Goal: Task Accomplishment & Management: Use online tool/utility

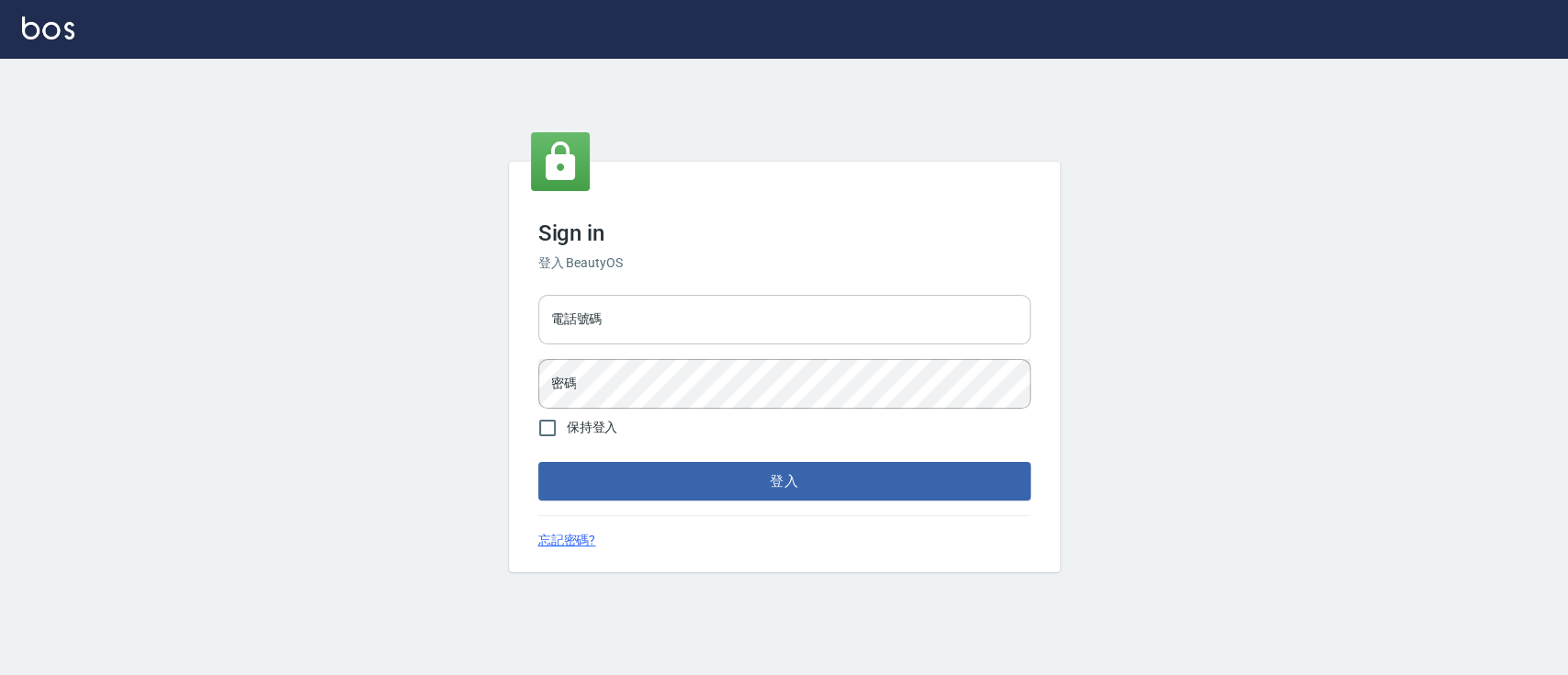
click at [667, 299] on input "電話號碼" at bounding box center [784, 320] width 492 height 49
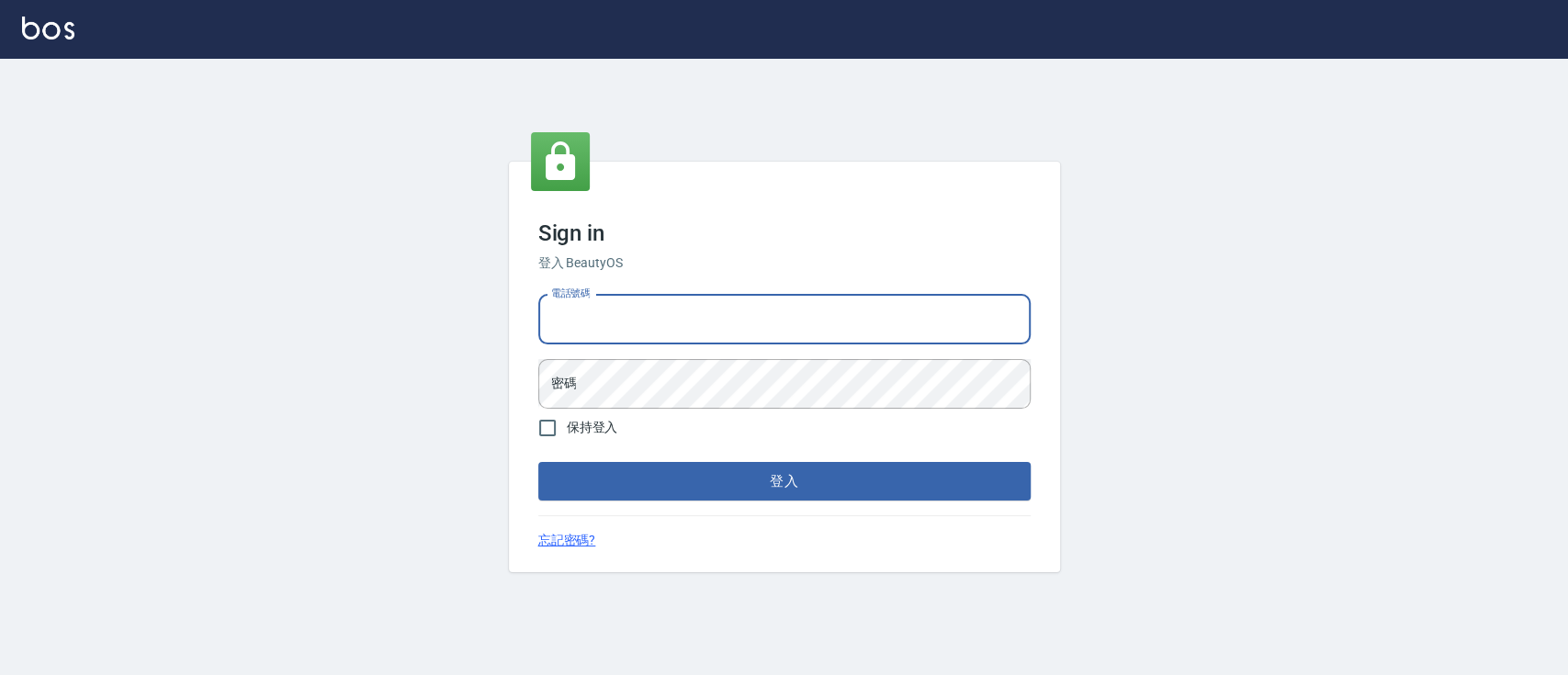
type input "0936904311"
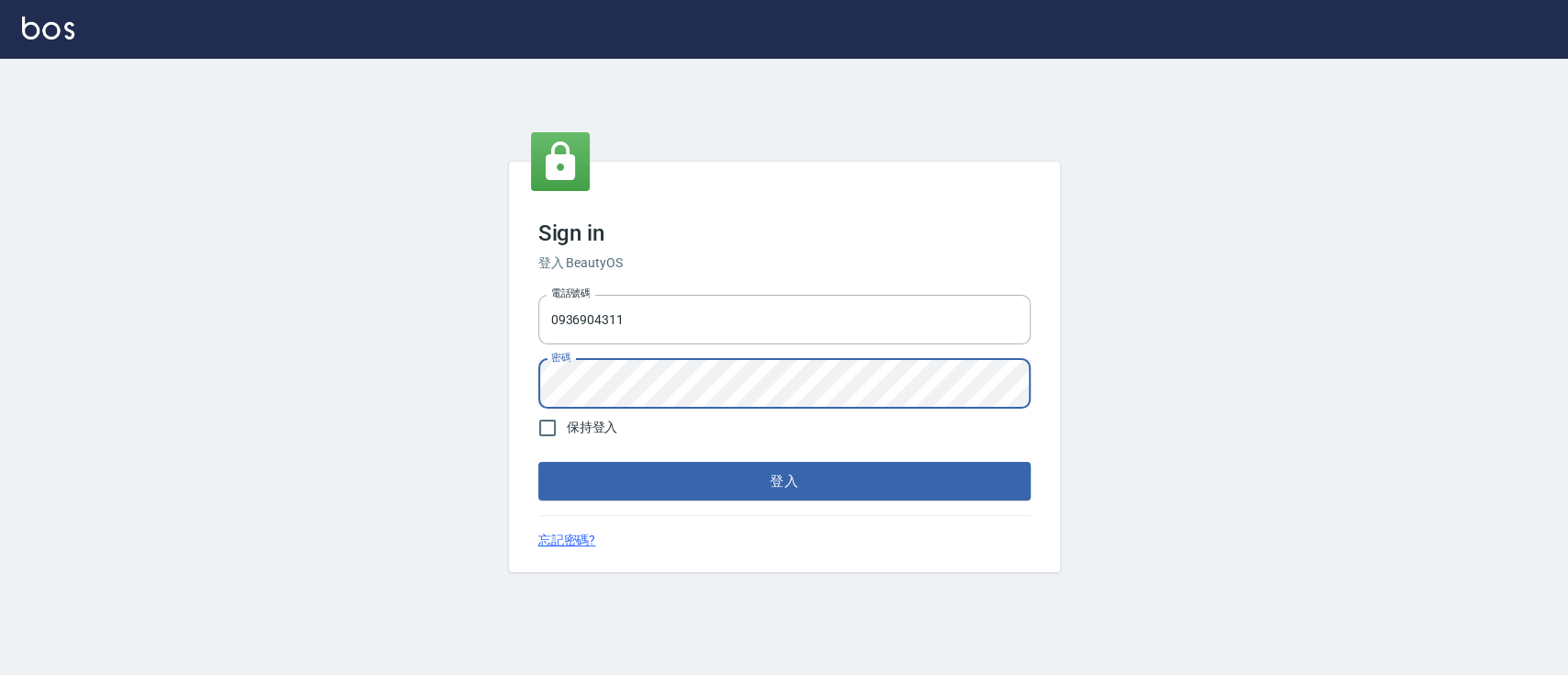
click at [539, 462] on button "登入" at bounding box center [784, 481] width 492 height 38
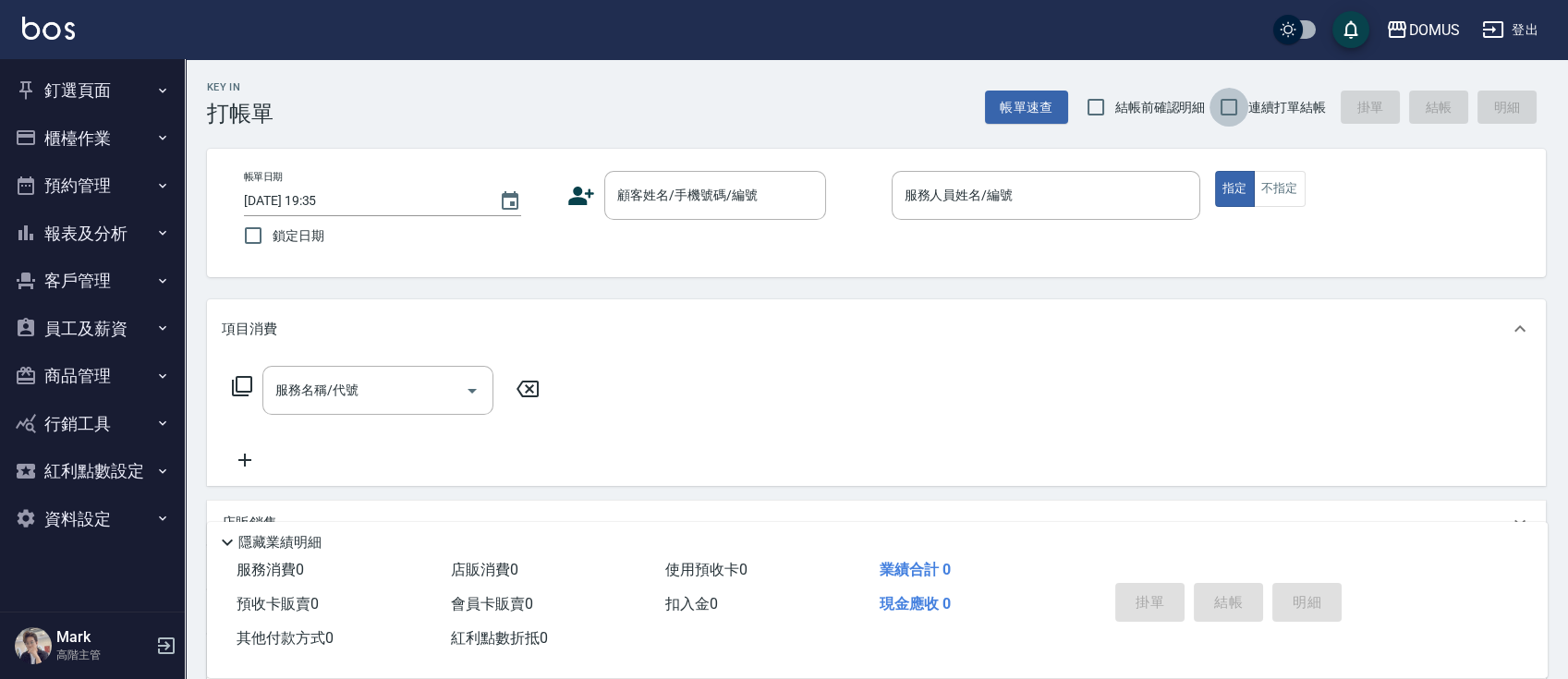
click at [1243, 121] on input "連續打單結帳" at bounding box center [1229, 106] width 39 height 39
checkbox input "true"
click at [649, 197] on input "顧客姓名/手機號碼/編號" at bounding box center [701, 196] width 178 height 33
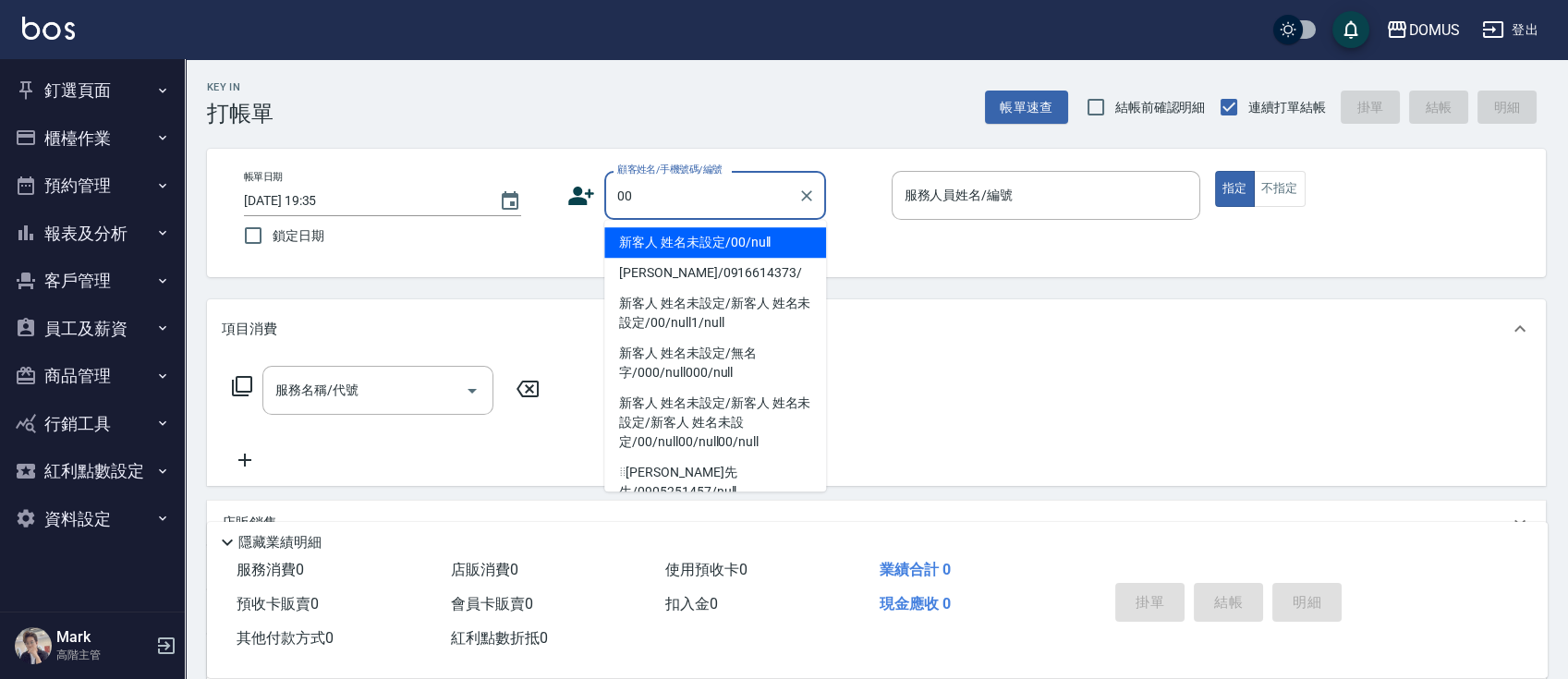
type input "新客人 姓名未設定/00/null"
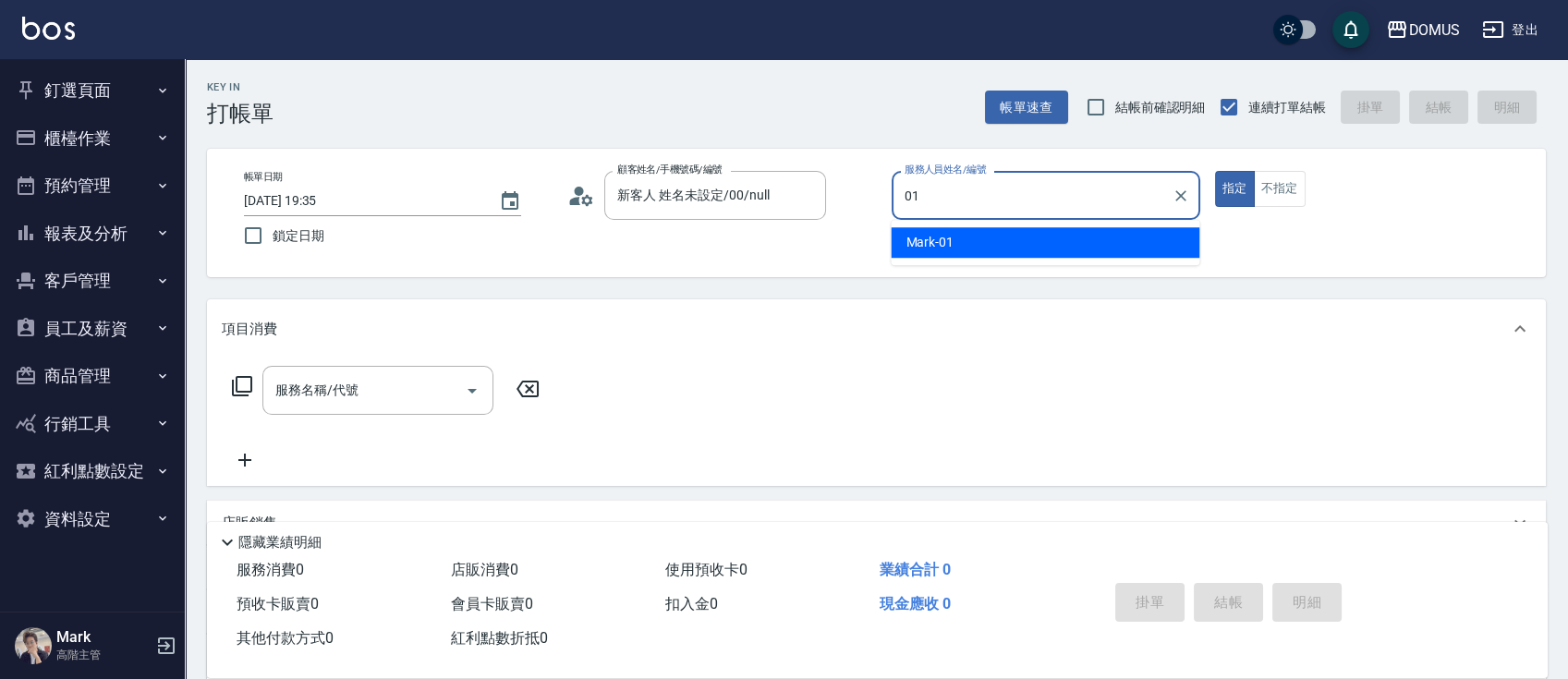
type input "Mark-01"
type button "true"
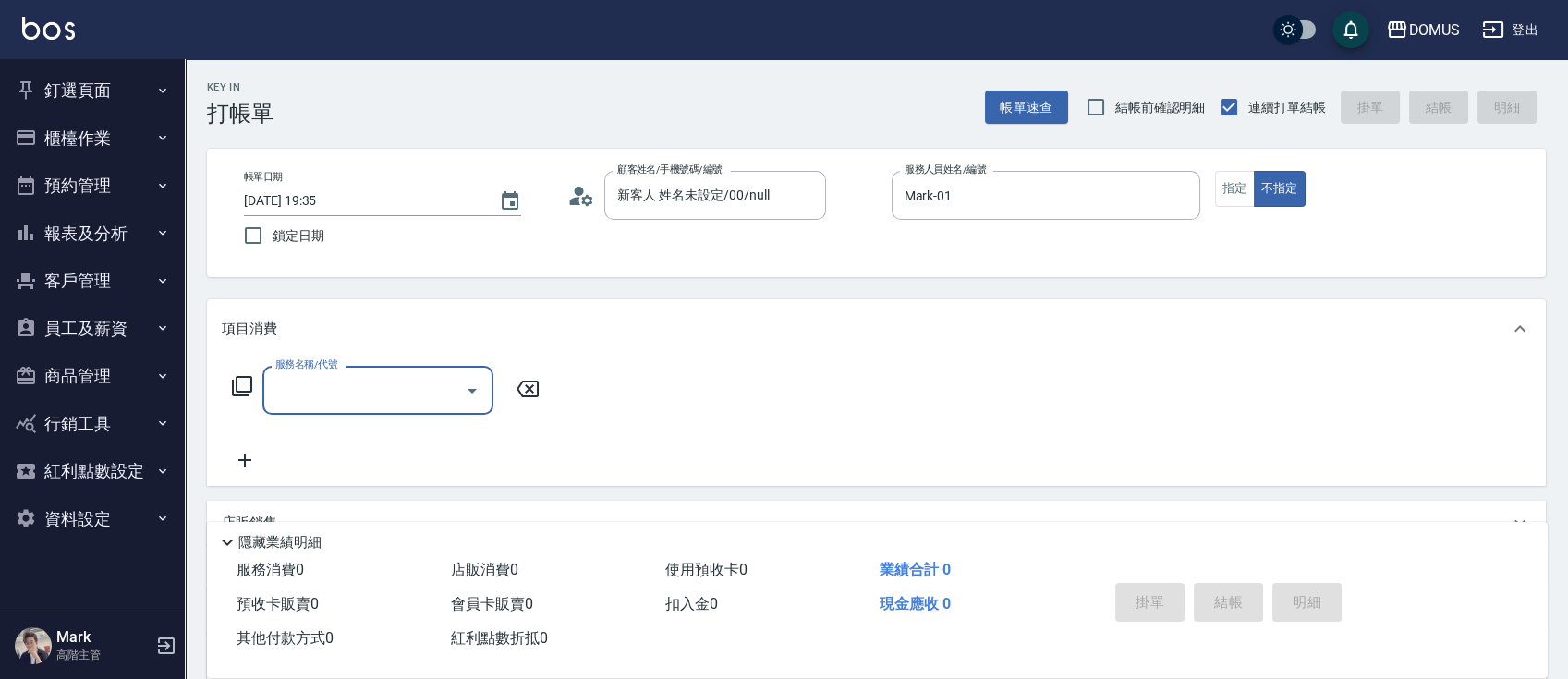
type input "ㄑ"
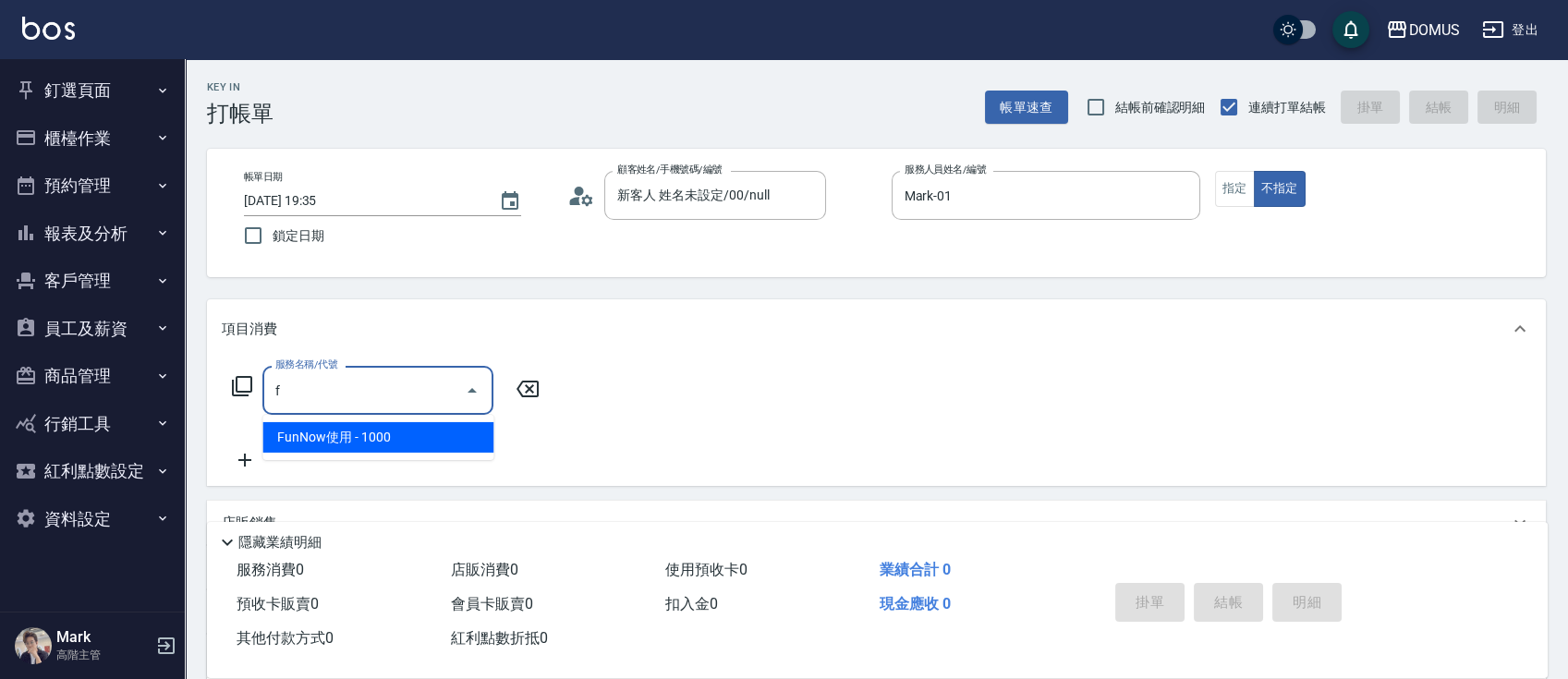
type input "FunNow使用(1201)"
type input "100"
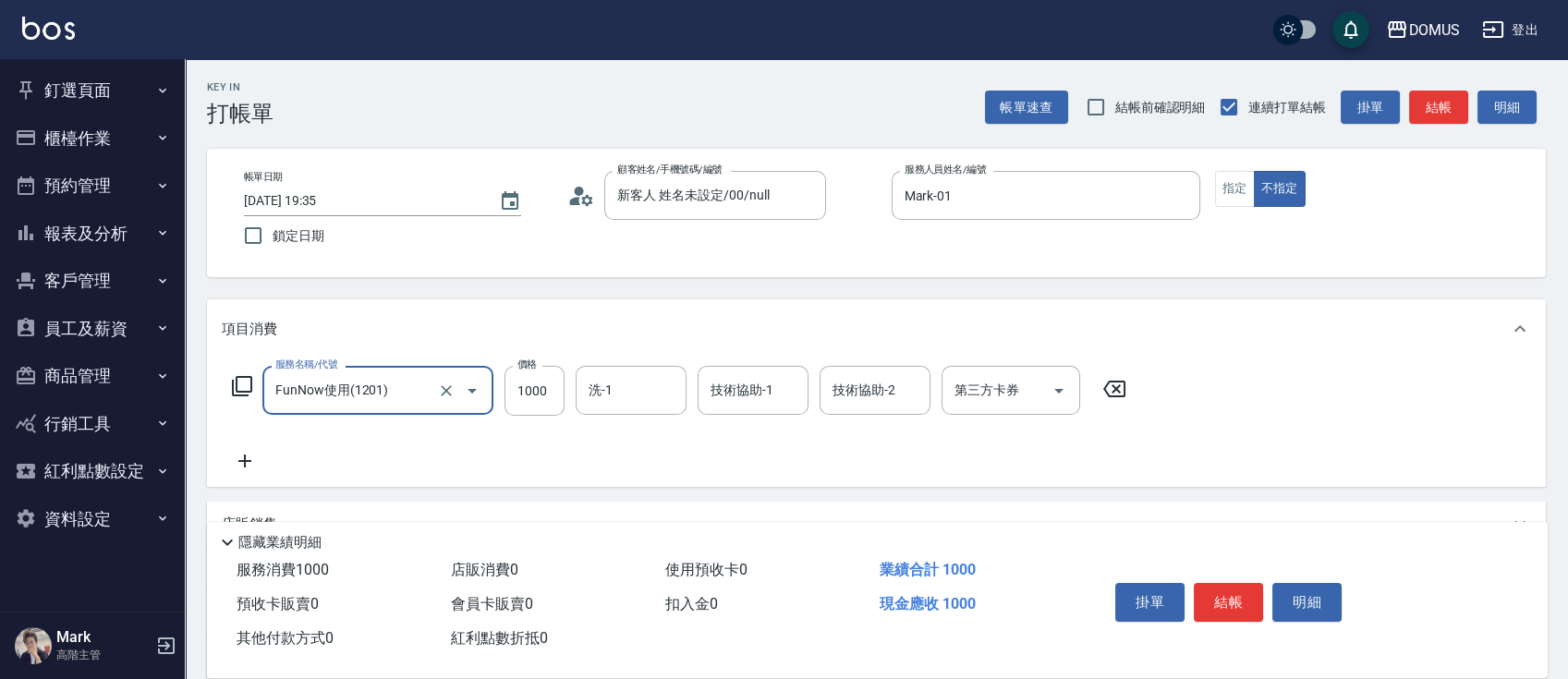
type input "FunNow使用(1201)"
type input "0"
type input "39"
type input "30"
type input "399"
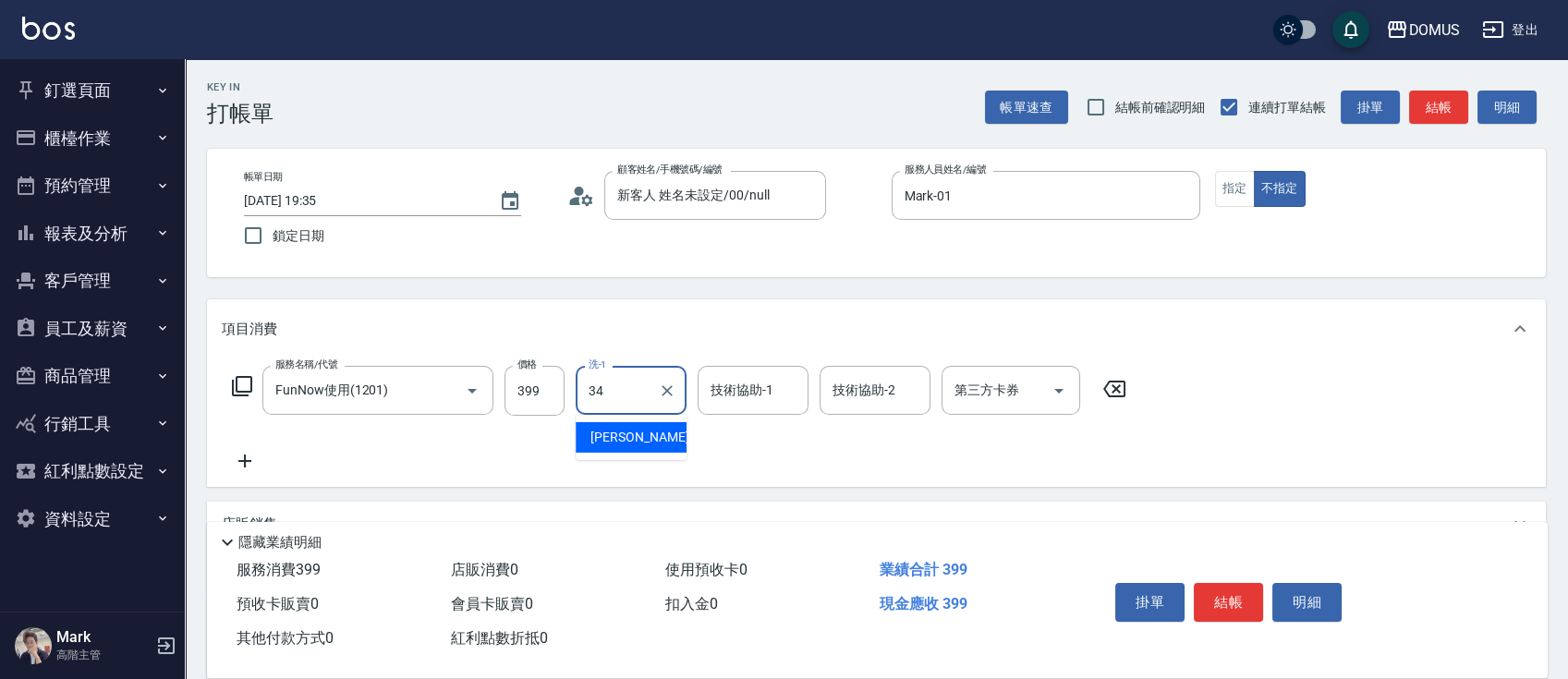
type input "Heidi-34"
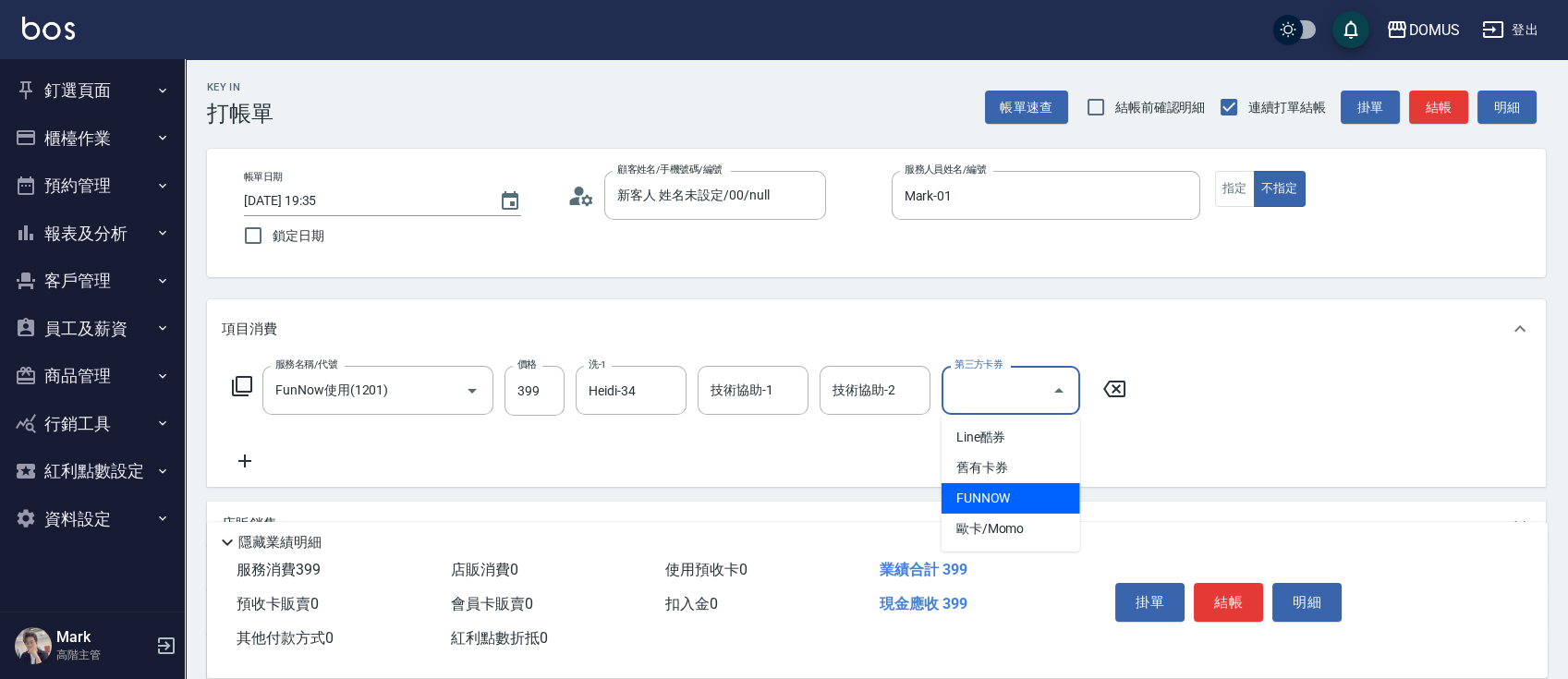
type input "0"
type input "FUNNOW"
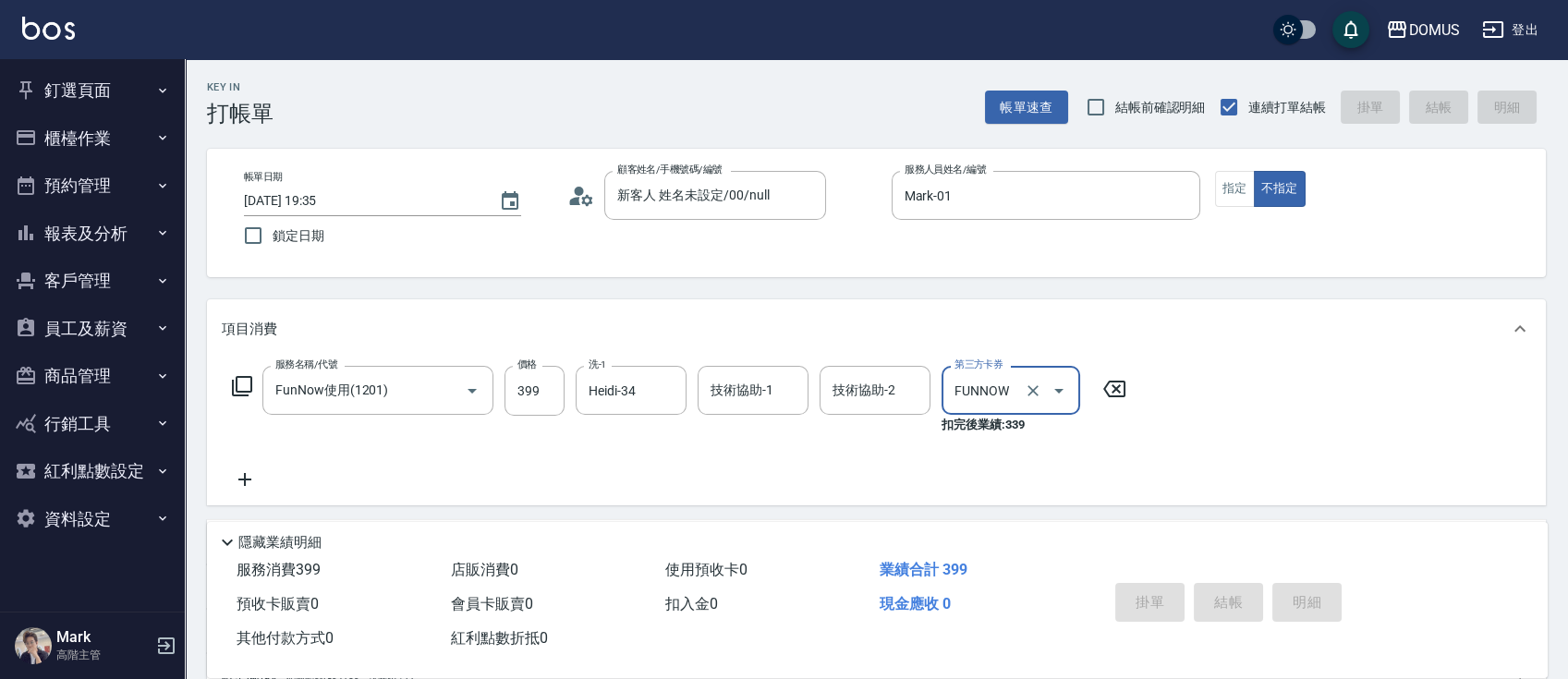
type input "[DATE] 19:38"
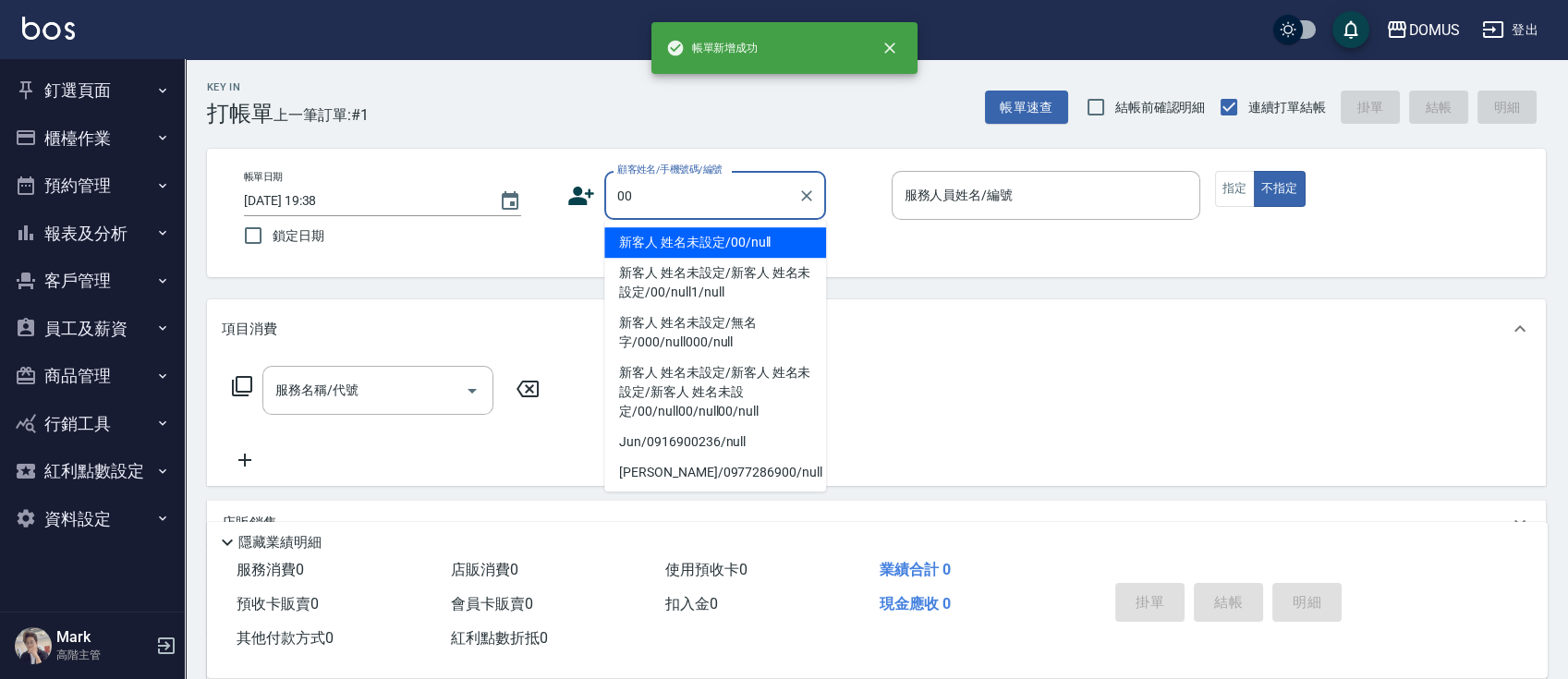
type input "新客人 姓名未設定/00/null"
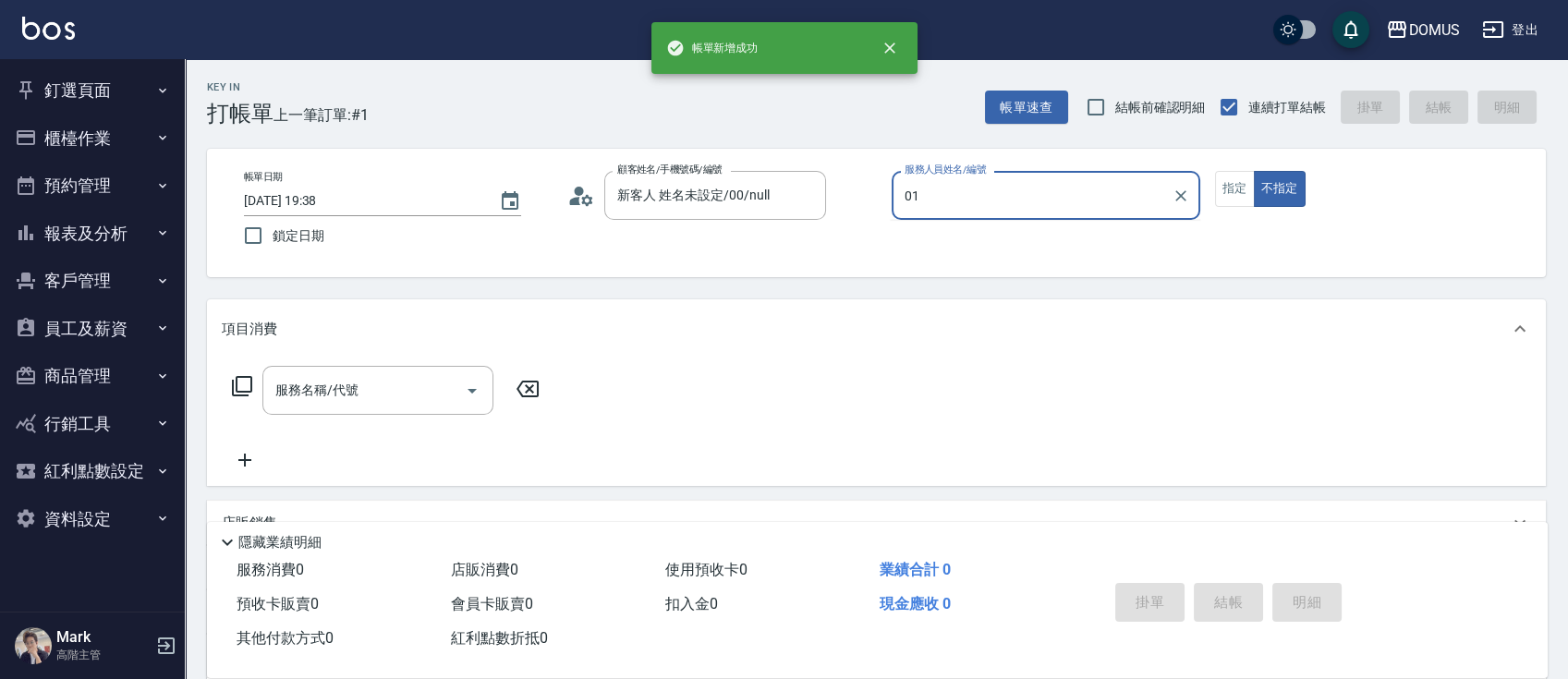
type input "Mark-01"
type button "false"
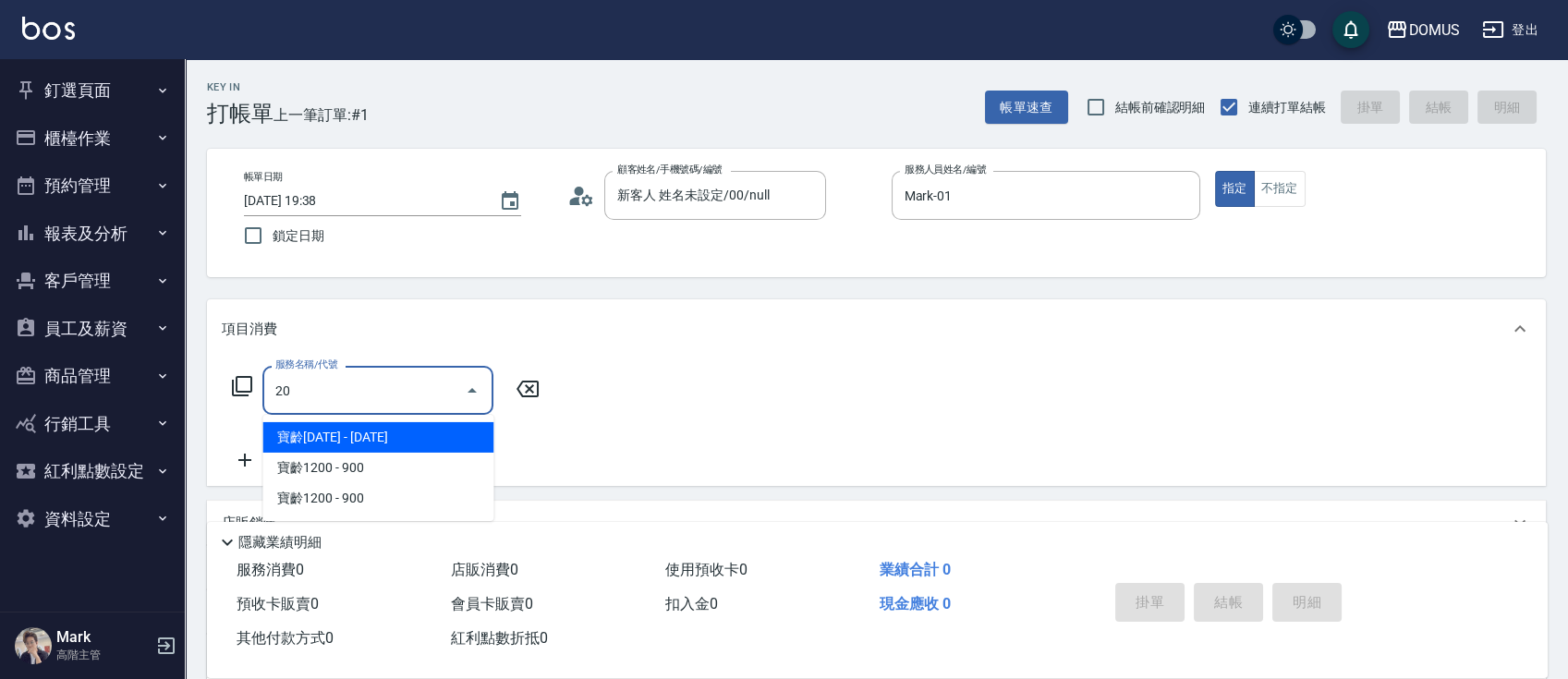
type input "206"
type input "20"
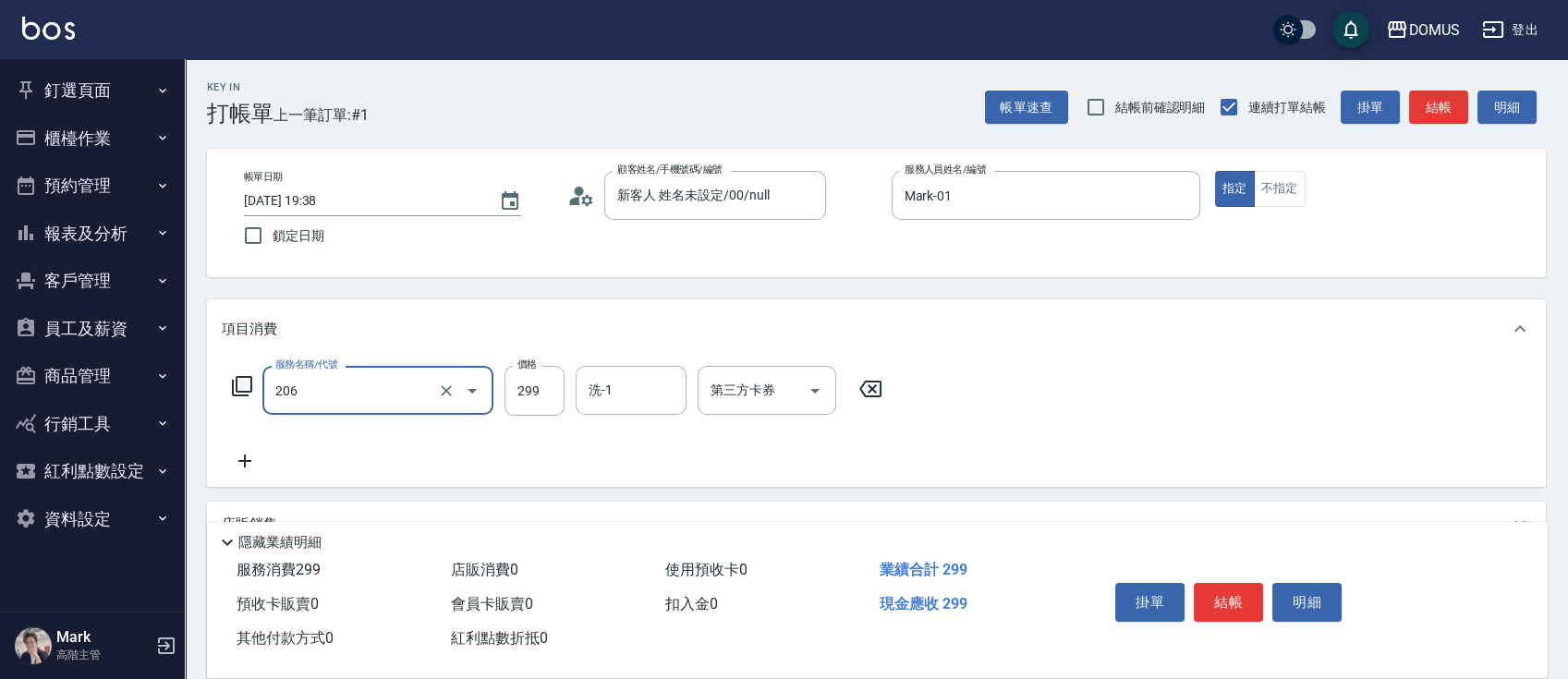
type input "健康洗髮(206)"
type input "3"
type input "0"
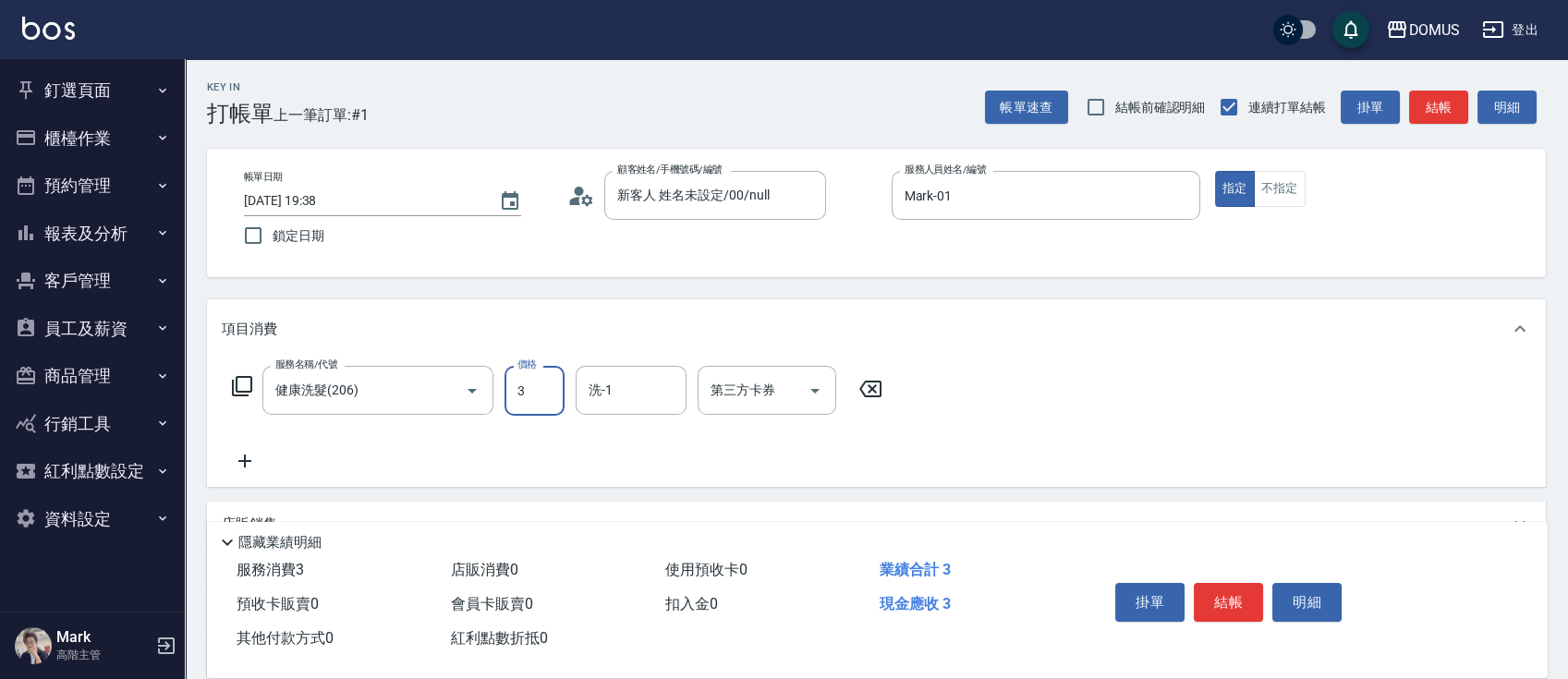
type input "30"
type input "300"
type input "0"
click at [451, 385] on icon "Clear" at bounding box center [446, 390] width 19 height 19
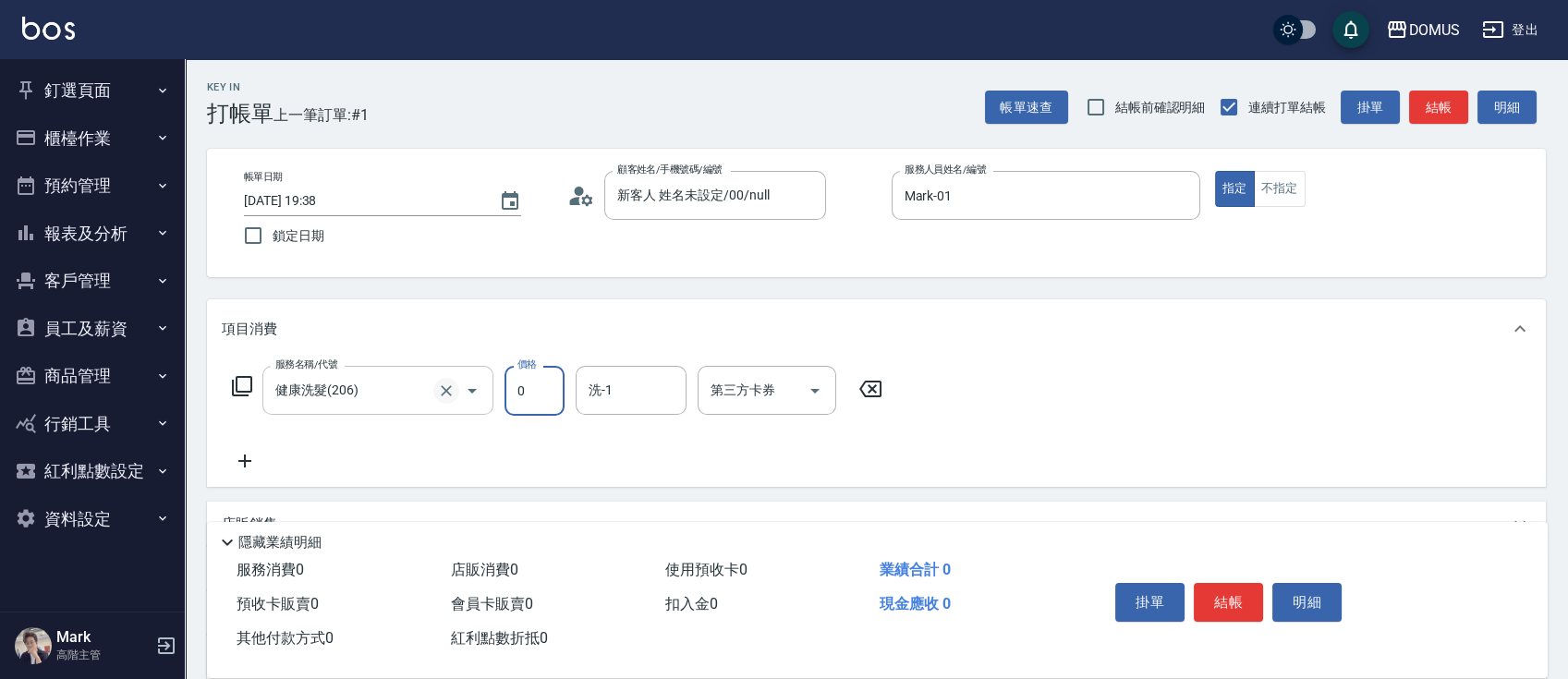
type input "0"
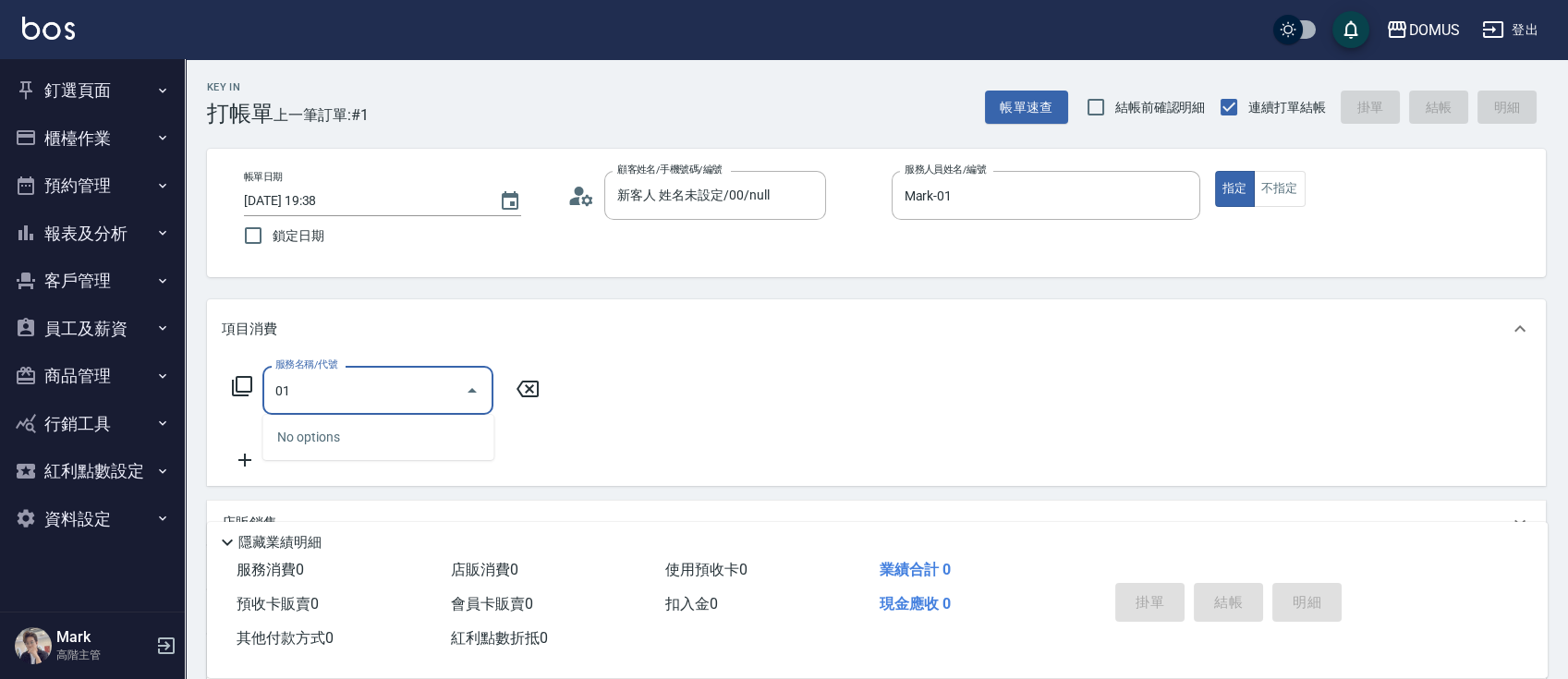
type input "0"
type input "401"
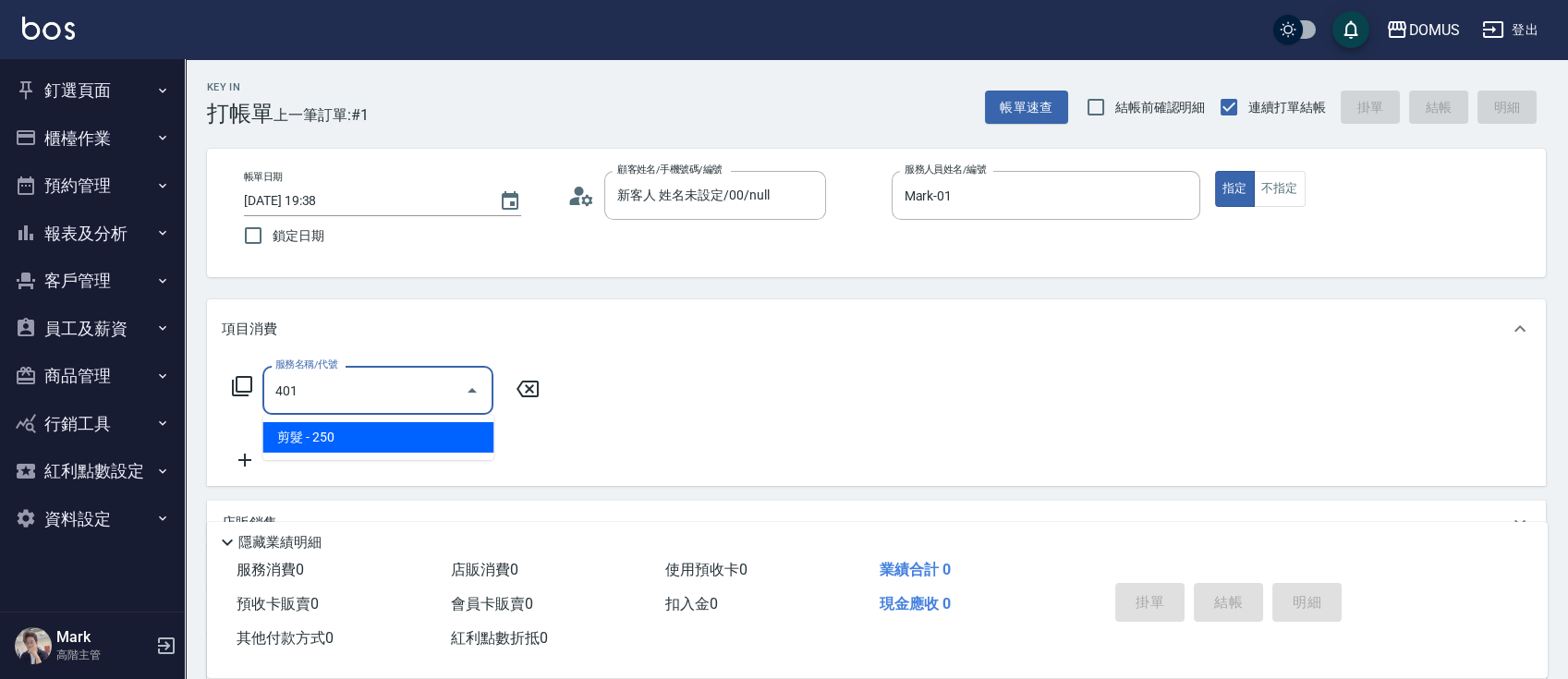
type input "20"
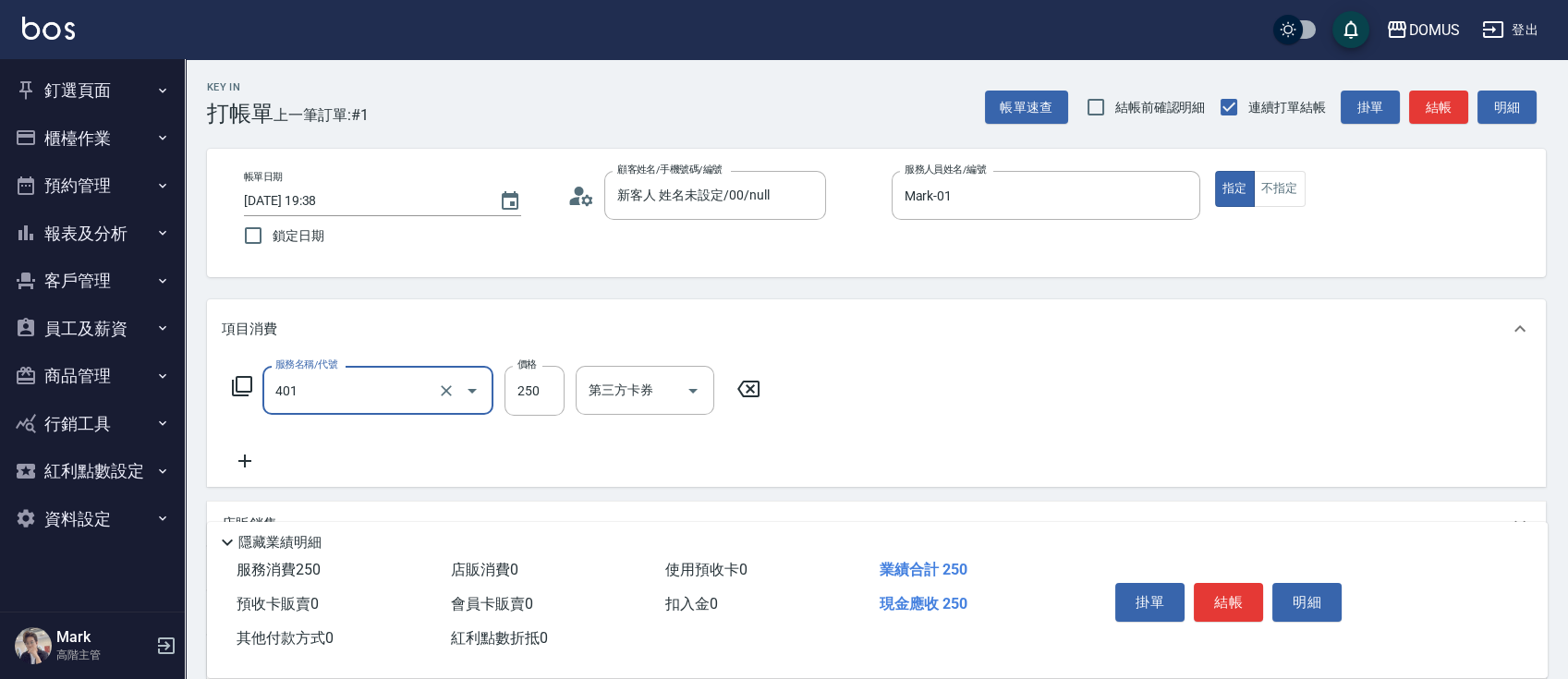
type input "剪髮(401)"
type input "0"
type input "60"
type input "600"
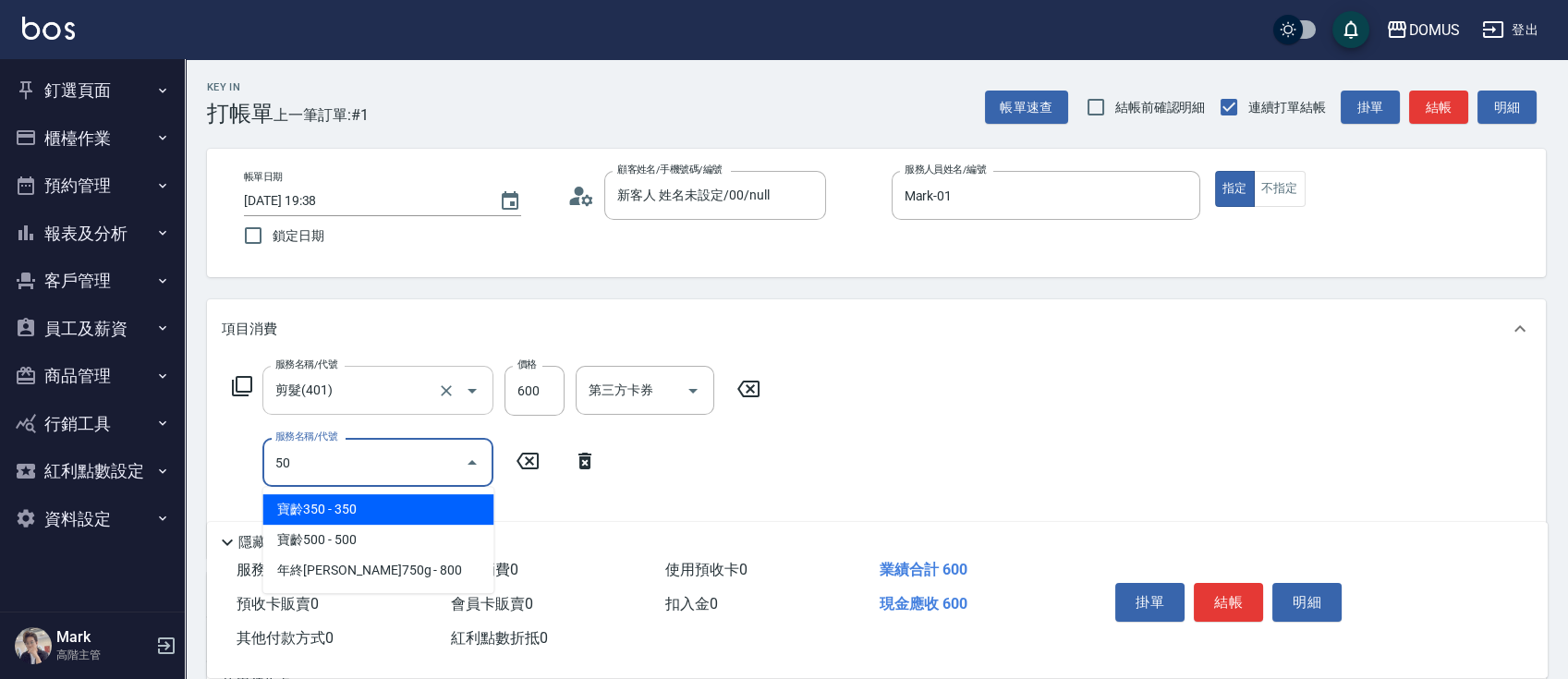
type input "501"
type input "160"
type input "染髮(501)"
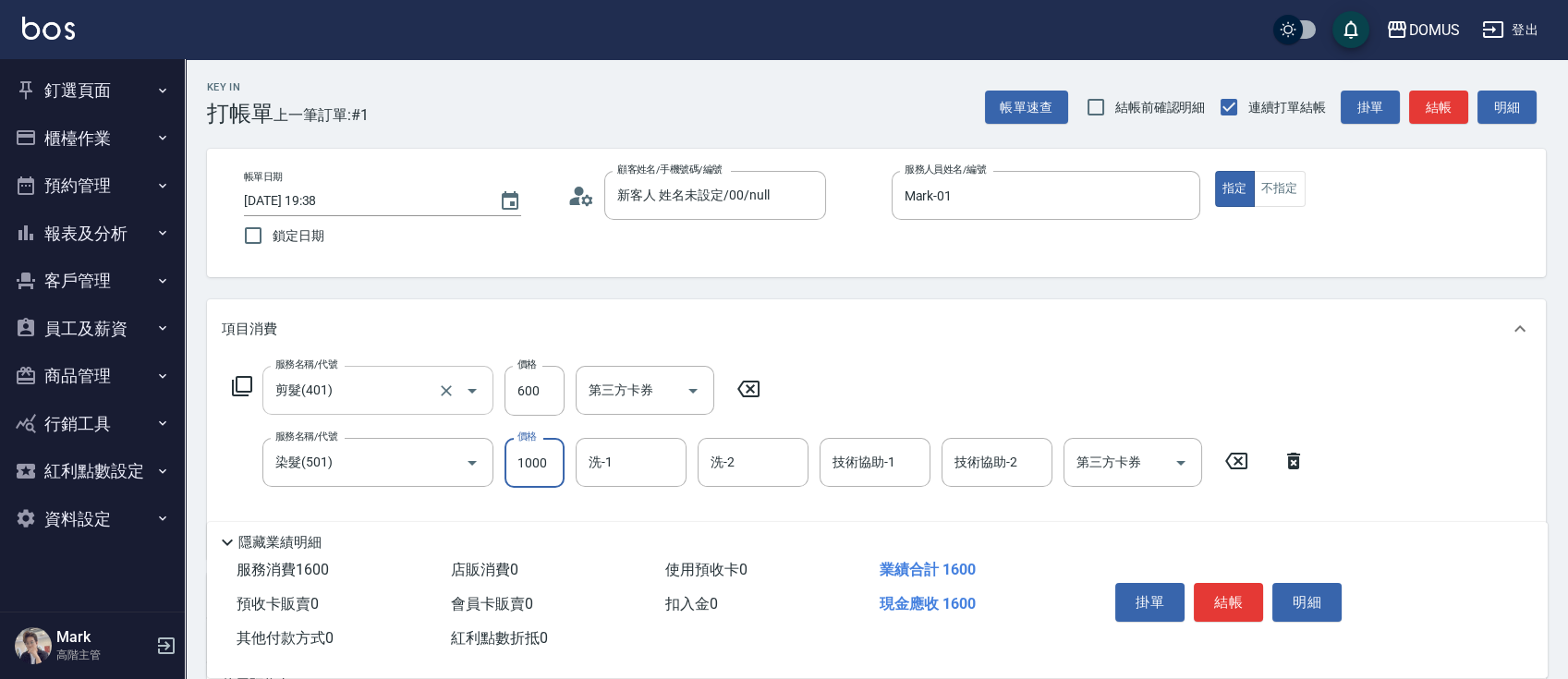
type input "60"
type input "15"
type input "70"
type input "150"
type input "210"
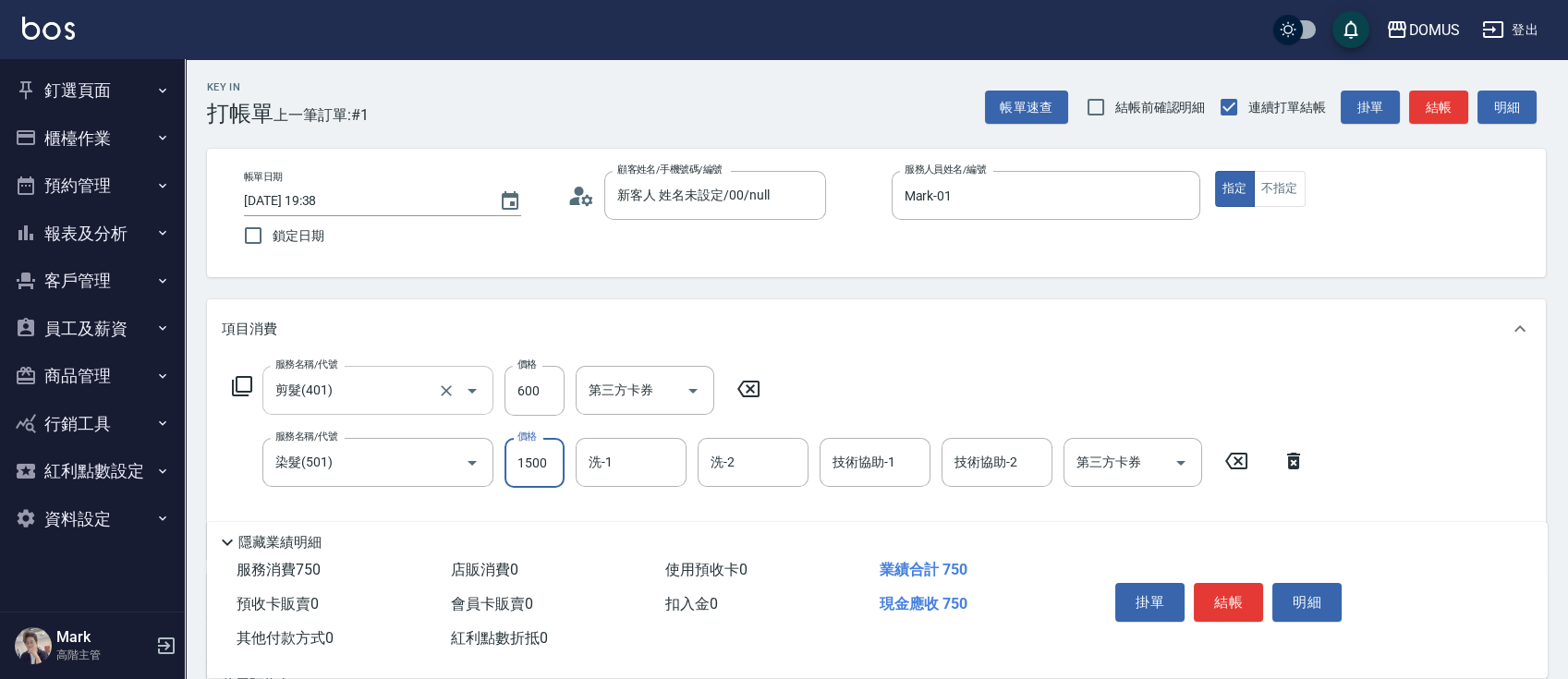
type input "1500"
type input "Heidi-34"
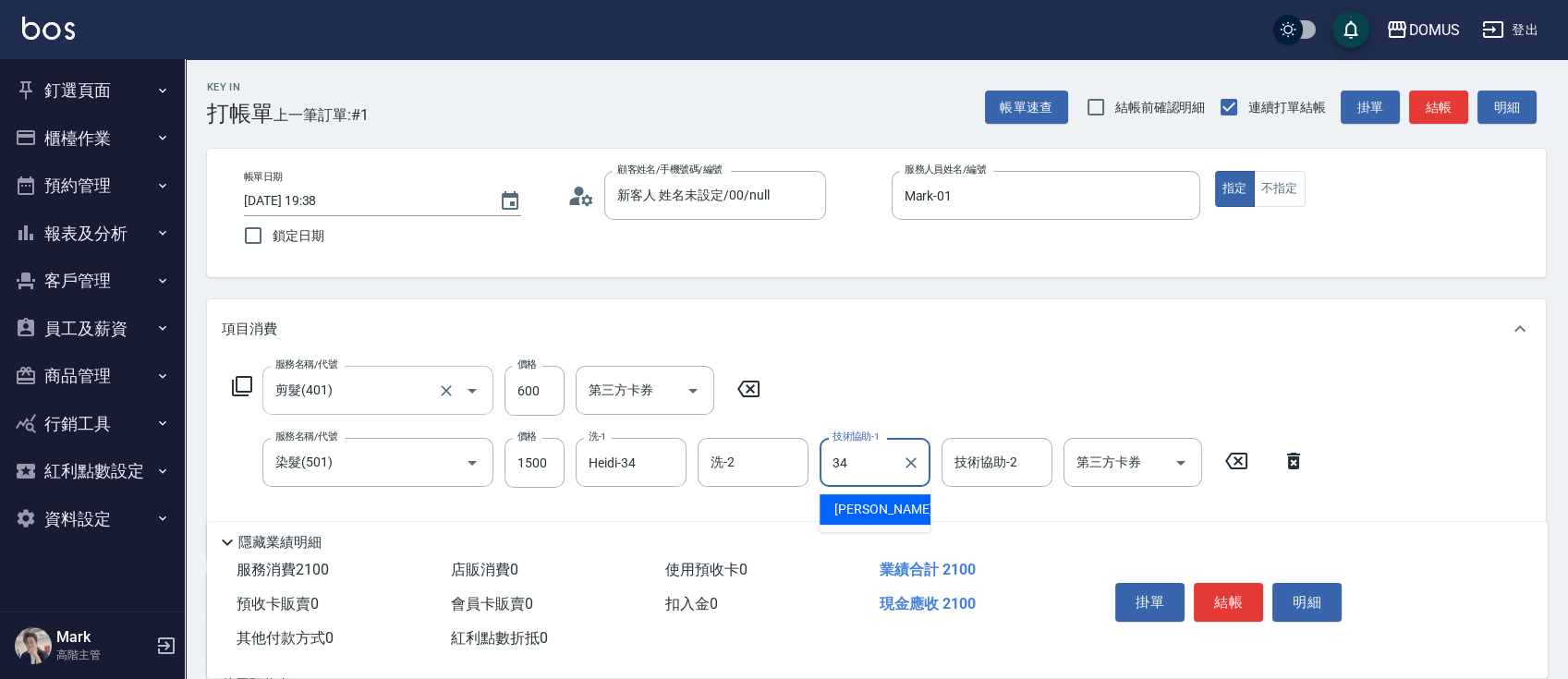
type input "Heidi-34"
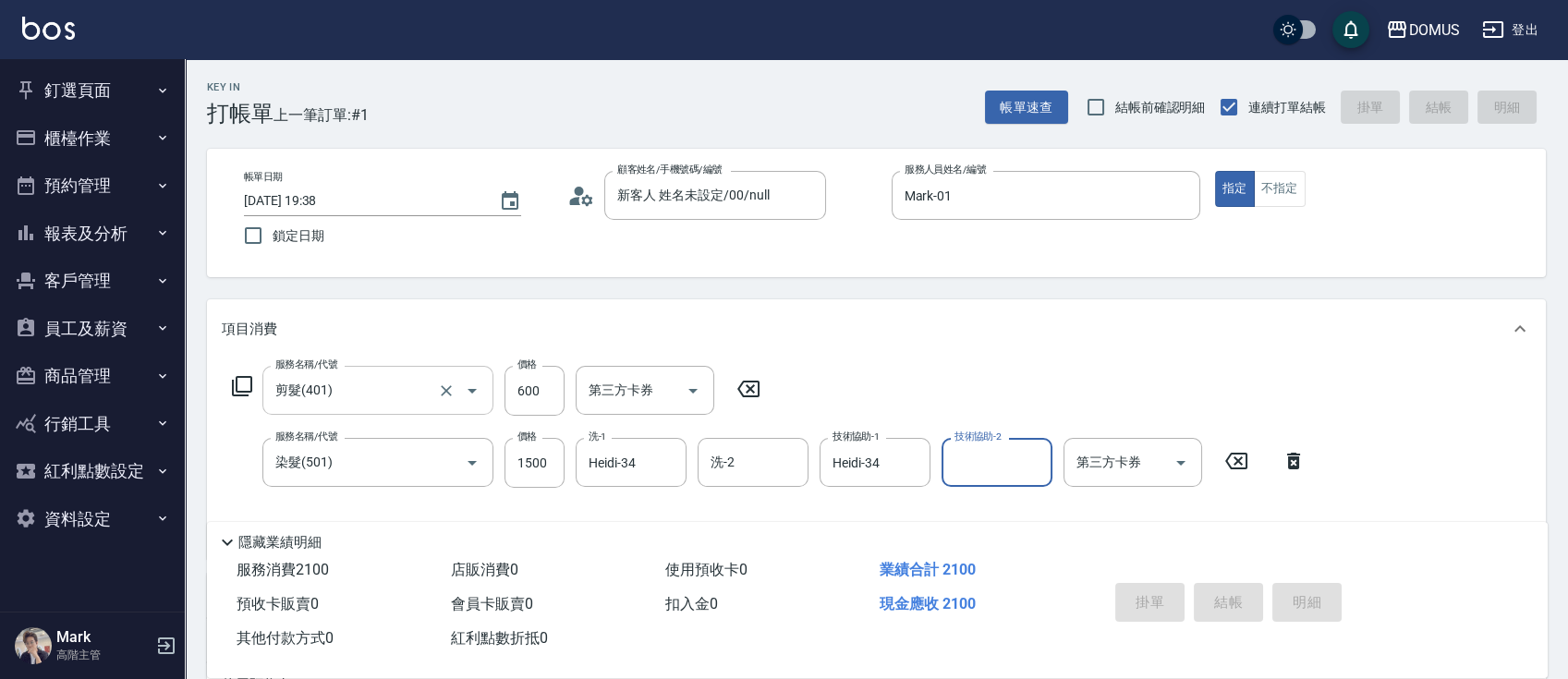
type input "0"
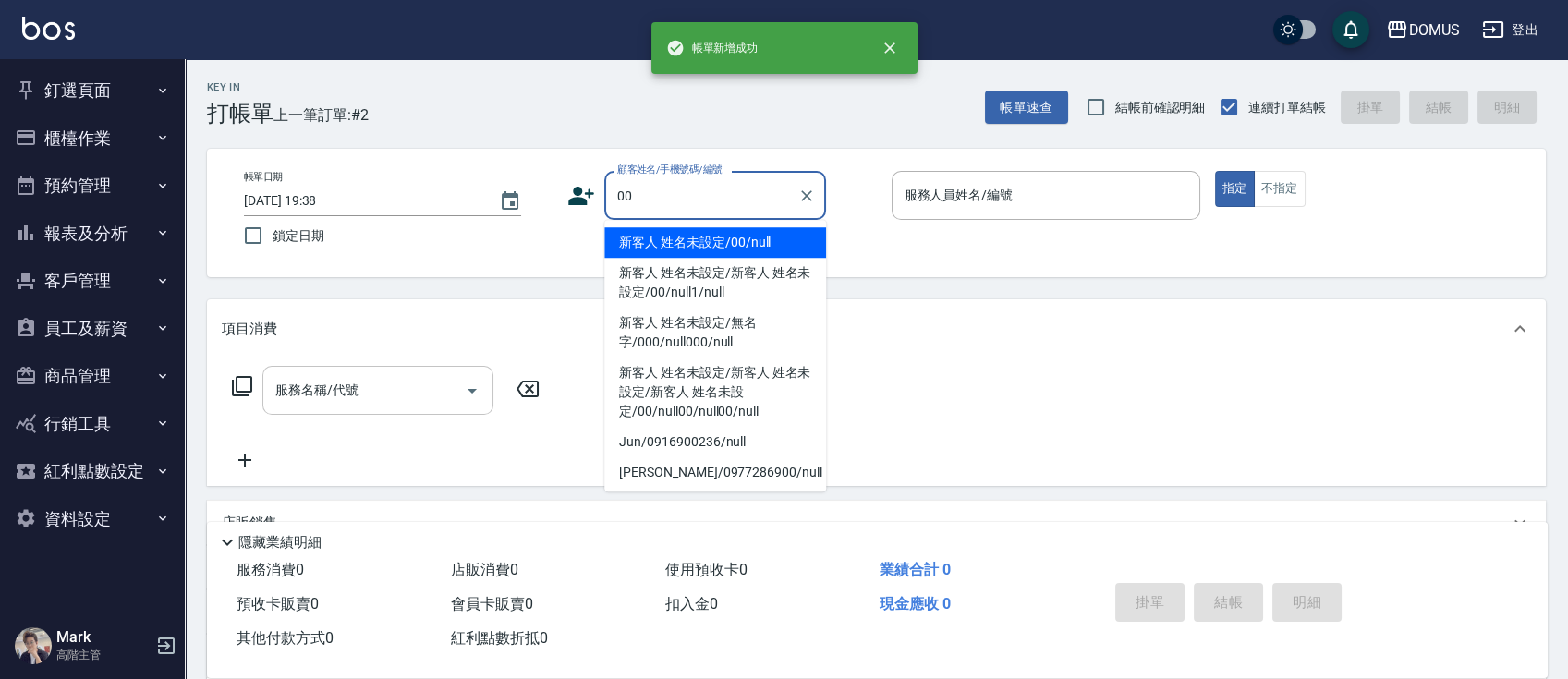
type input "00"
type input "0"
type input "新客人 姓名未設定/00/null"
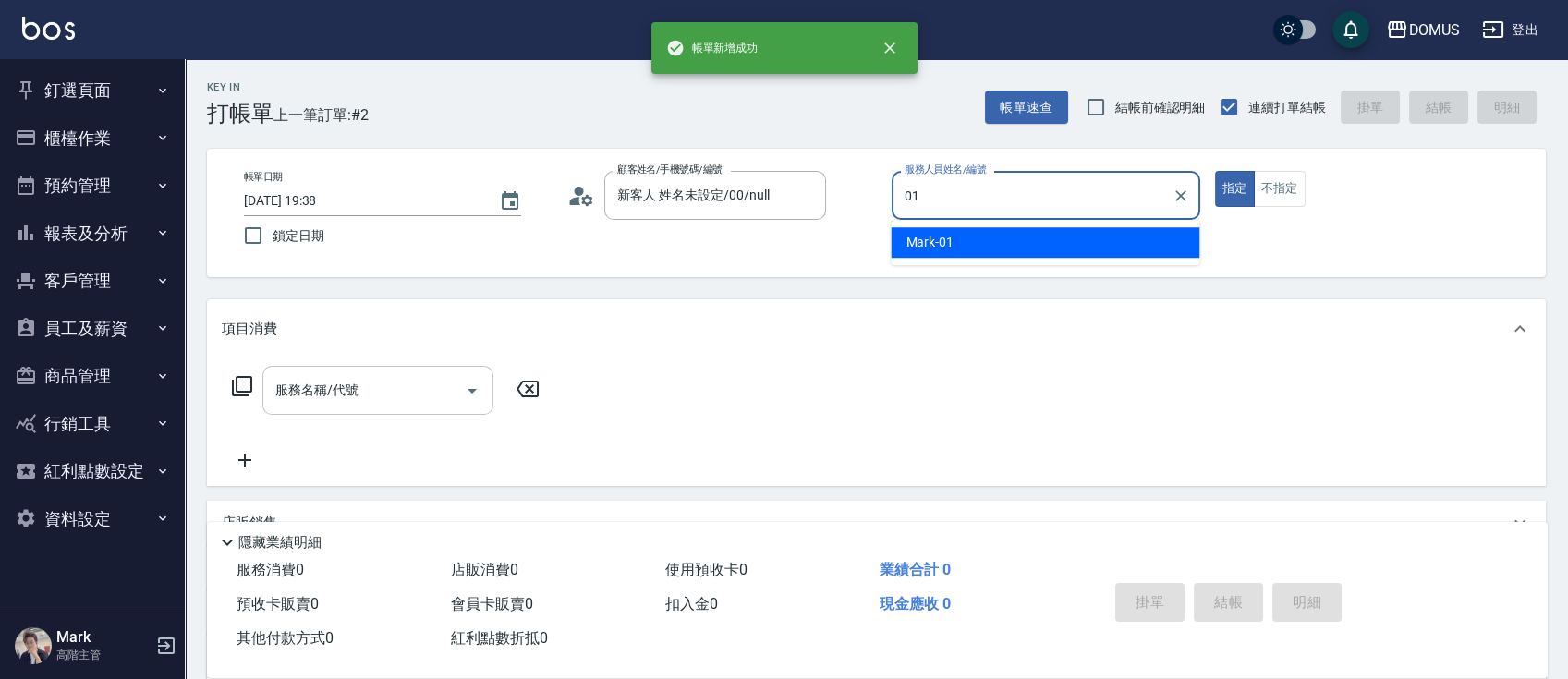
type input "Mark-01"
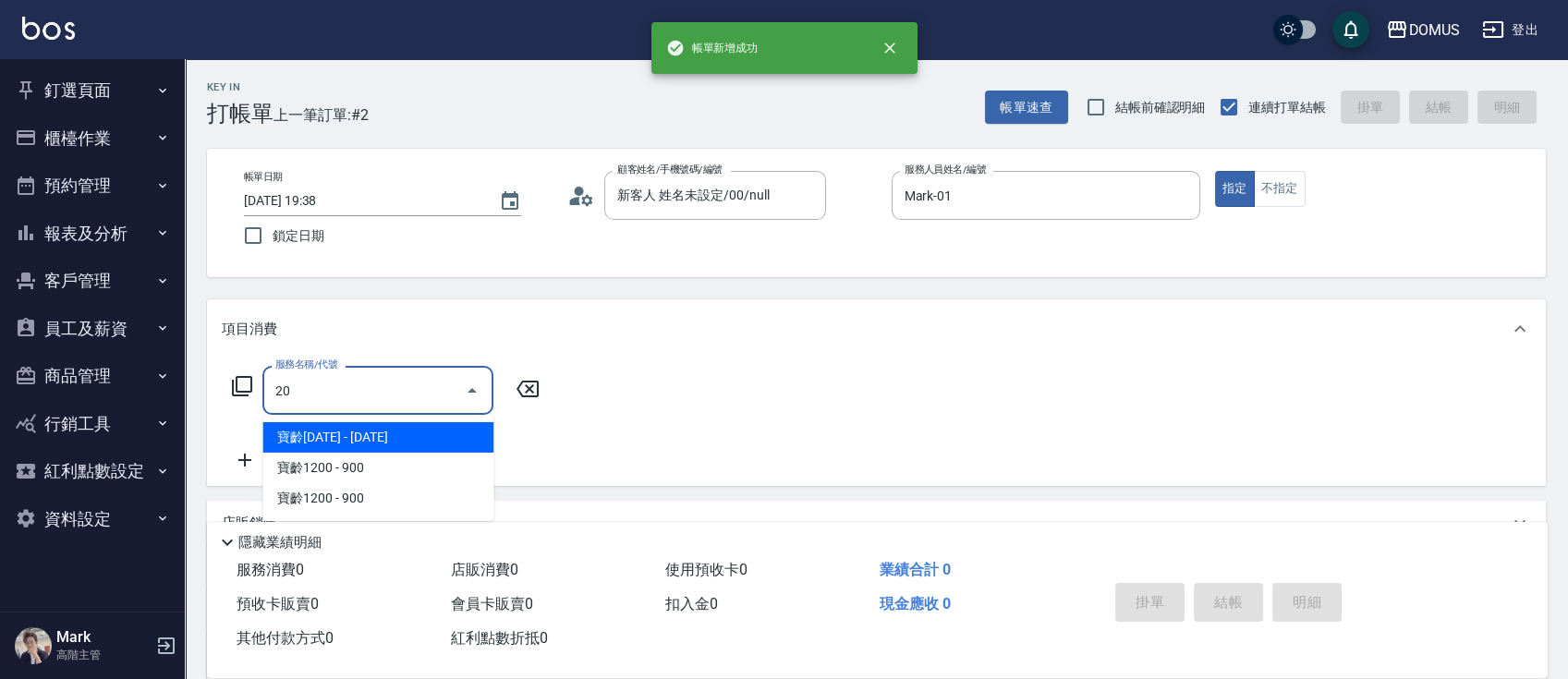
type input "206"
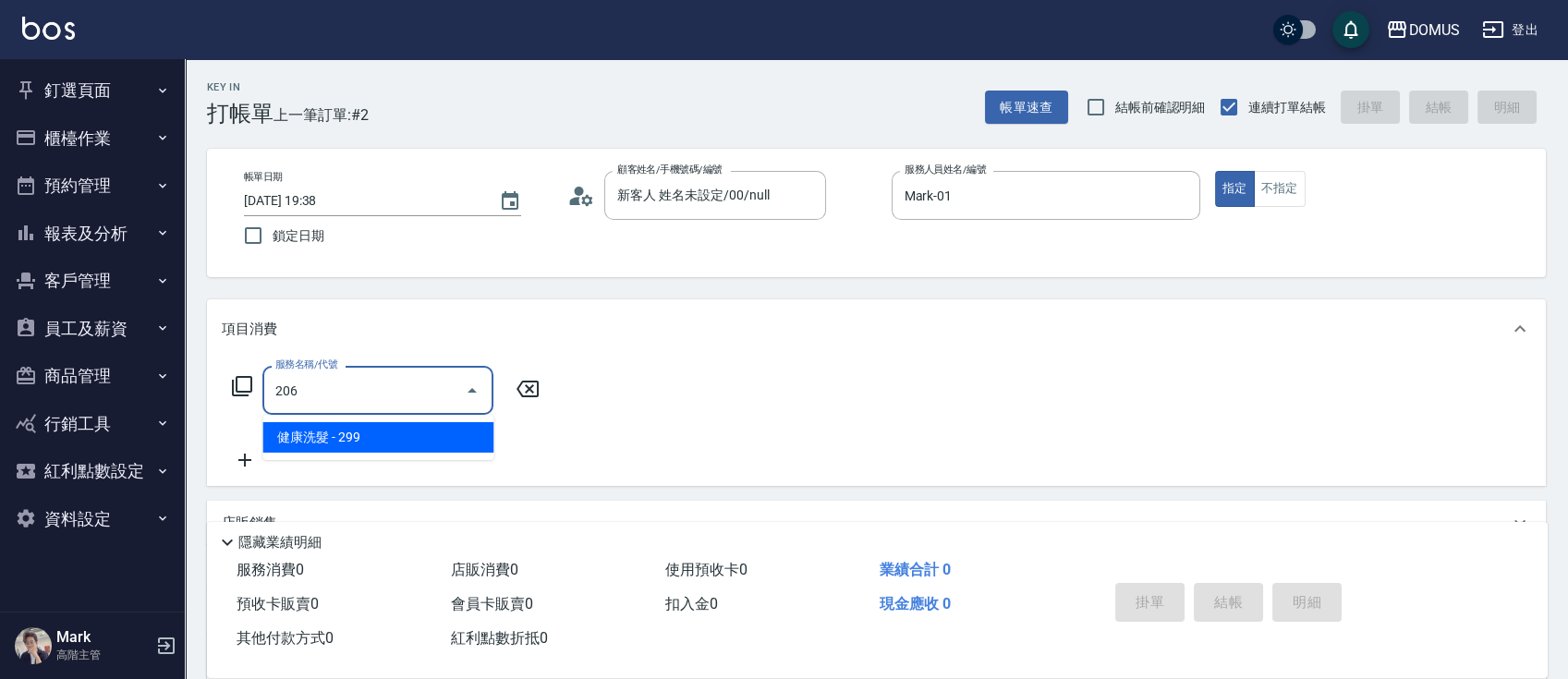
type input "20"
type input "健康洗髮(206)"
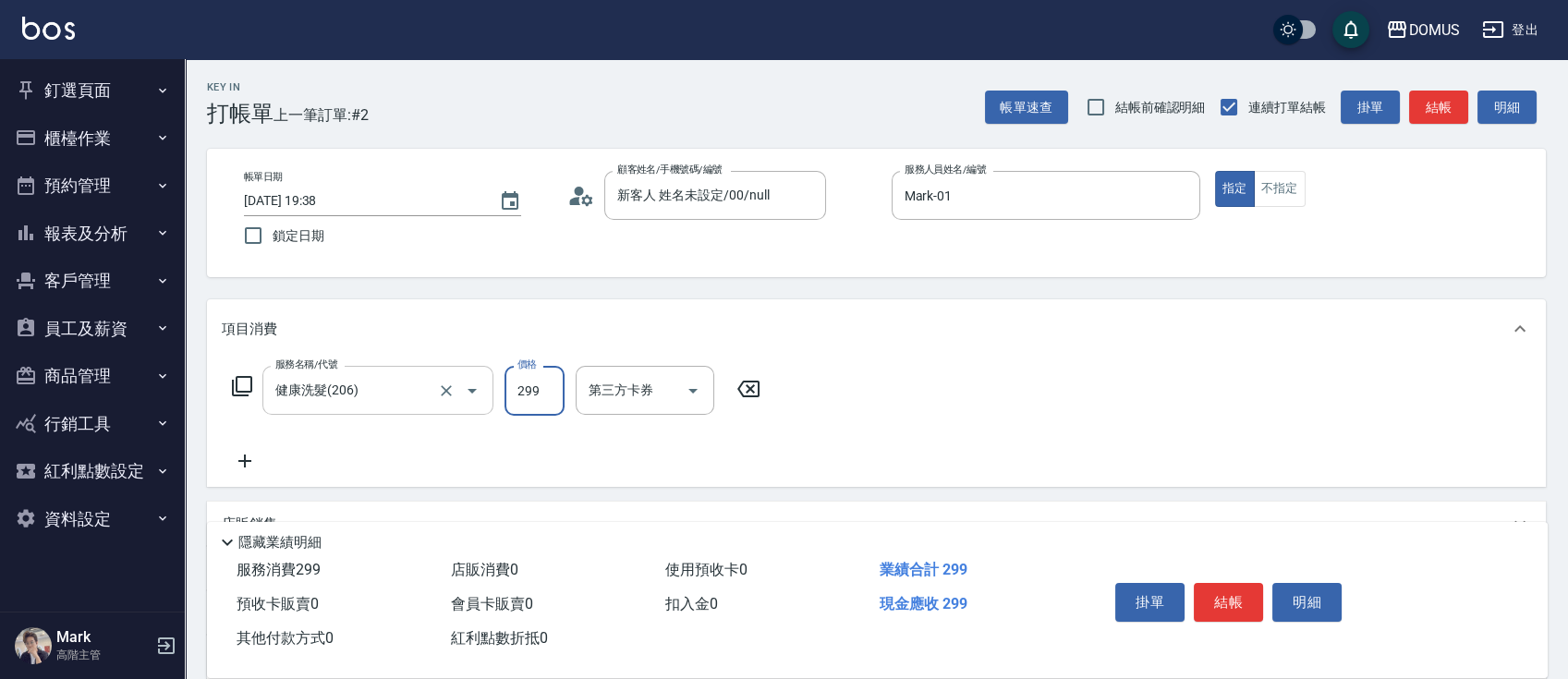
type input "3"
type input "0"
type input "30"
type input "300"
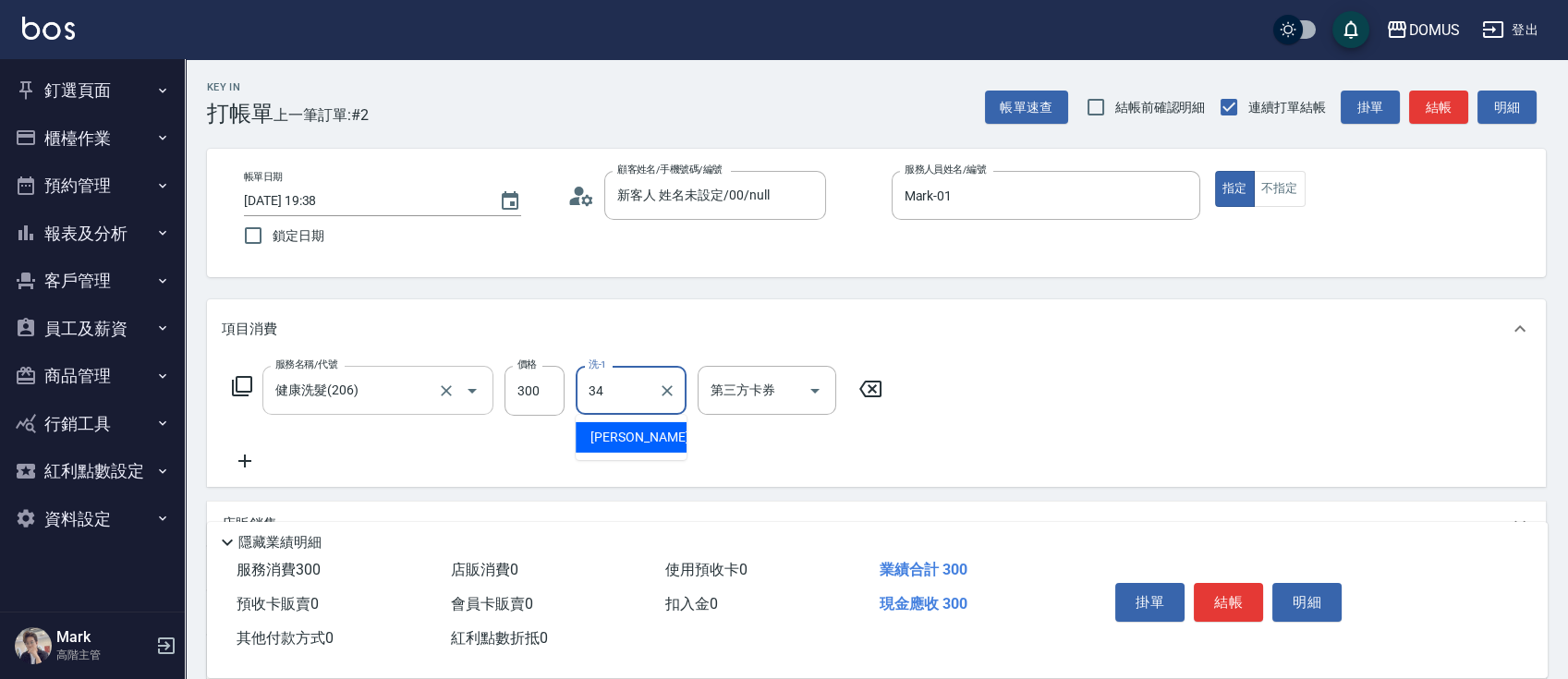
type input "Heidi-34"
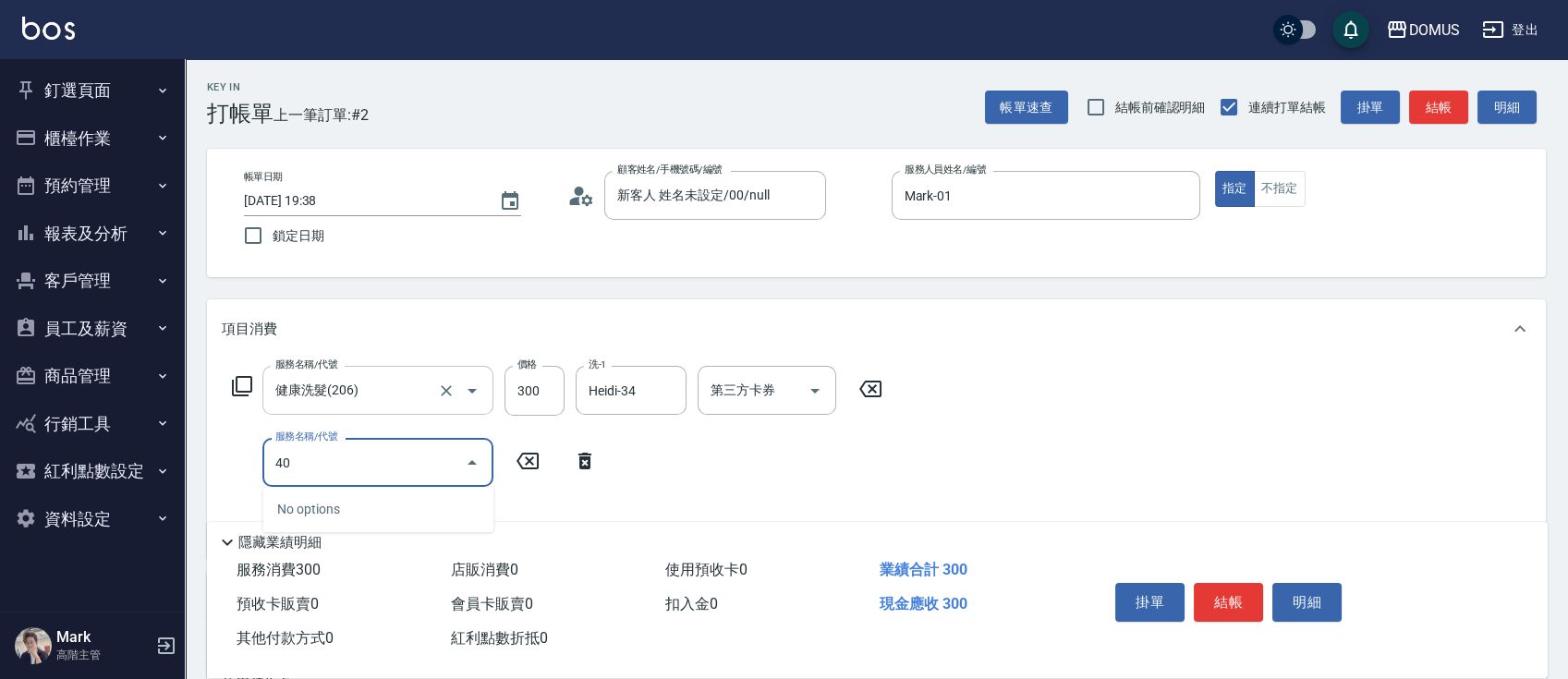
type input "401"
type input "50"
type input "剪髮(401)"
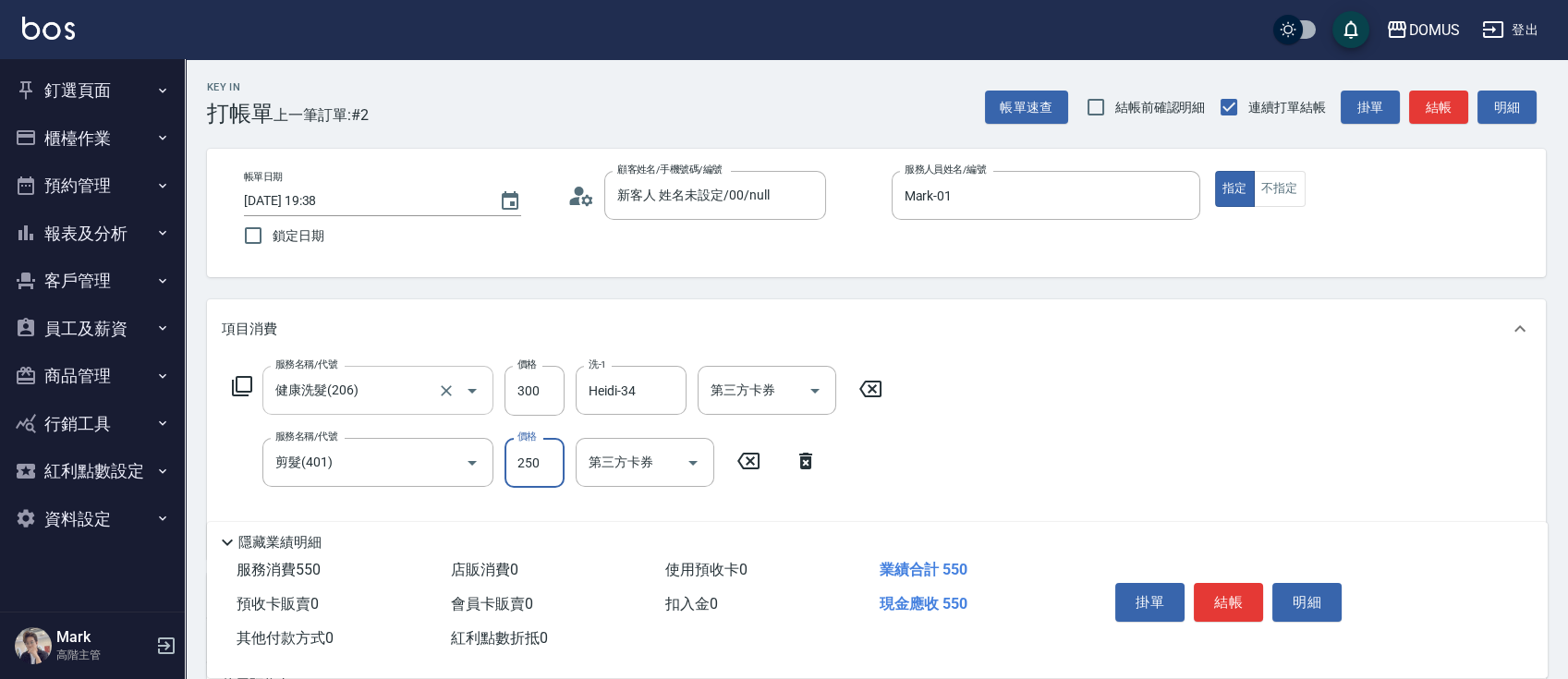
type input "5"
type input "30"
type input "50"
type input "80"
type input "500"
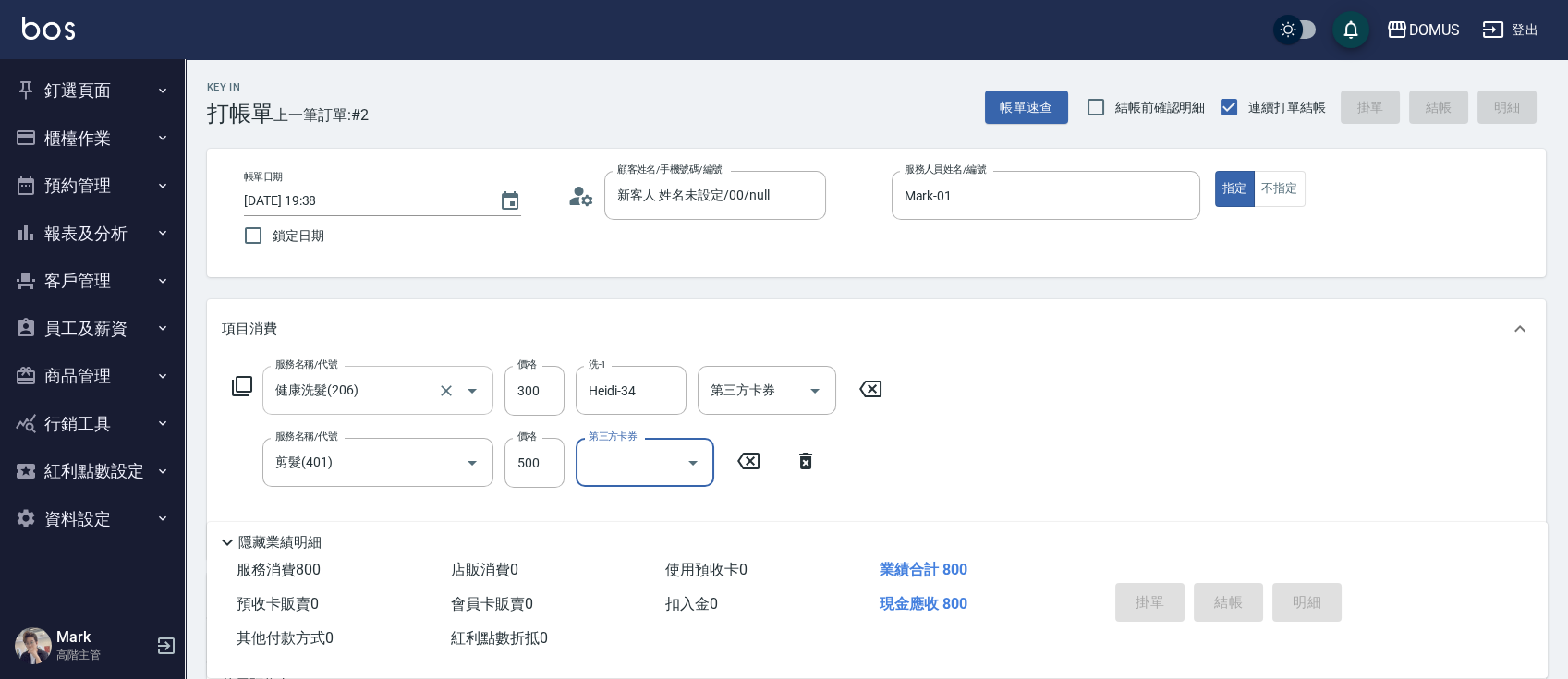
type input "0"
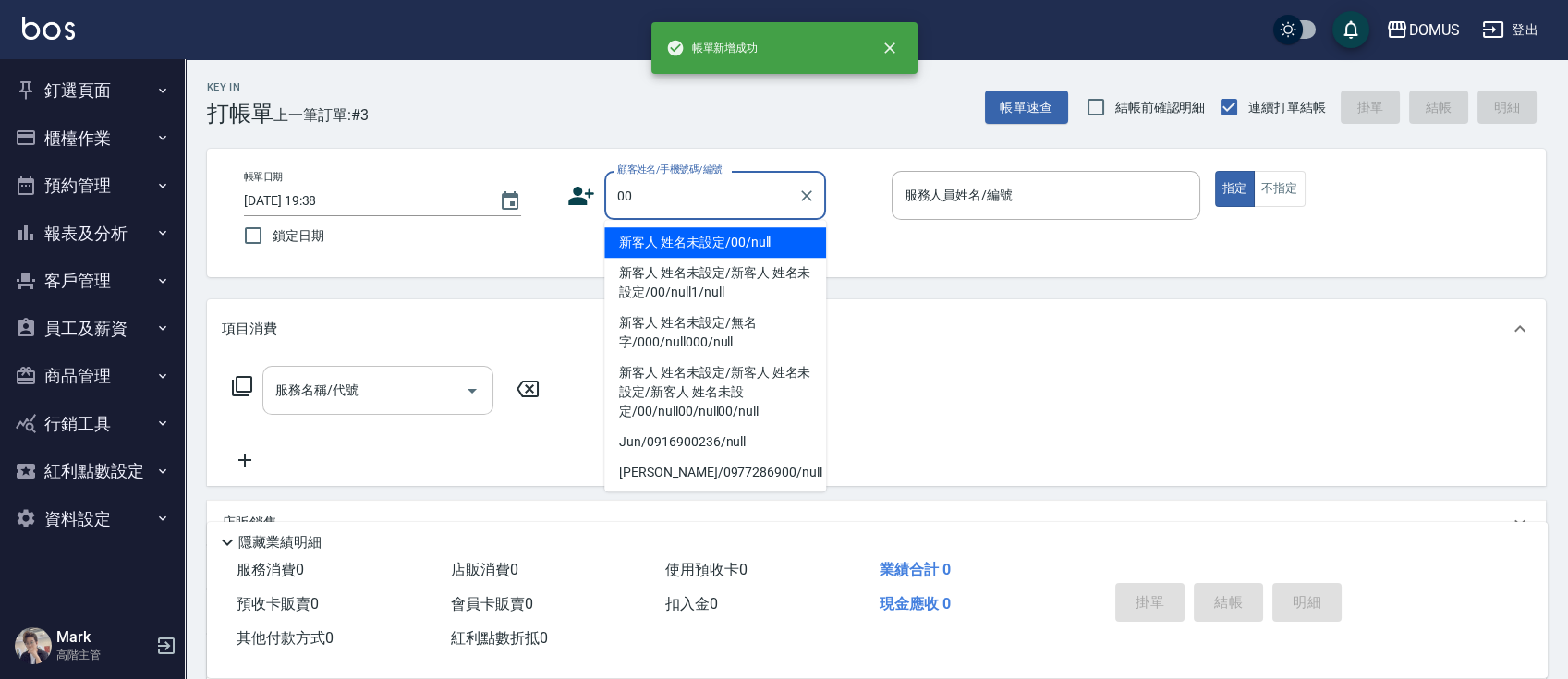
type input "新客人 姓名未設定/00/null"
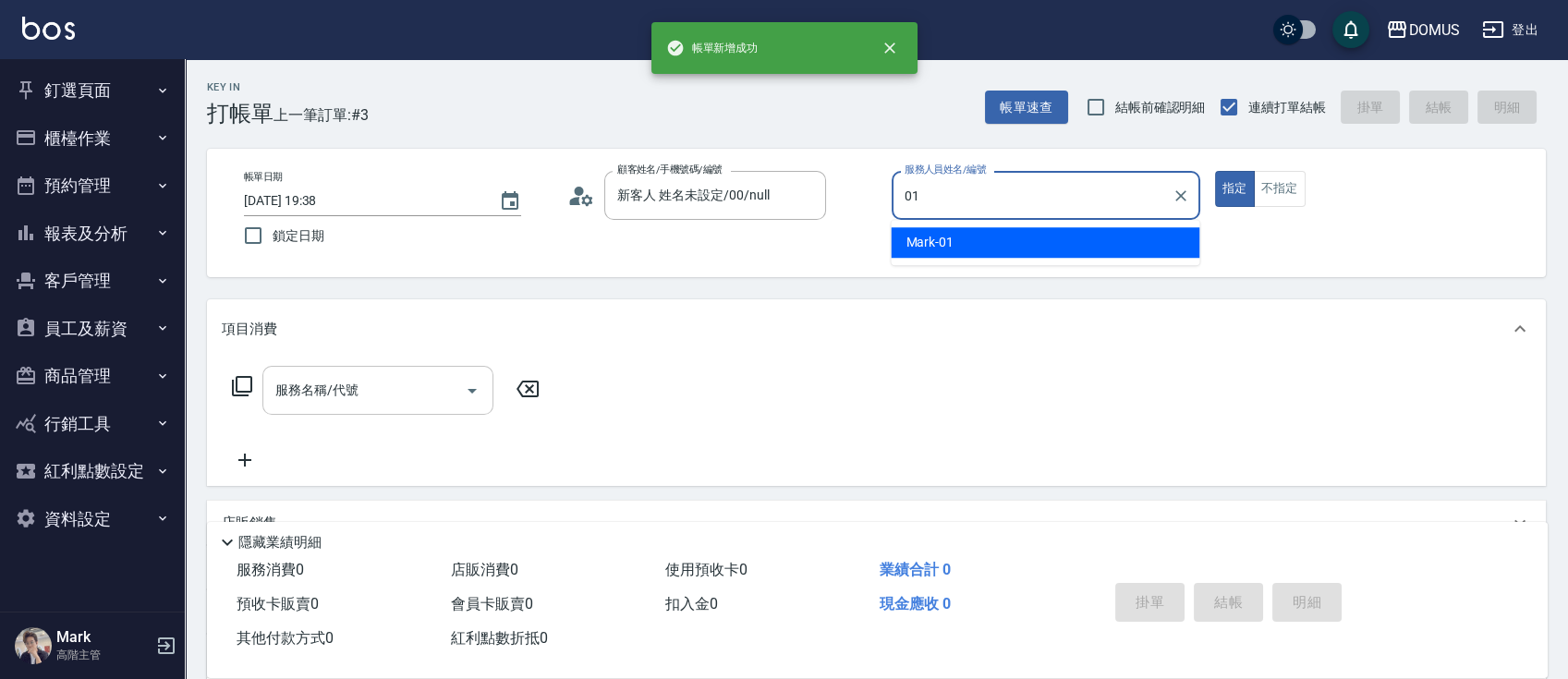
type input "Mark-01"
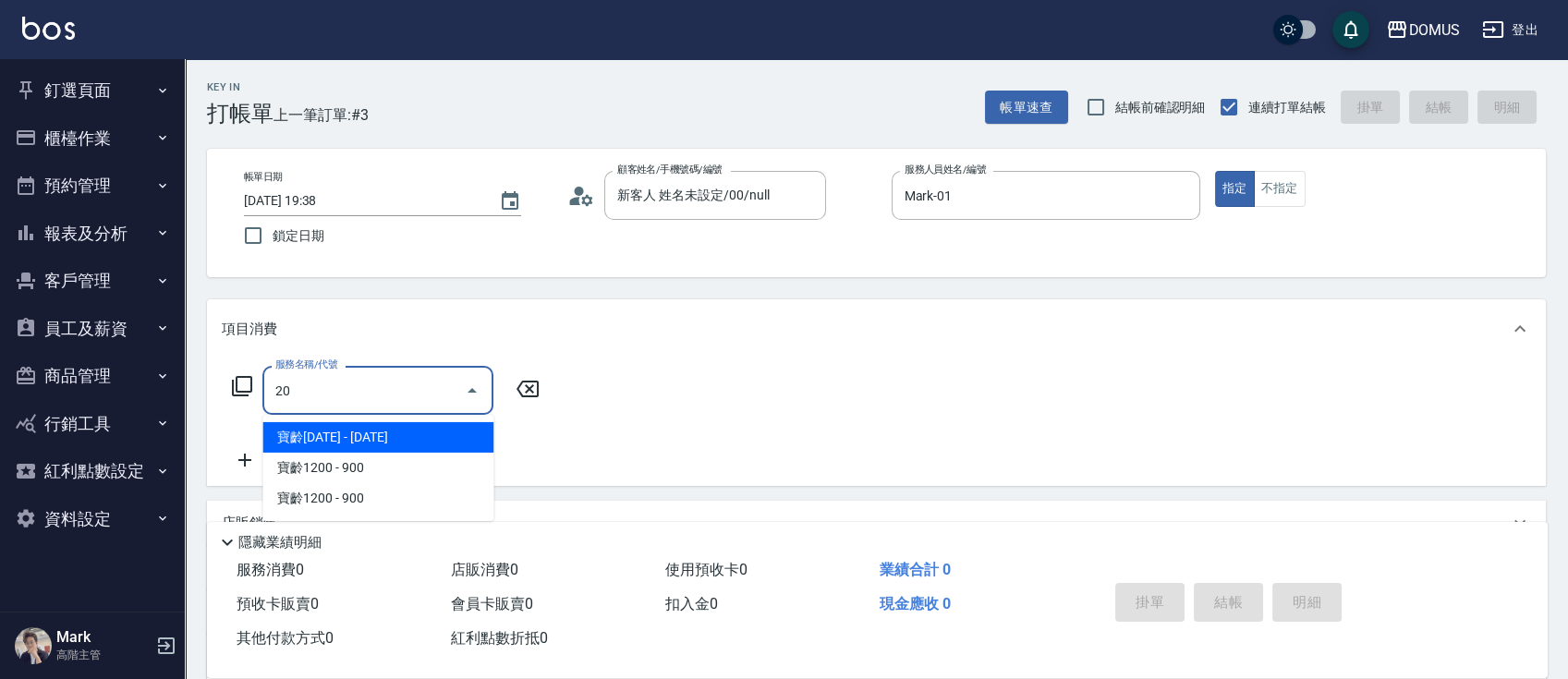
type input "206"
type input "20"
type input "健康洗髮(206)"
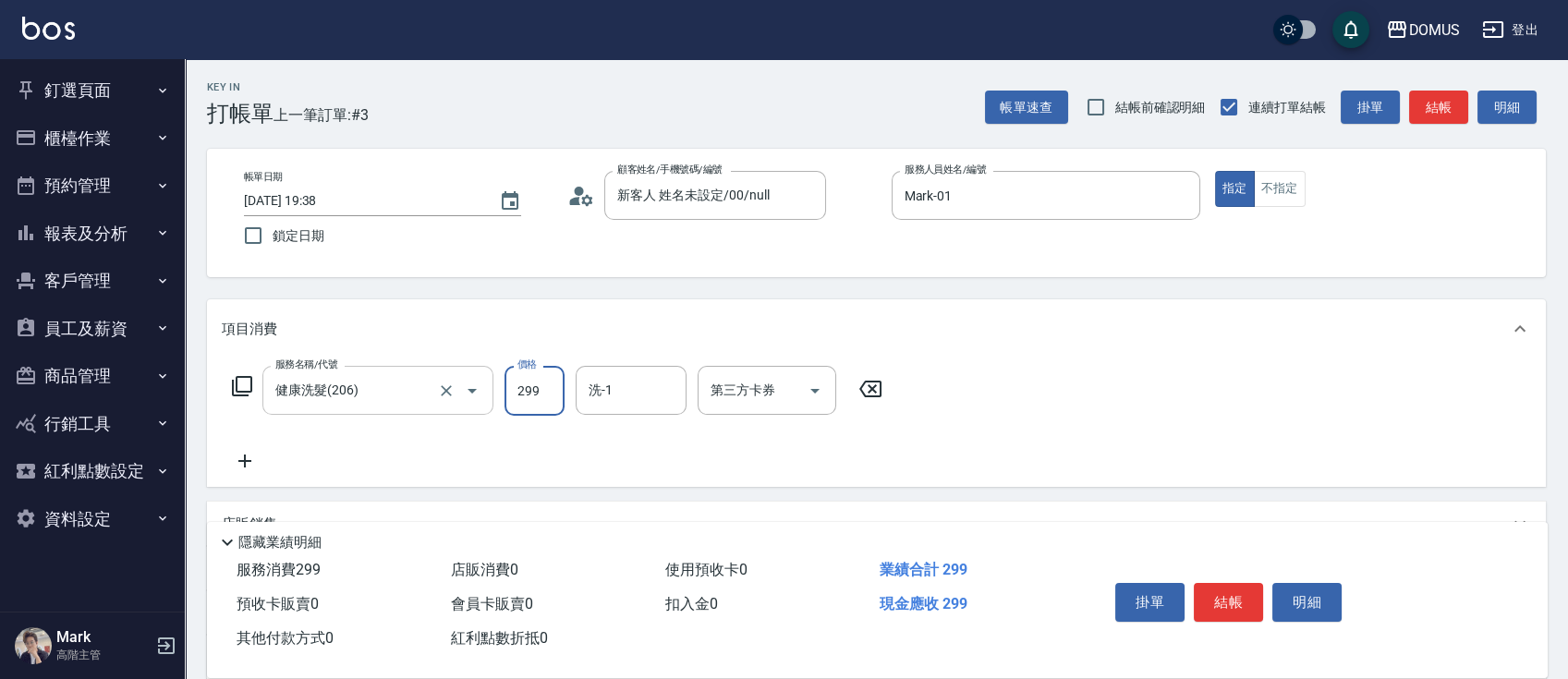
type input "0"
type input "30"
type input "300"
type input "林怡靜-37"
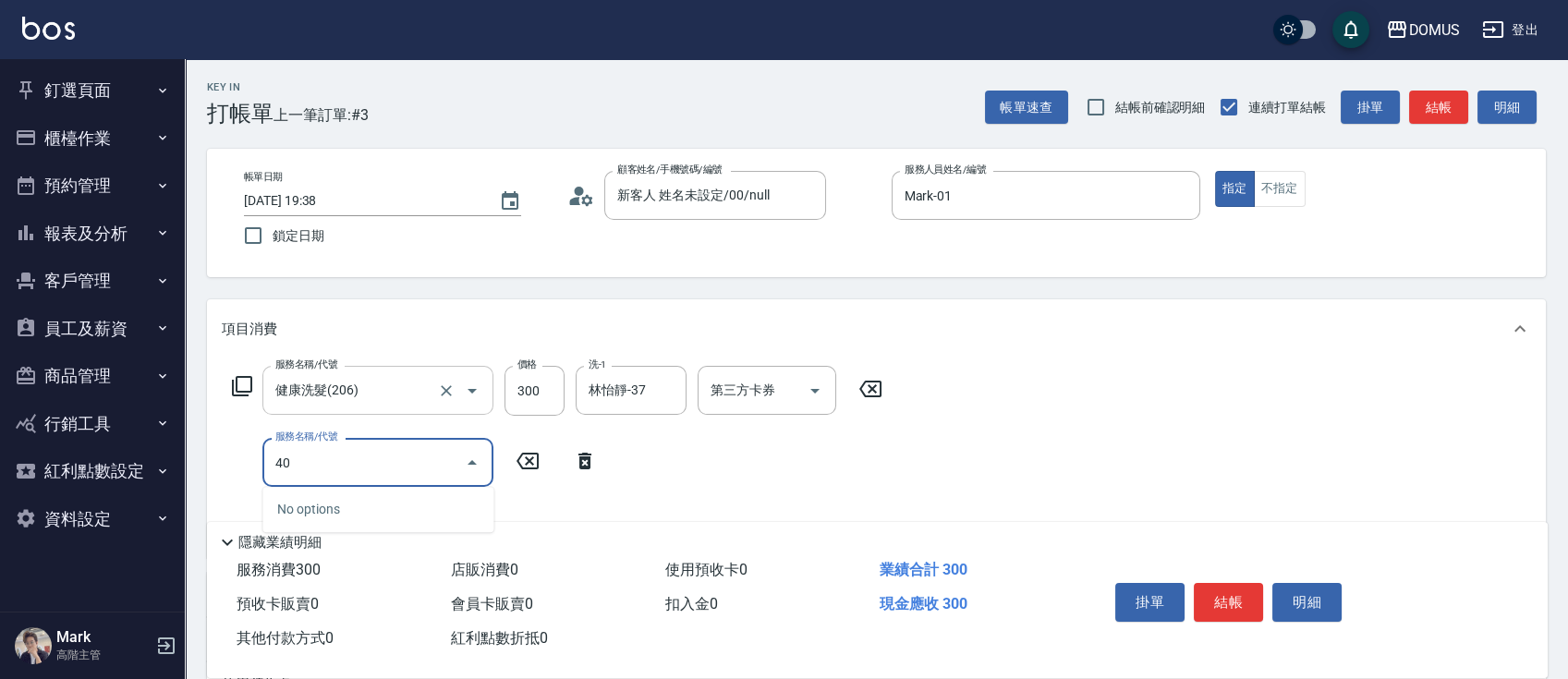
type input "401"
type input "50"
type input "剪髮(401)"
type input "5"
type input "30"
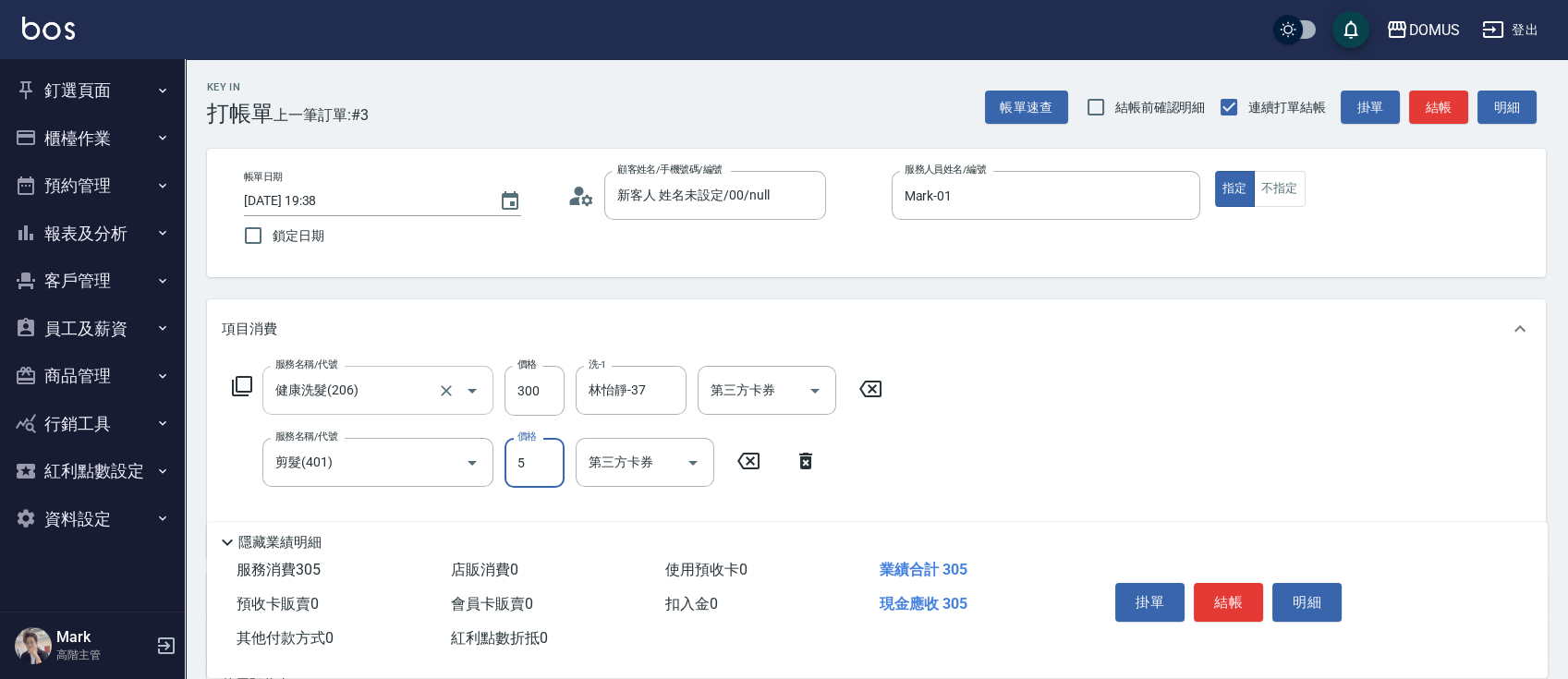
type input "50"
type input "80"
type input "500"
type input "0"
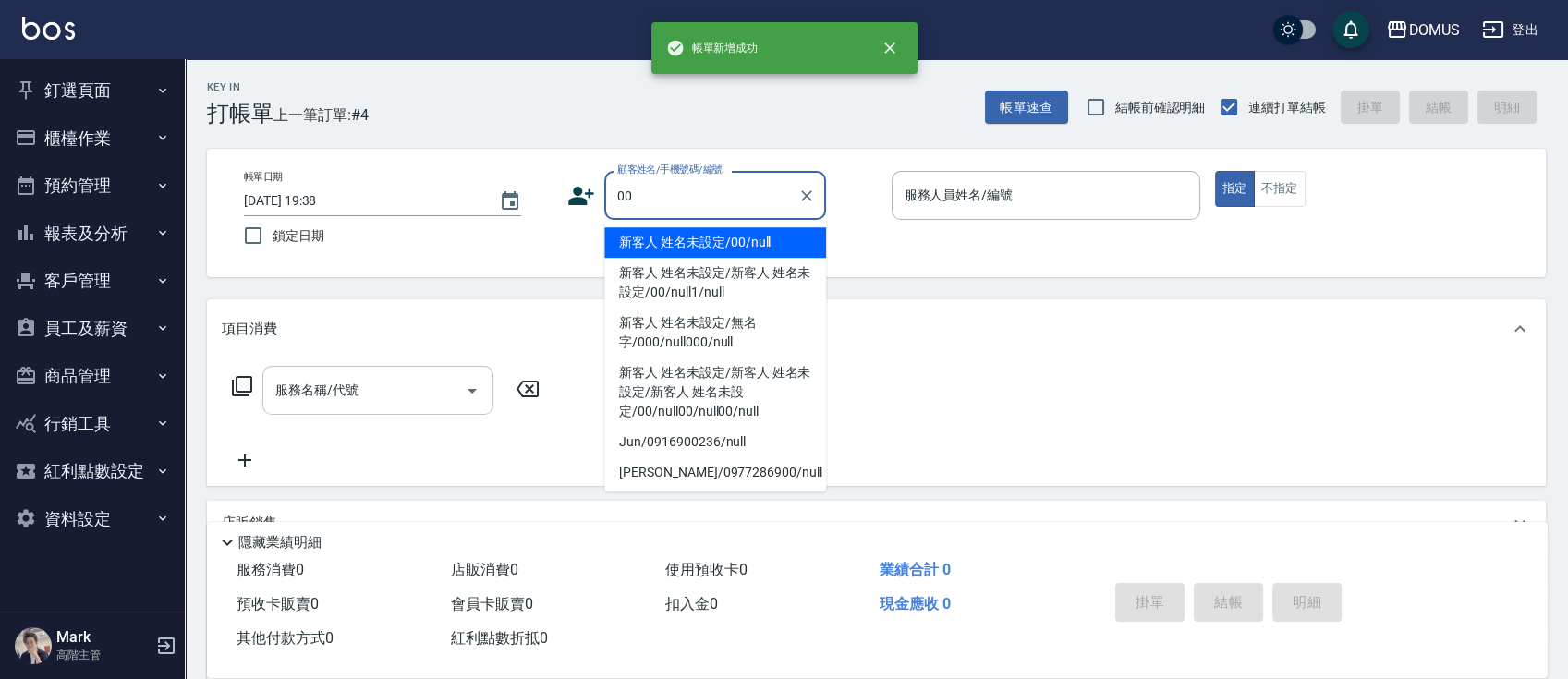
type input "新客人 姓名未設定/00/null"
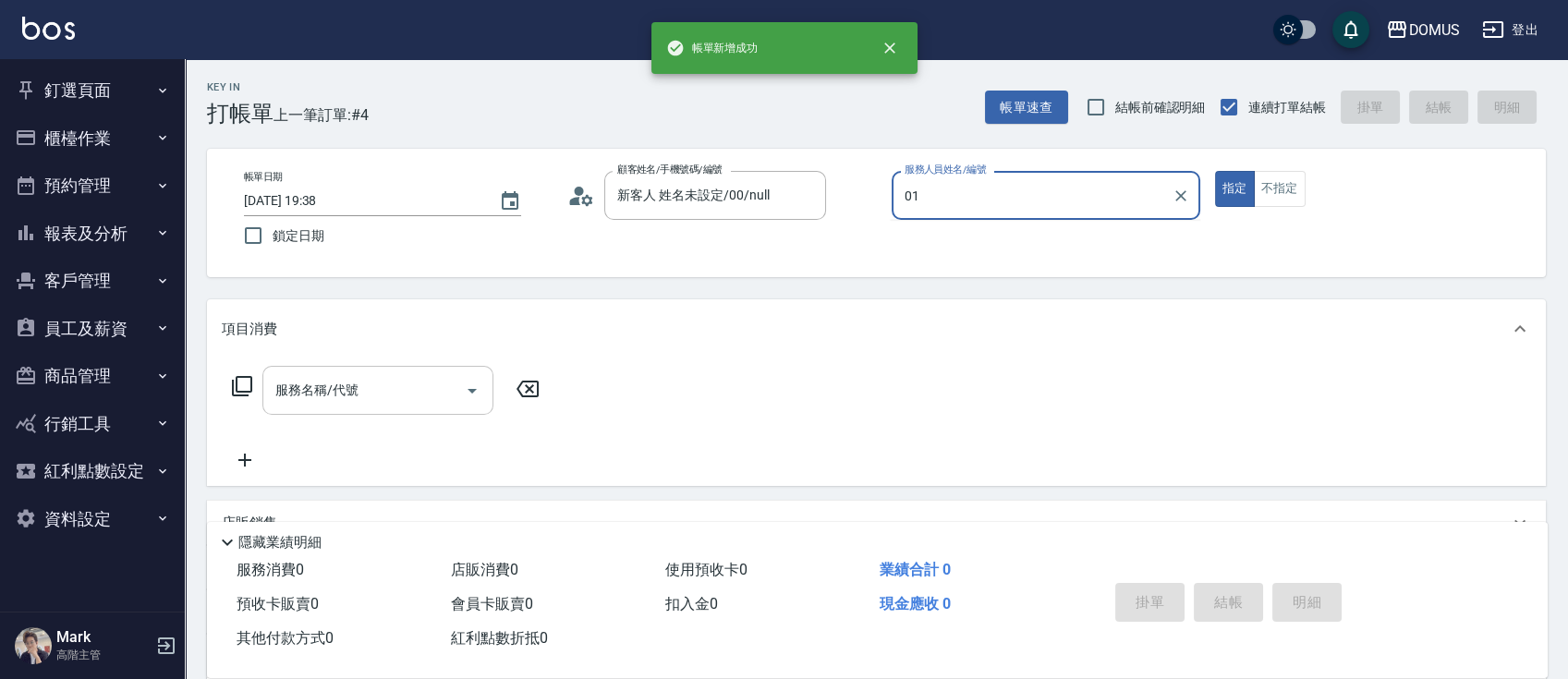
type input "Mark-01"
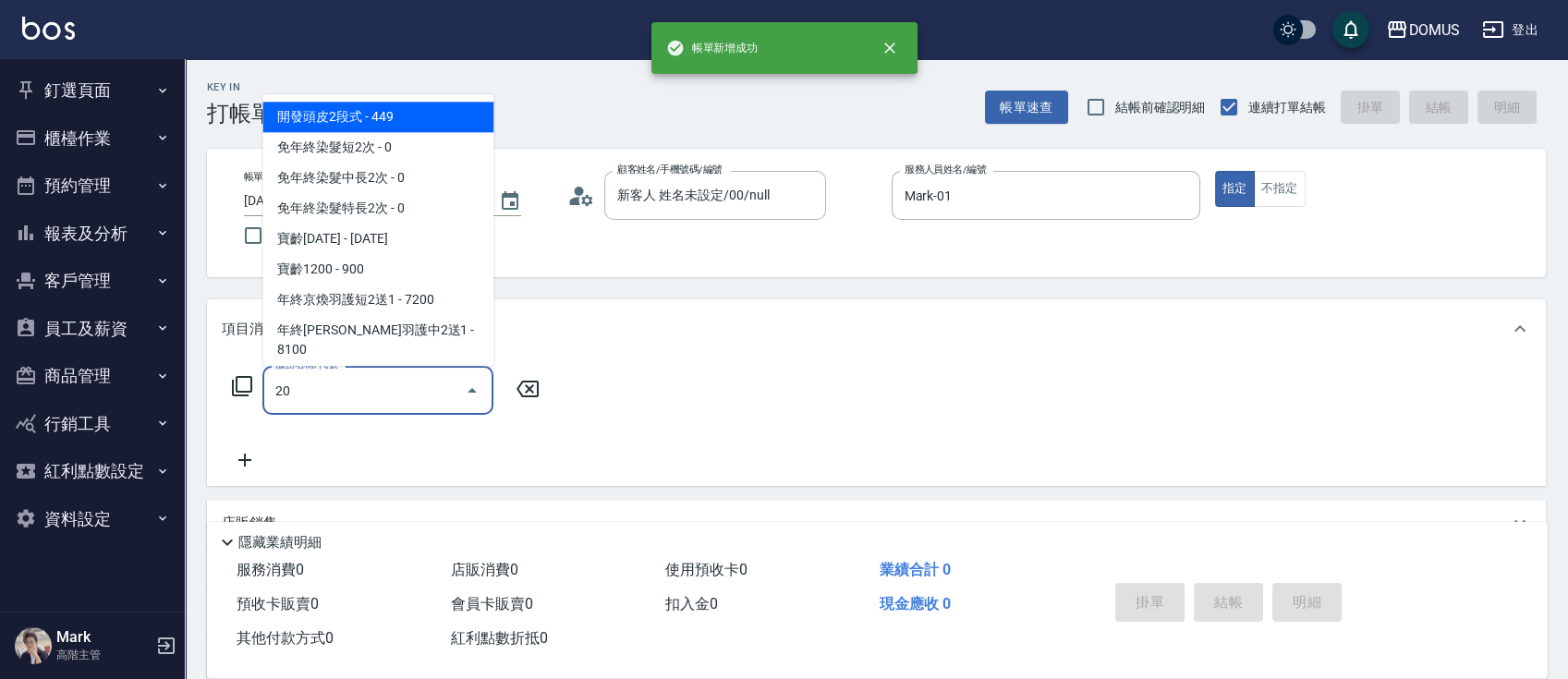
type input "206"
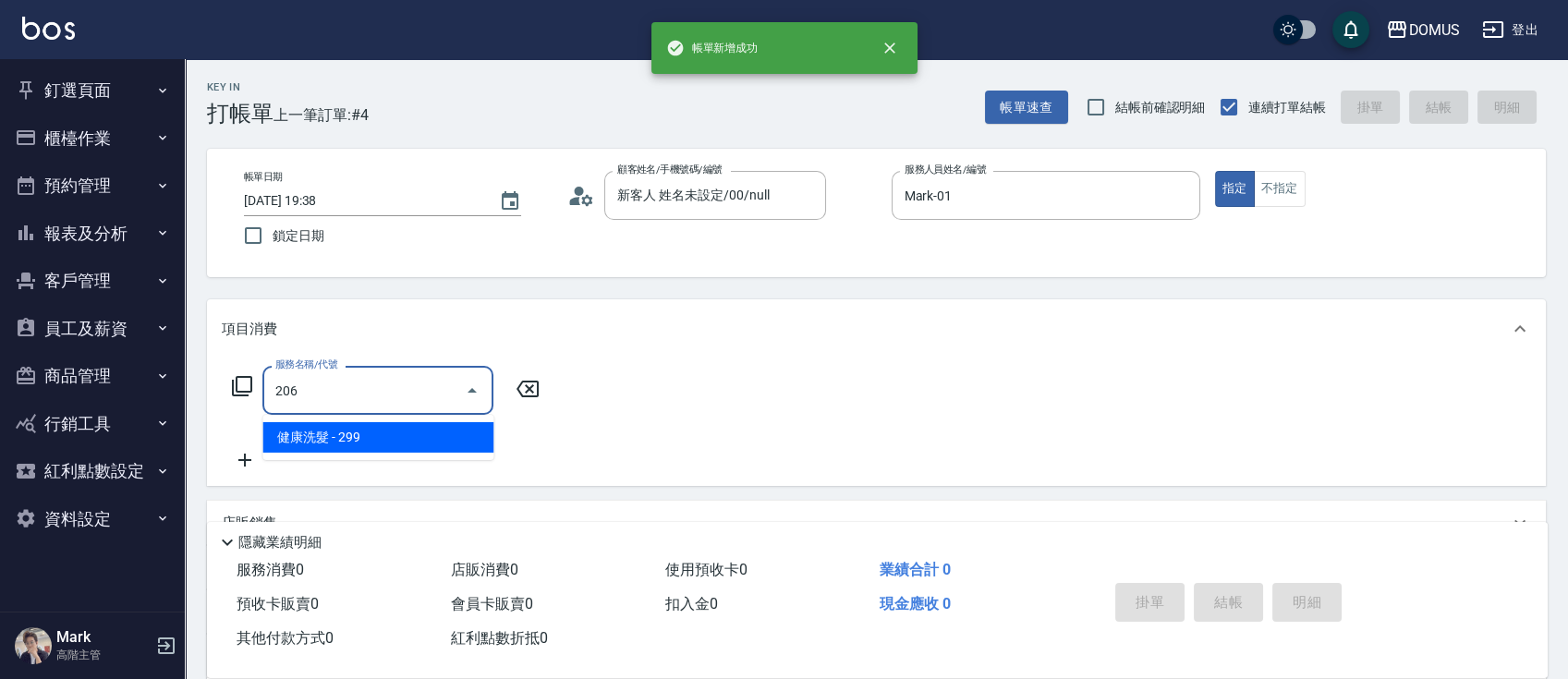
type input "20"
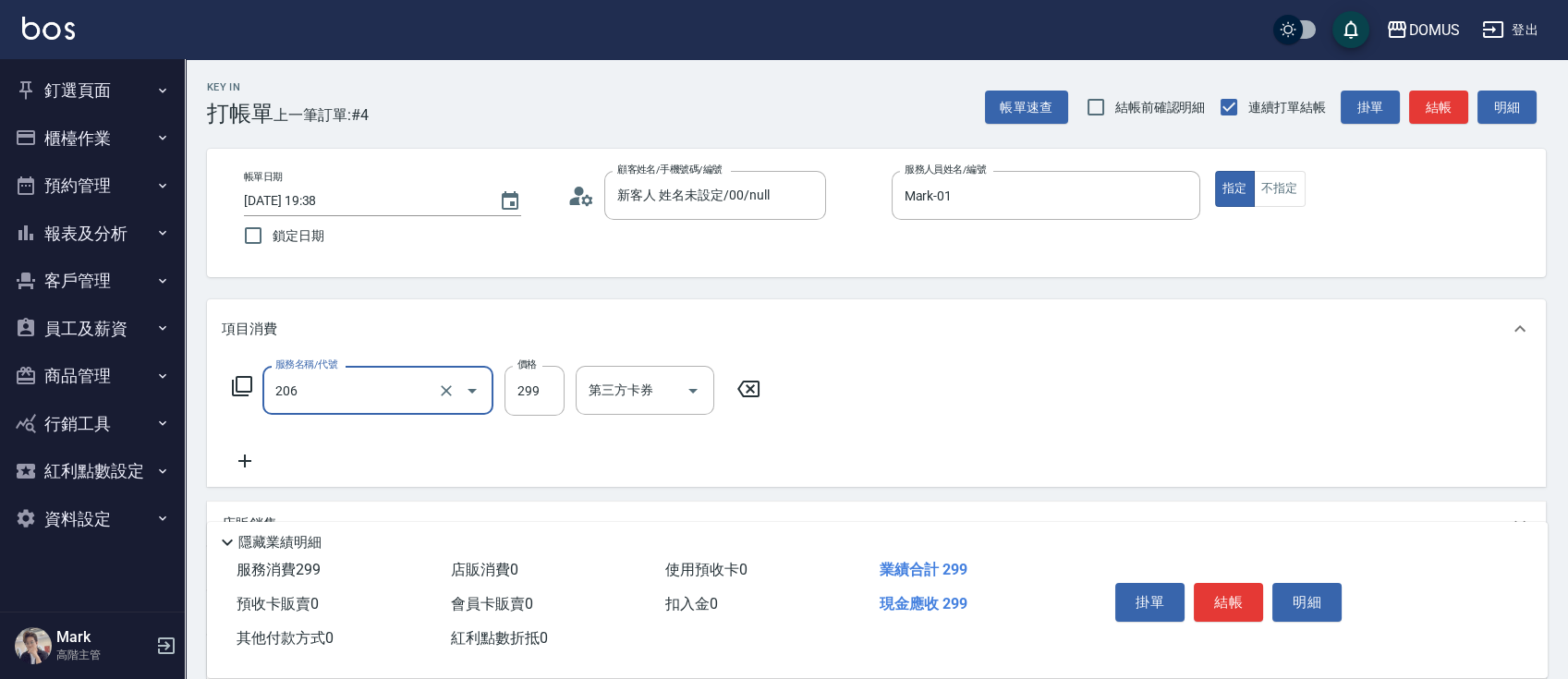
type input "健康洗髮(206)"
type input "0"
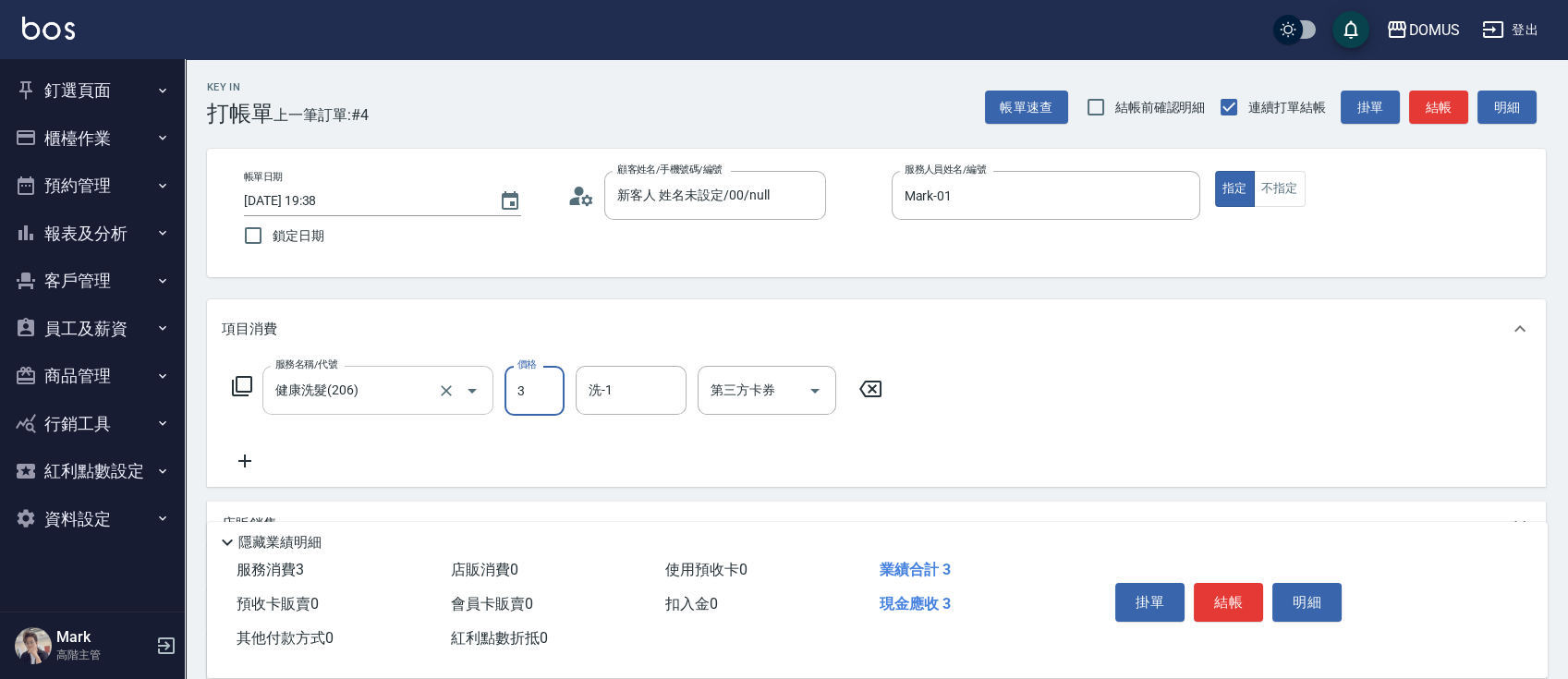
type input "30"
type input "300"
type input "林怡靜-37"
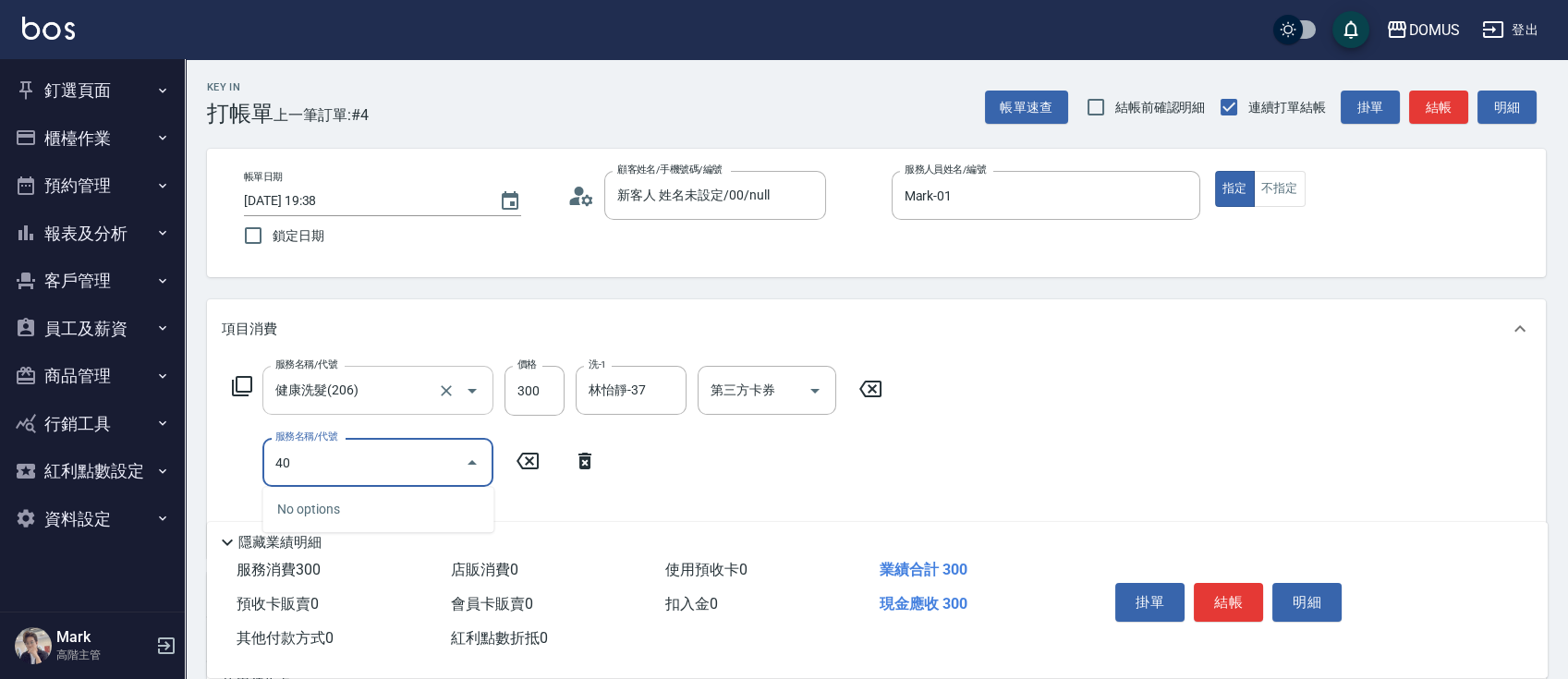
type input "401"
type input "50"
type input "剪髮(401)"
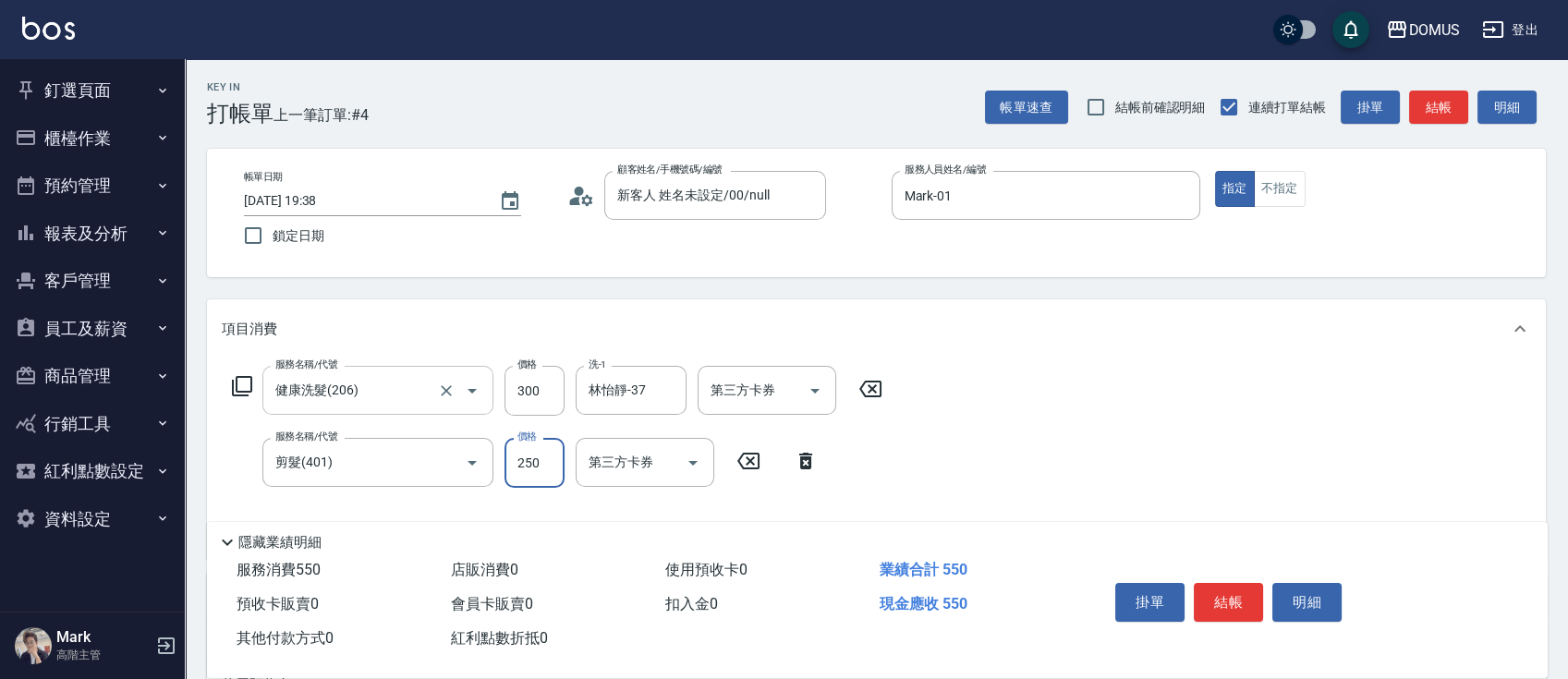
type input "5"
type input "30"
type input "50"
type input "80"
type input "500"
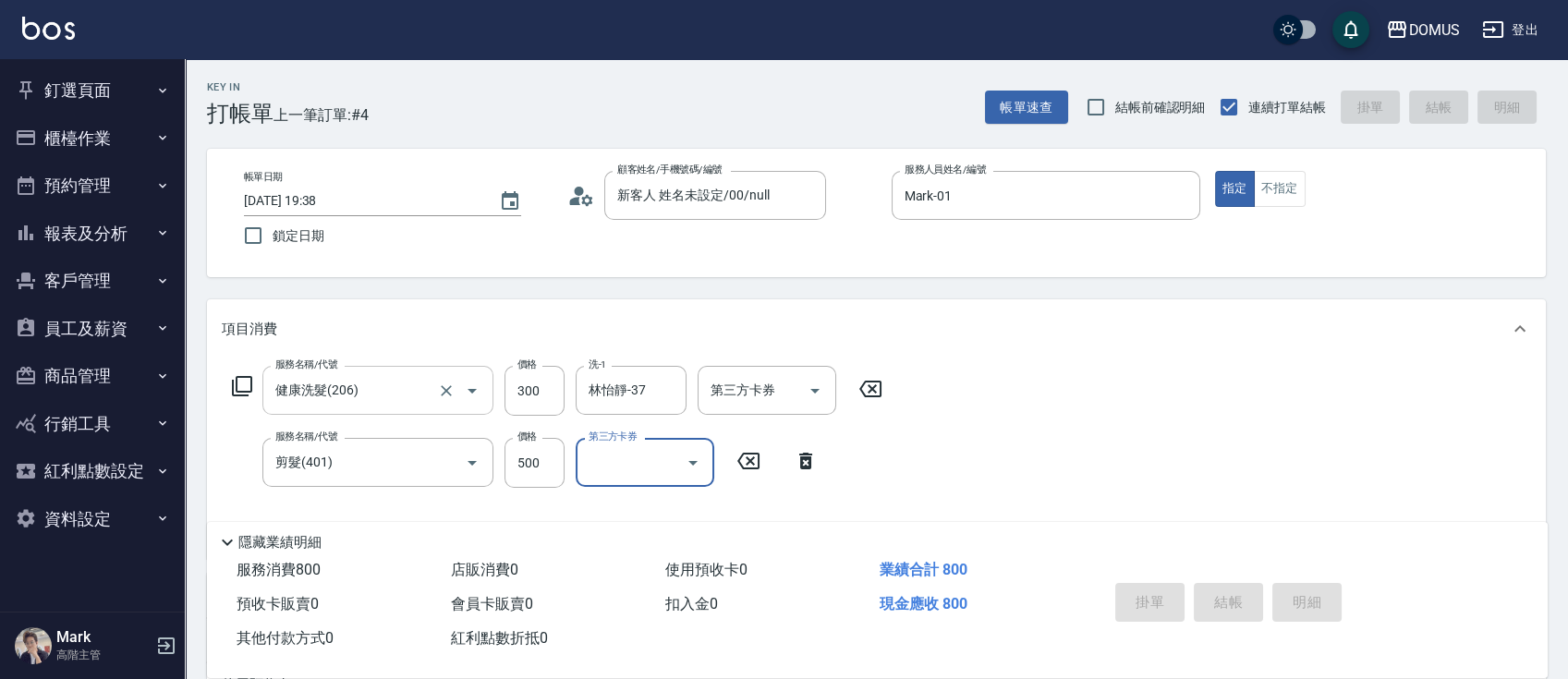
type input "0"
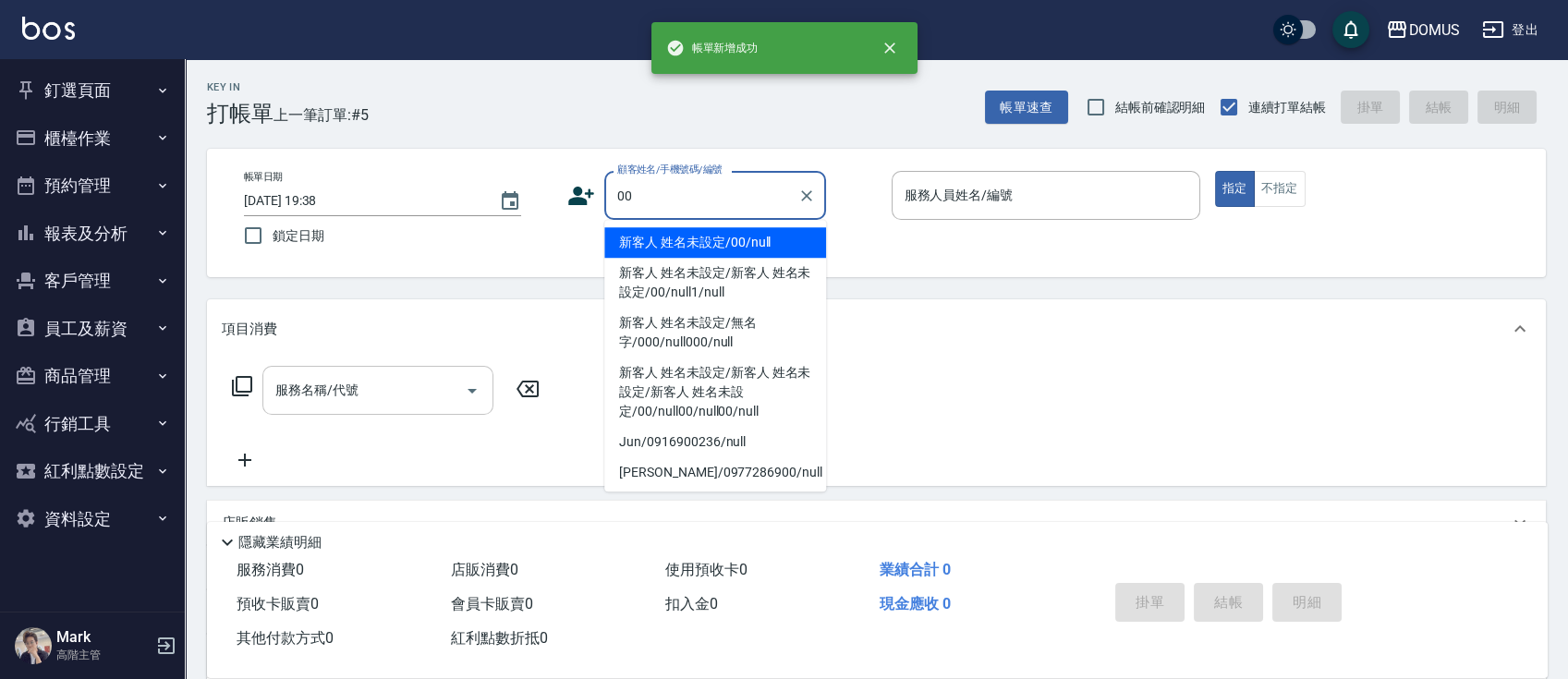
type input "新客人 姓名未設定/00/null"
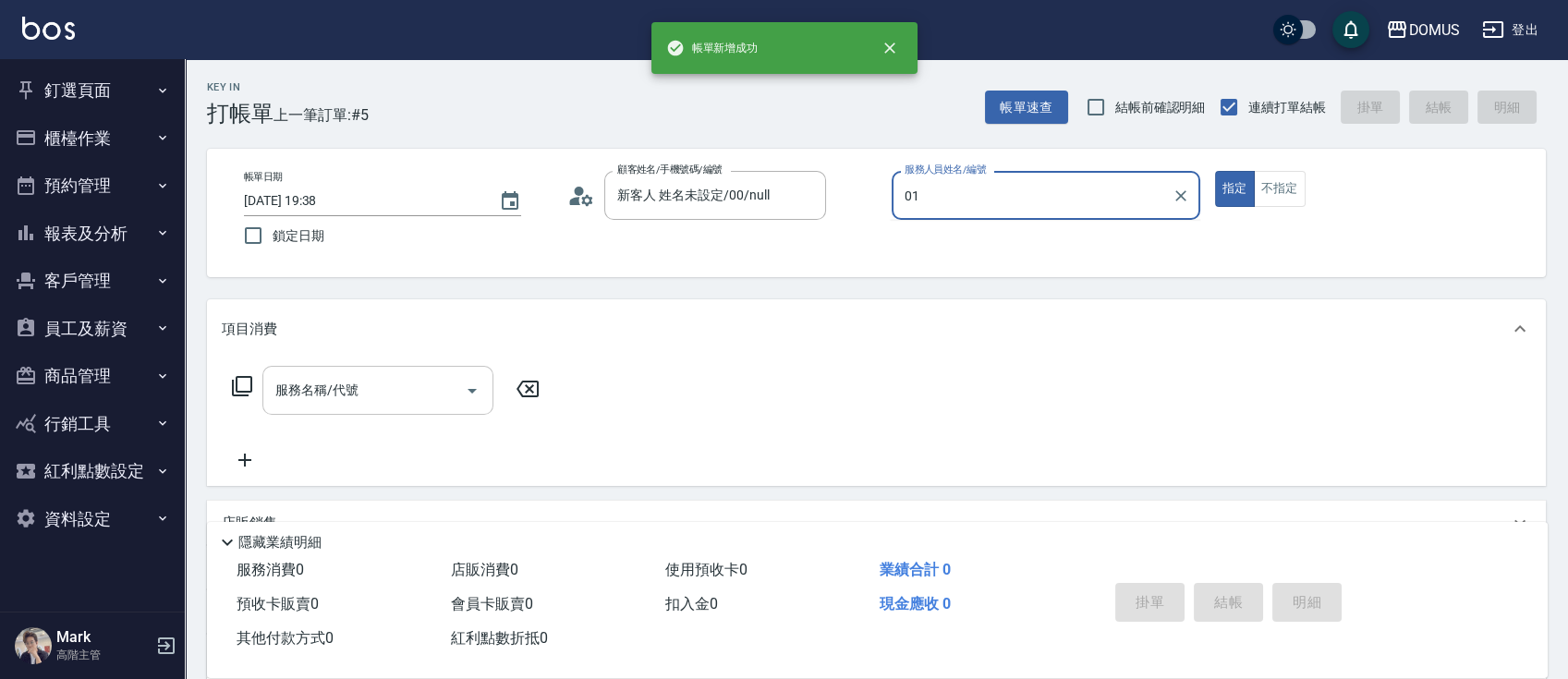
type input "Mark-01"
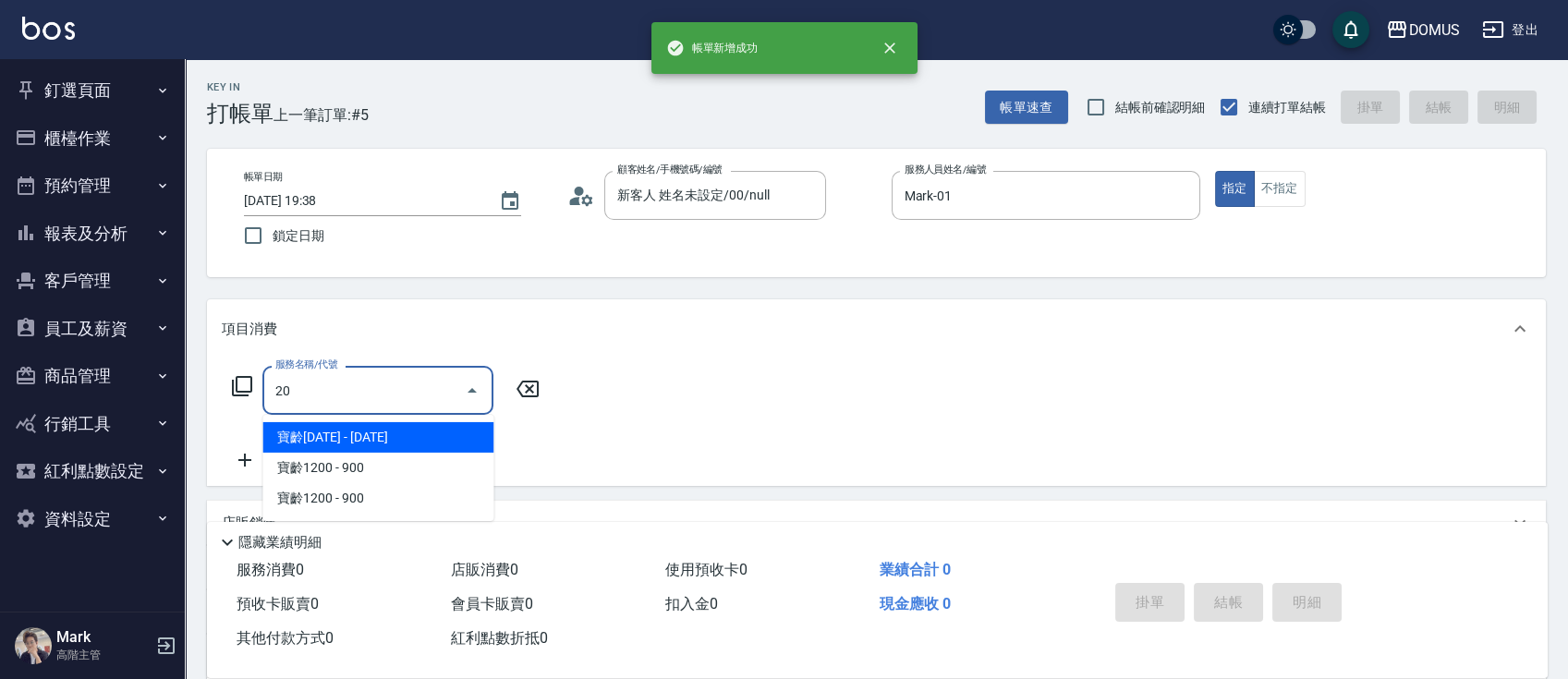
type input "206"
type input "20"
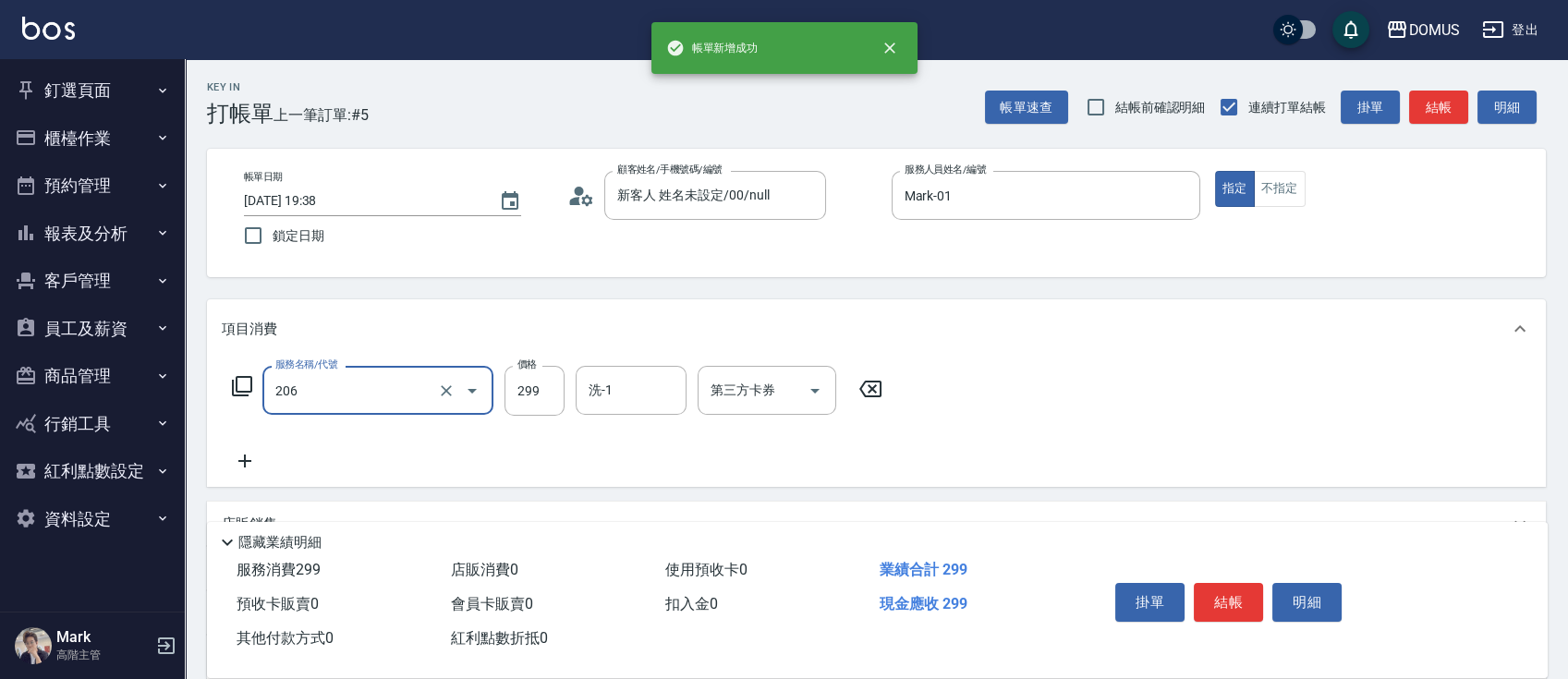
type input "健康洗髮(206)"
type input "0"
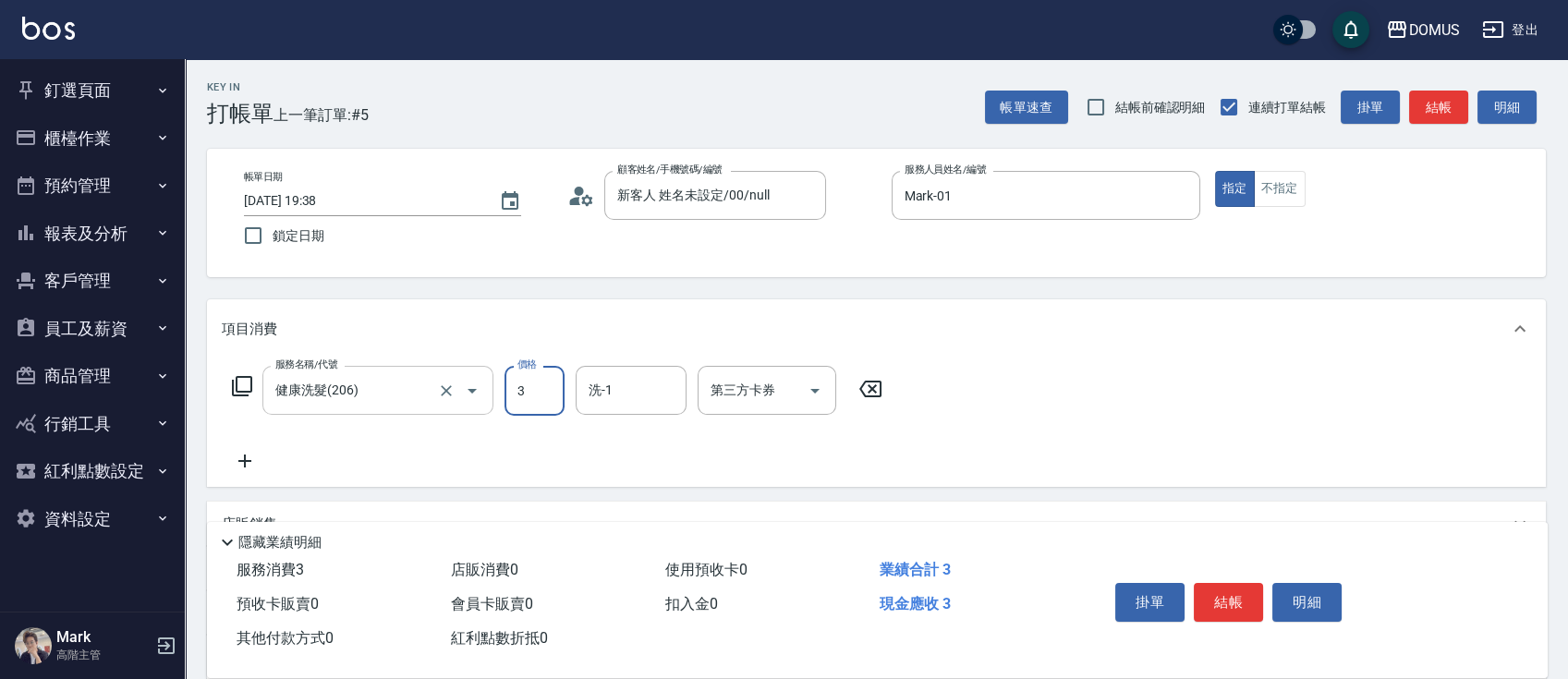
type input "30"
type input "300"
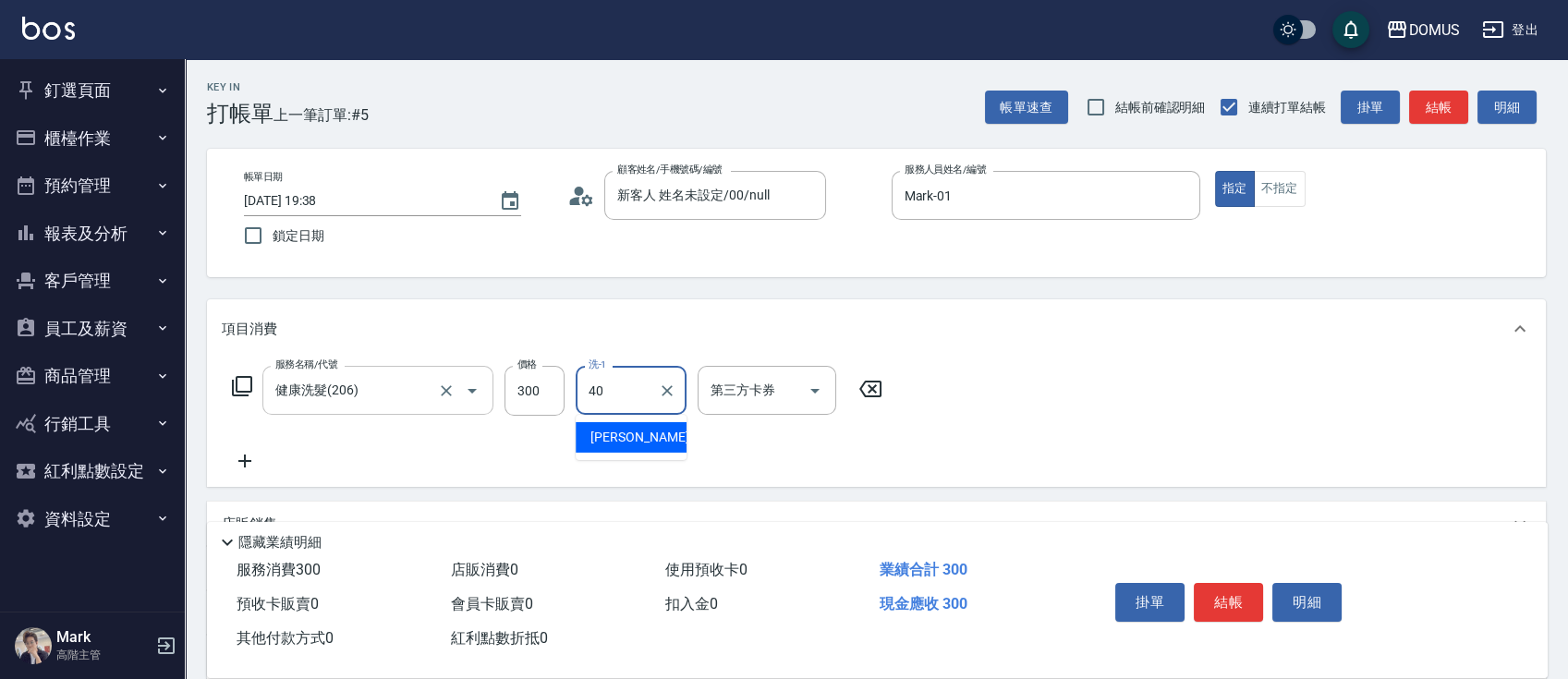
type input "[PERSON_NAME]-40"
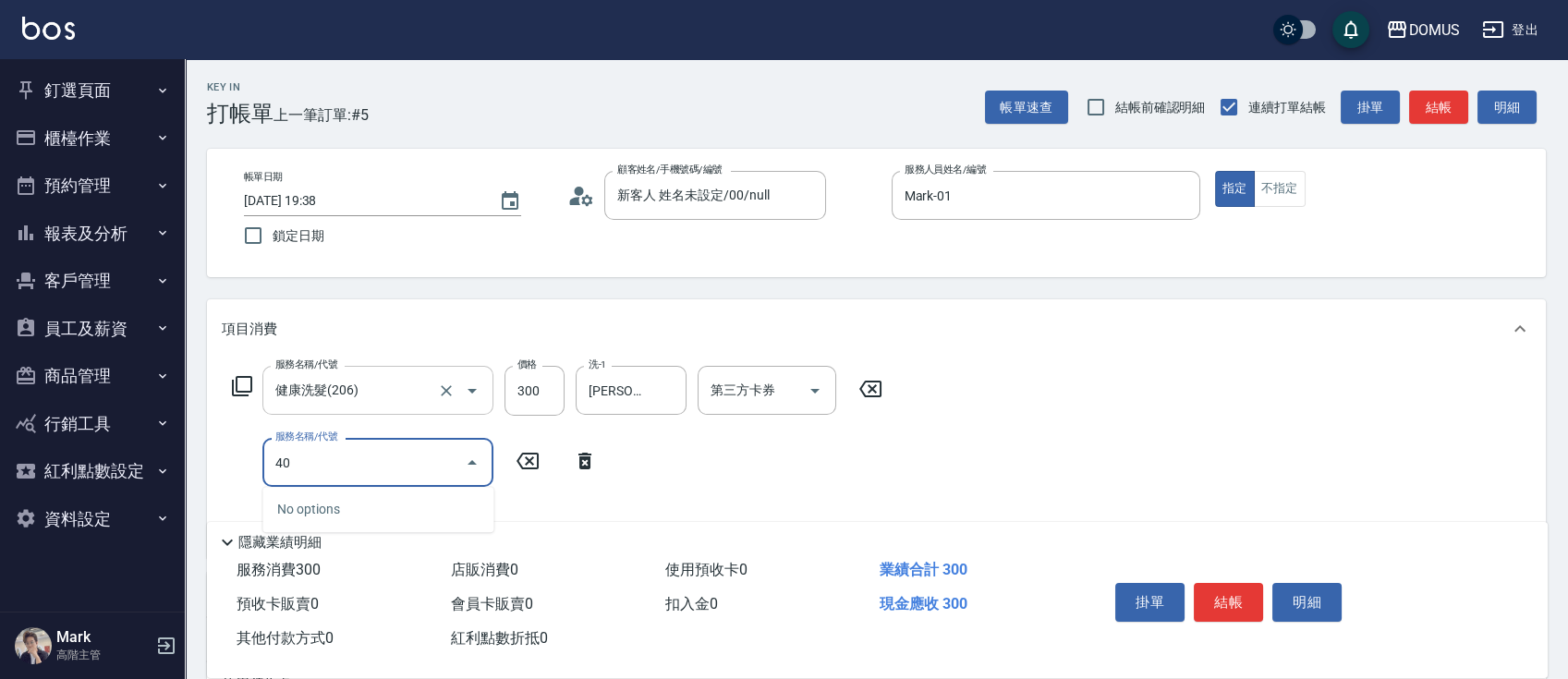
type input "401"
type input "50"
type input "剪髮(401)"
type input "5"
type input "30"
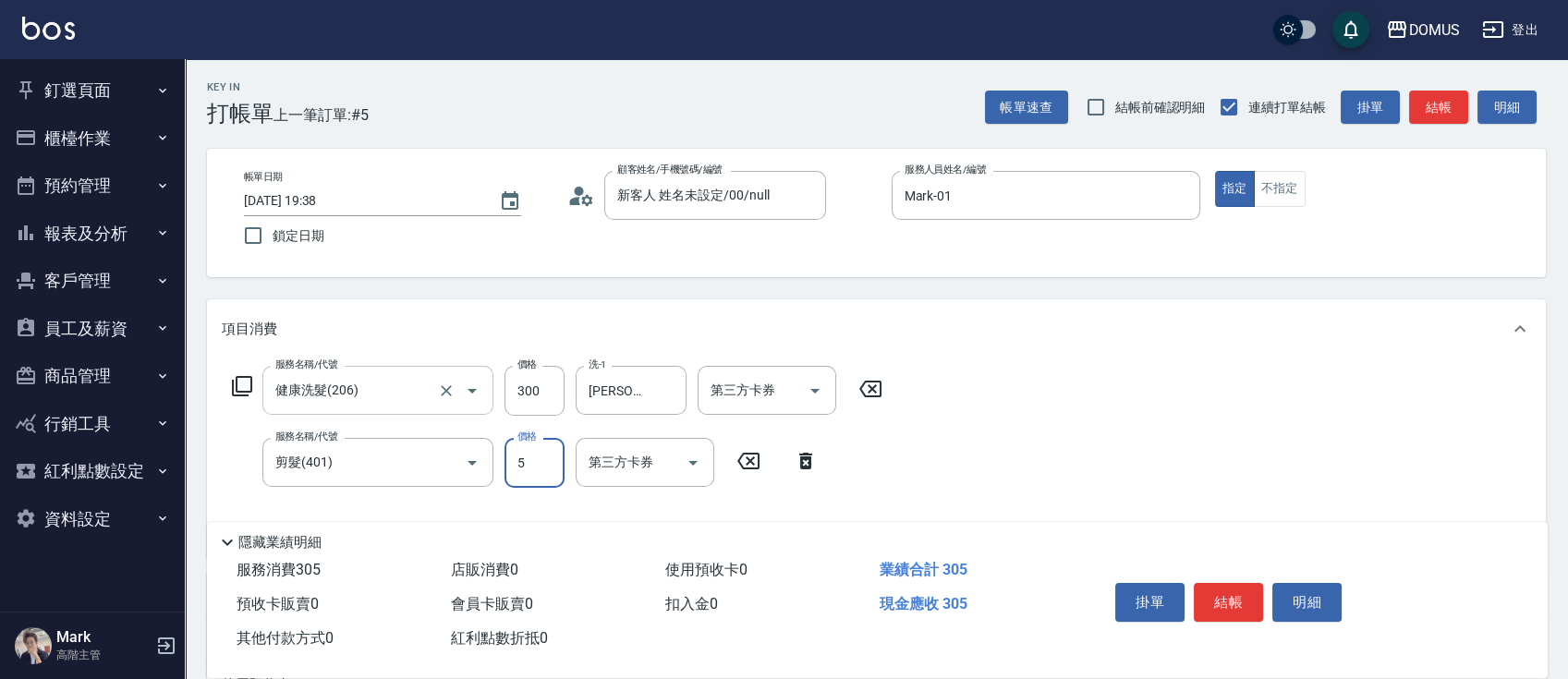
type input "50"
type input "80"
type input "500"
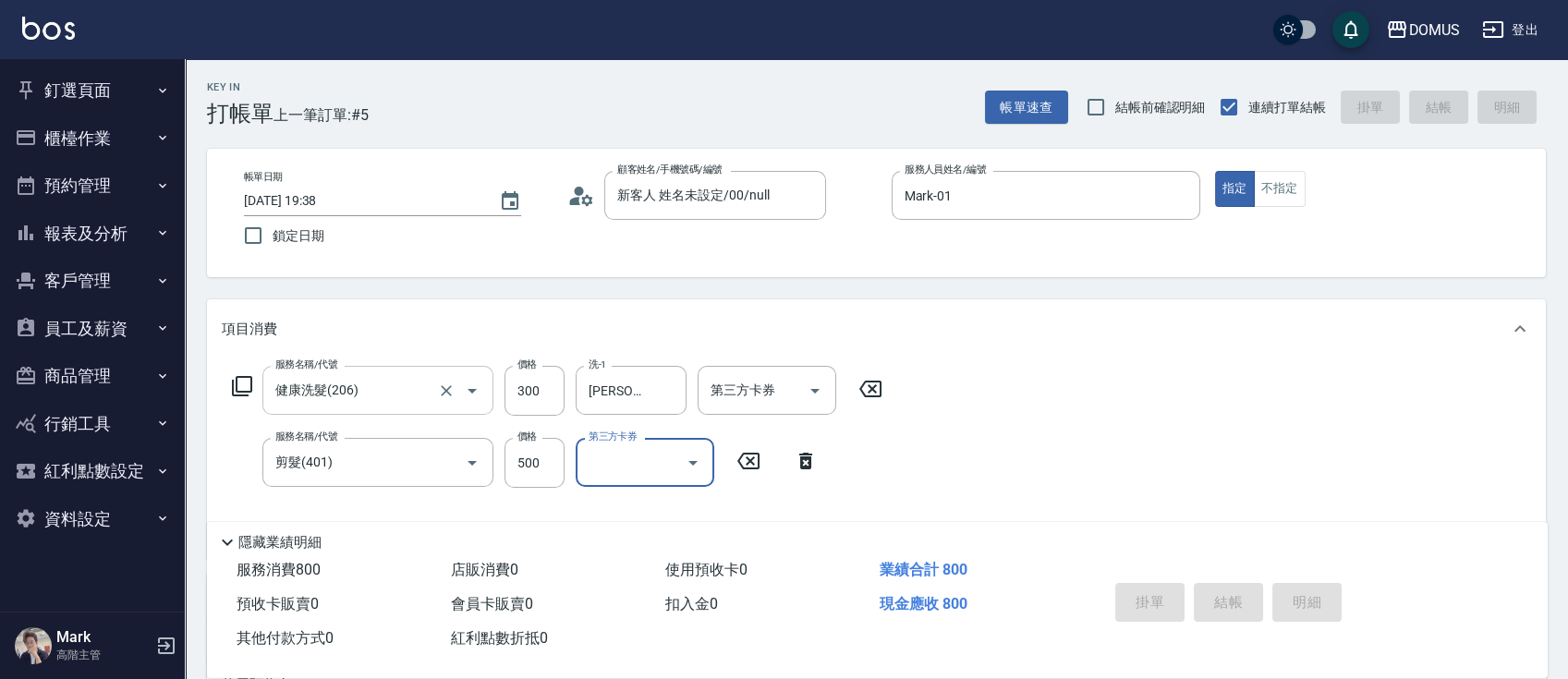
type input "0"
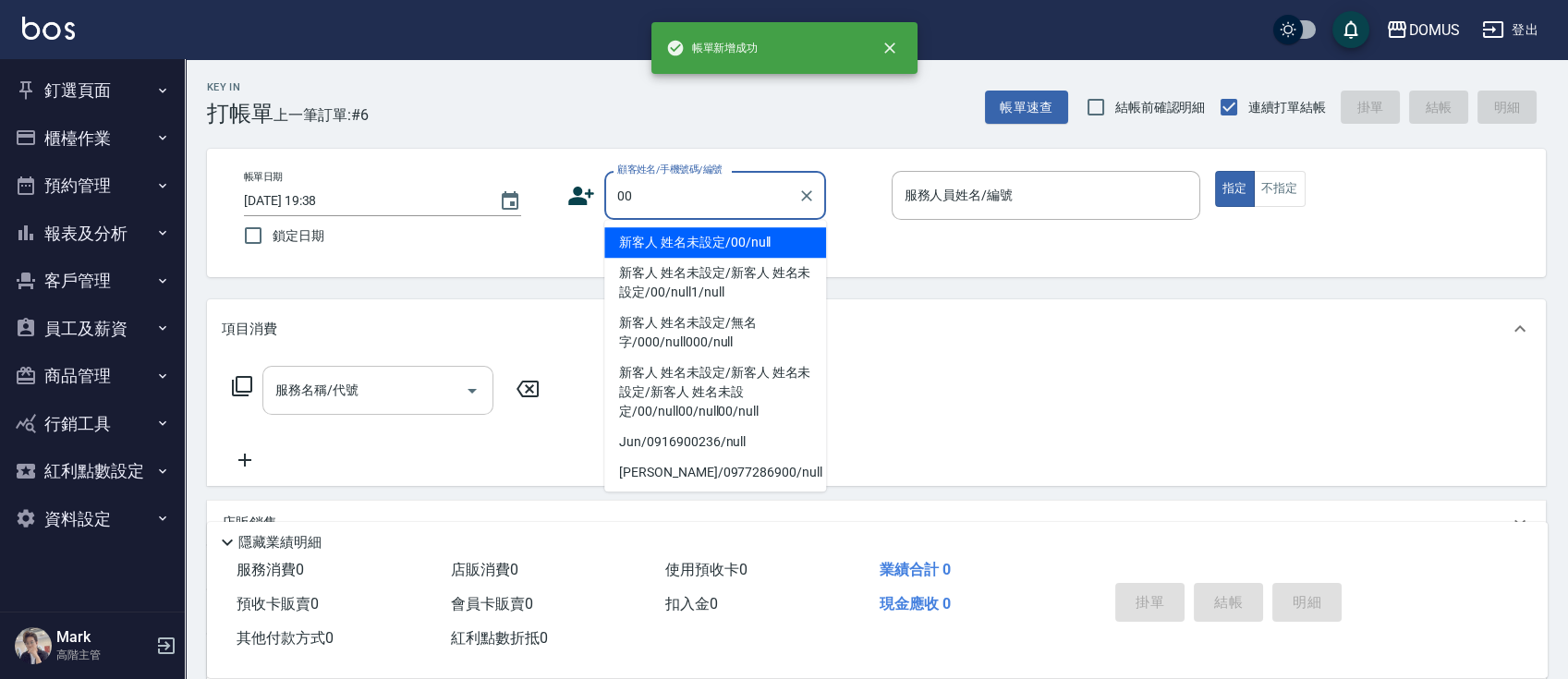
type input "新客人 姓名未設定/00/null"
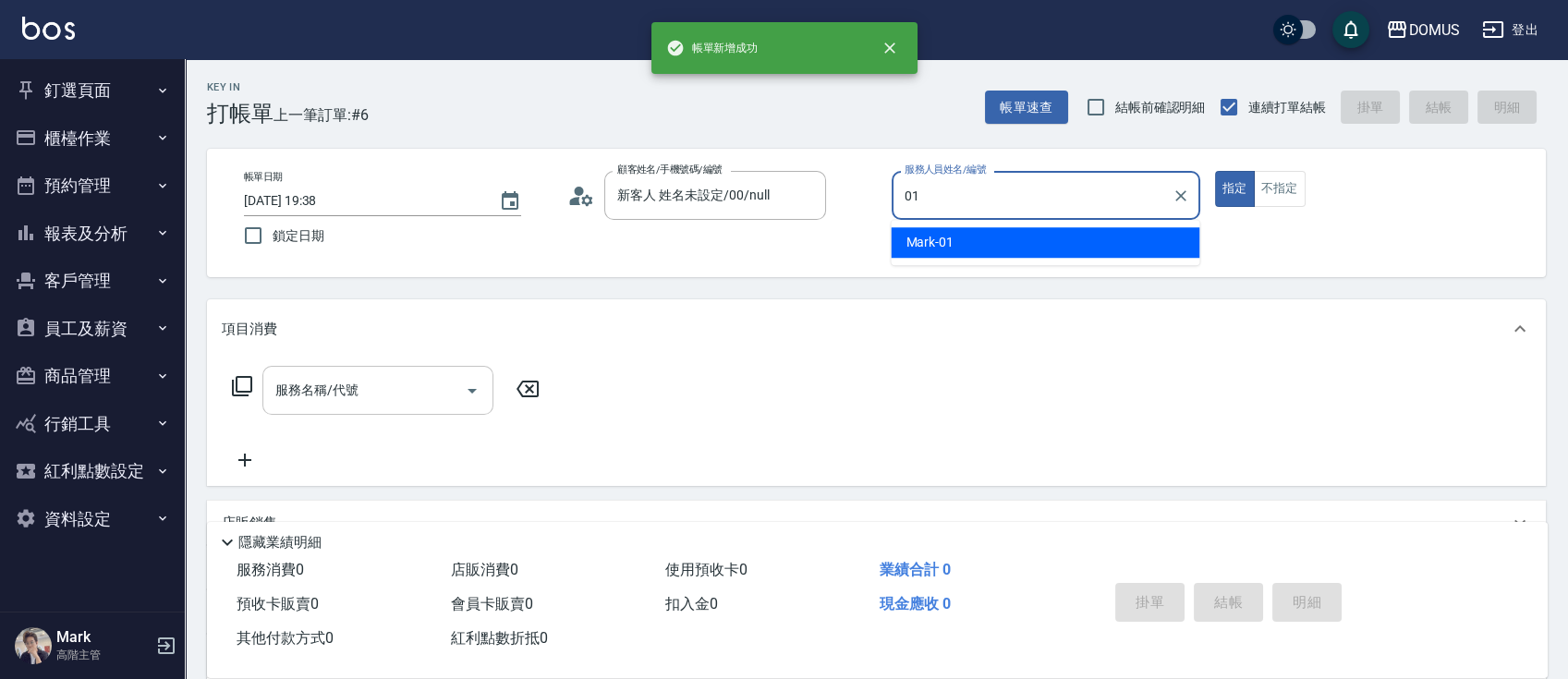
type input "Mark-01"
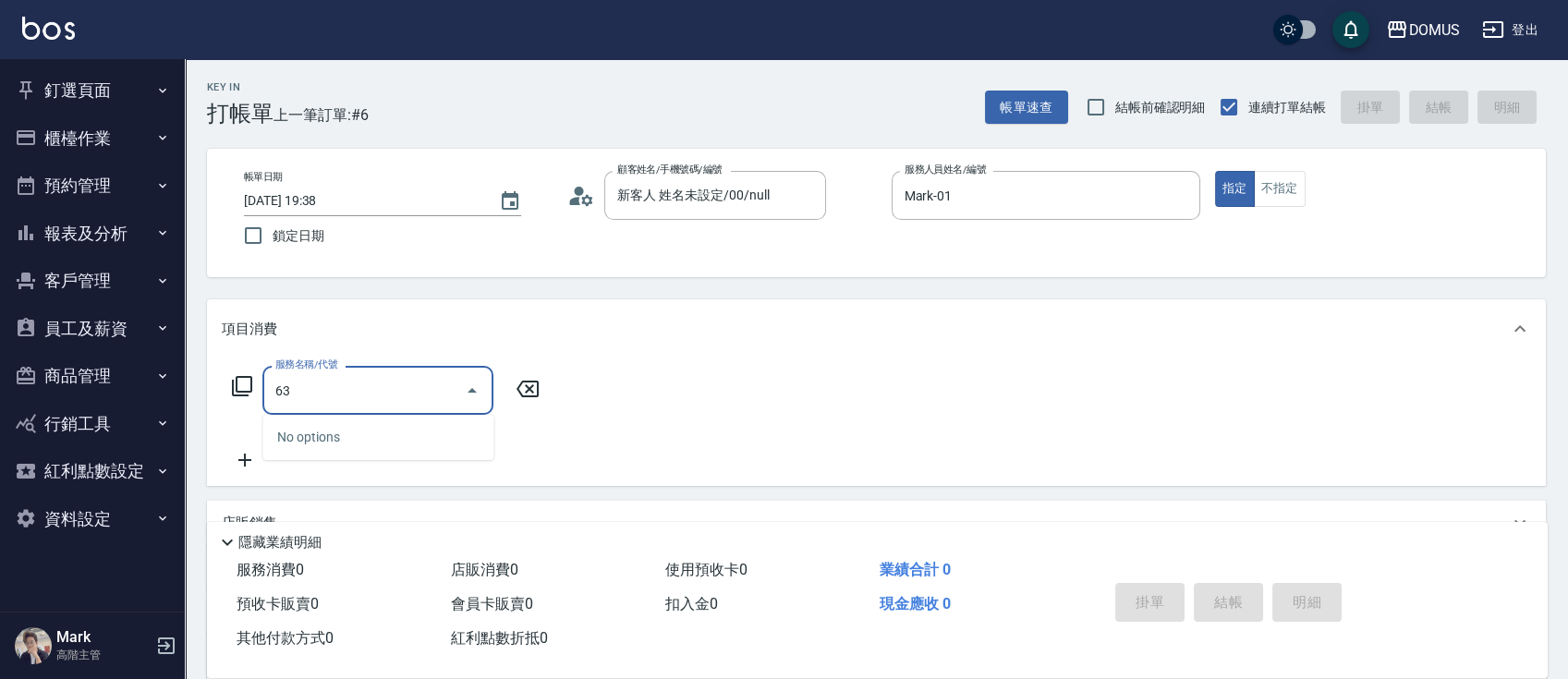
type input "633"
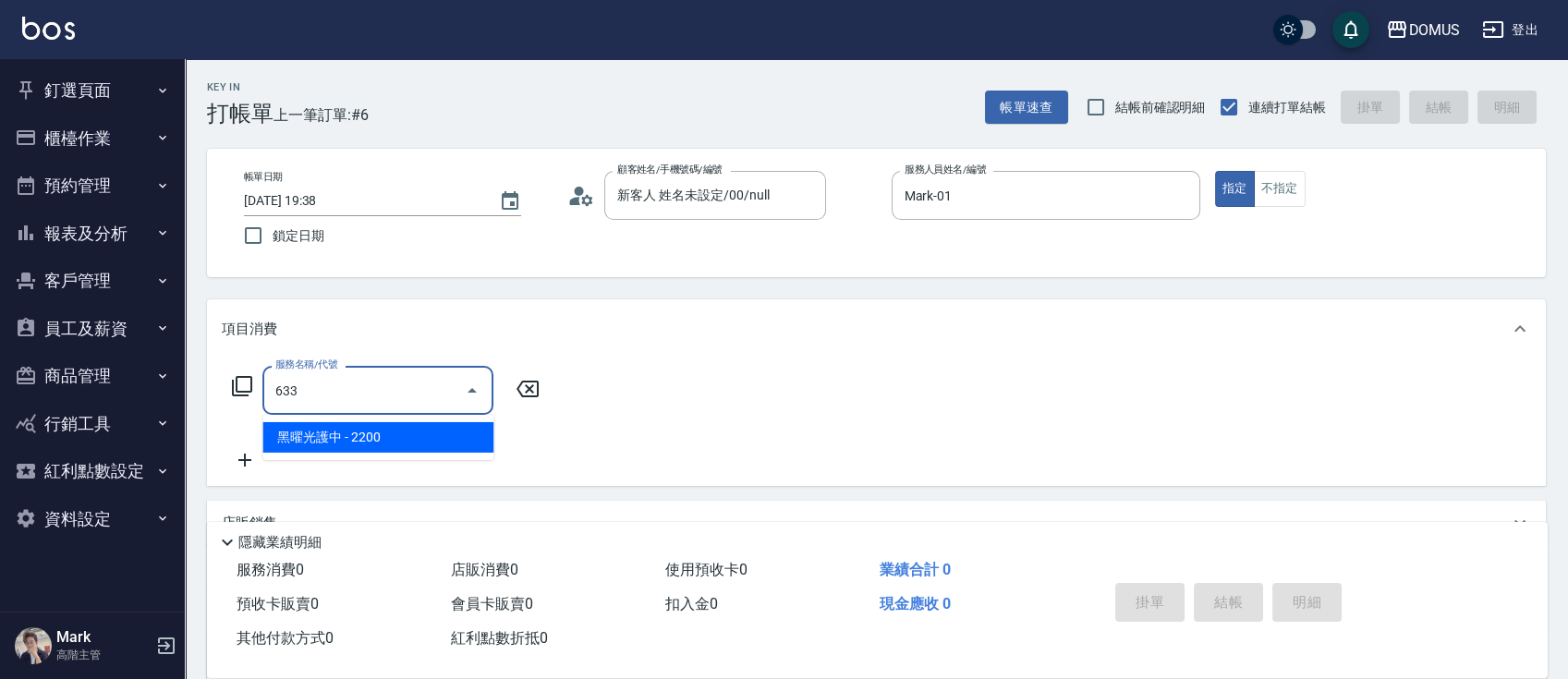
type input "220"
type input "黑曜光護中(633)"
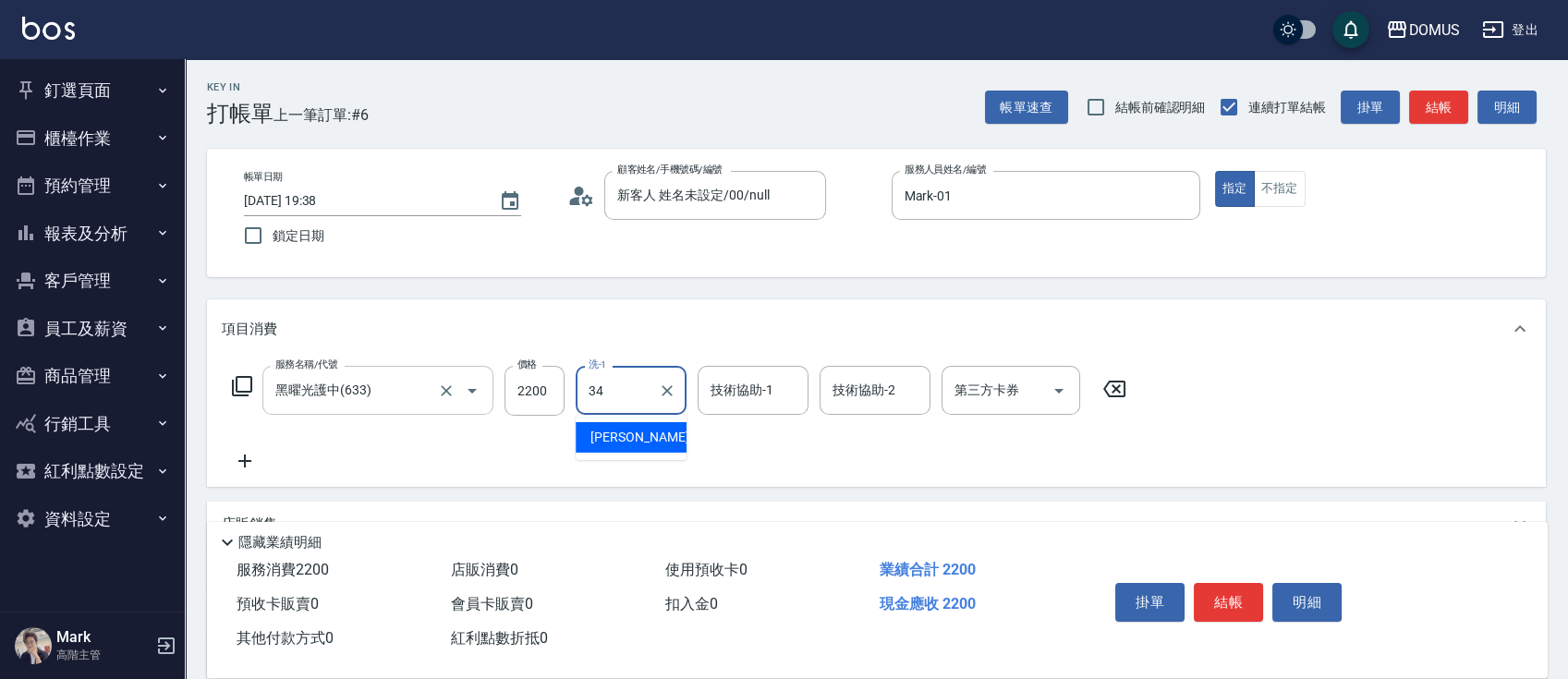
type input "Heidi-34"
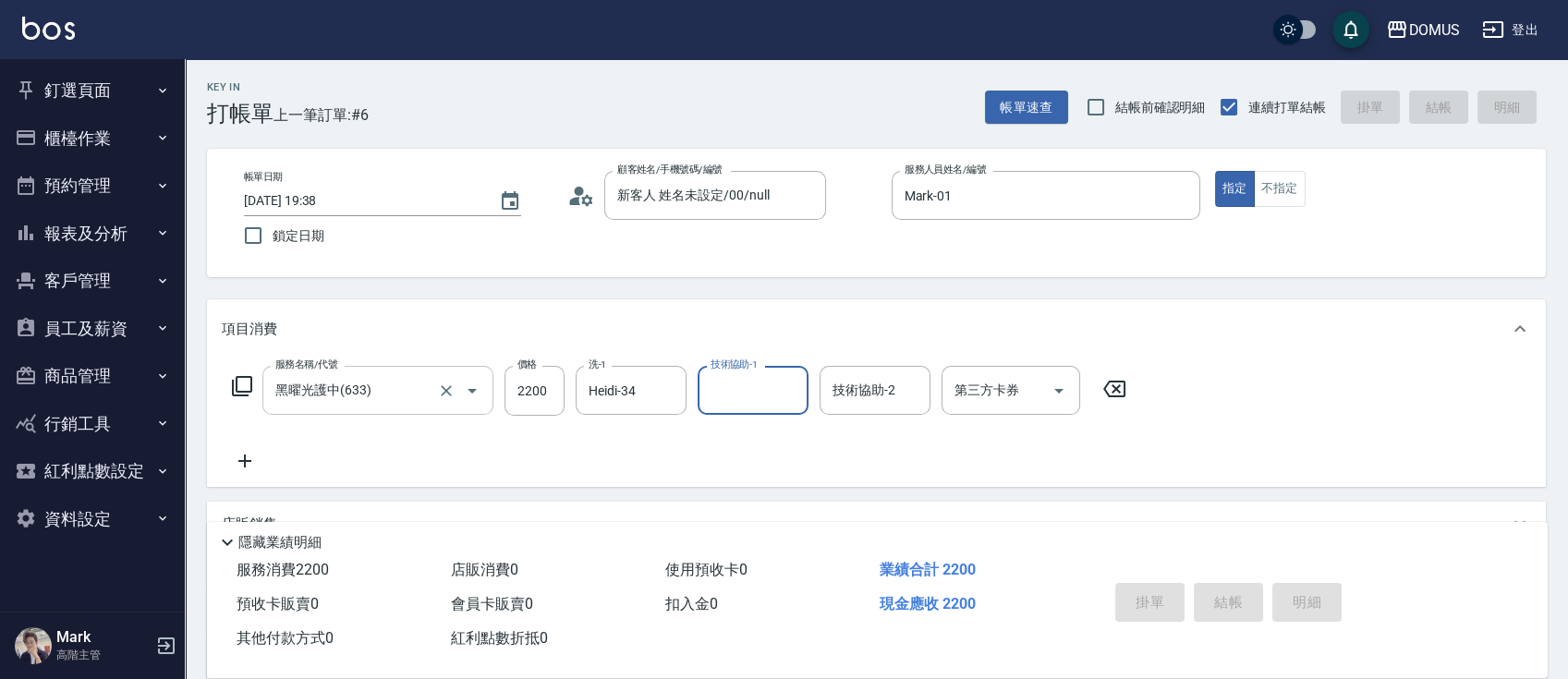
type input "0"
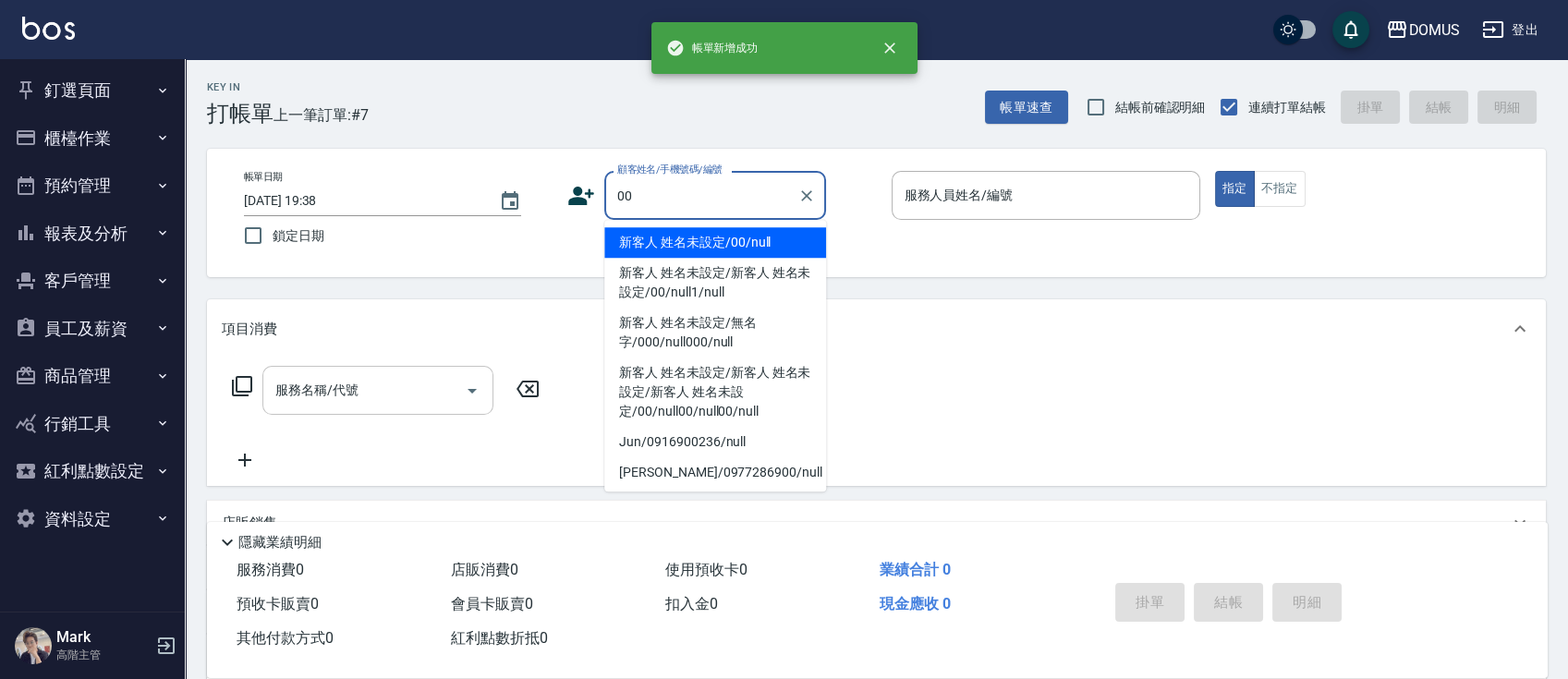
type input "新客人 姓名未設定/00/null"
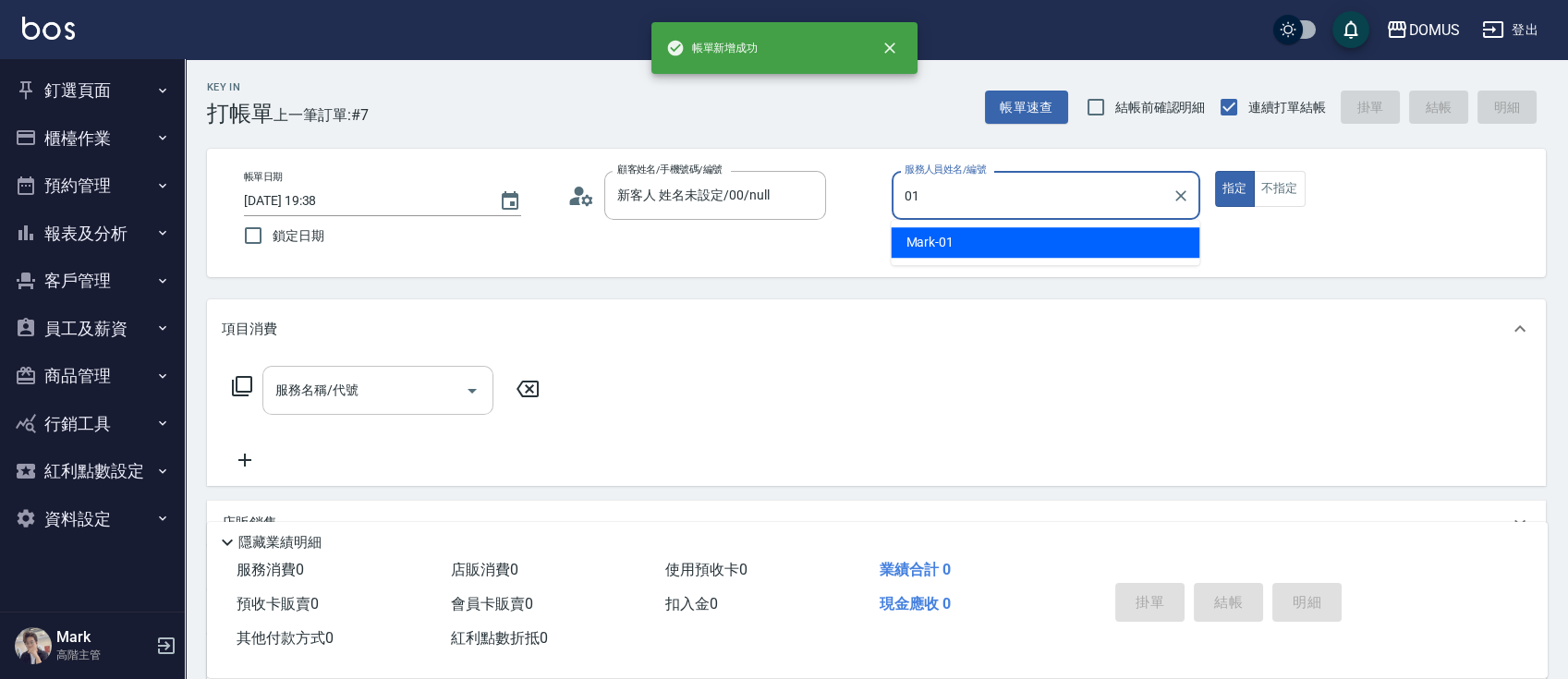
type input "Mark-01"
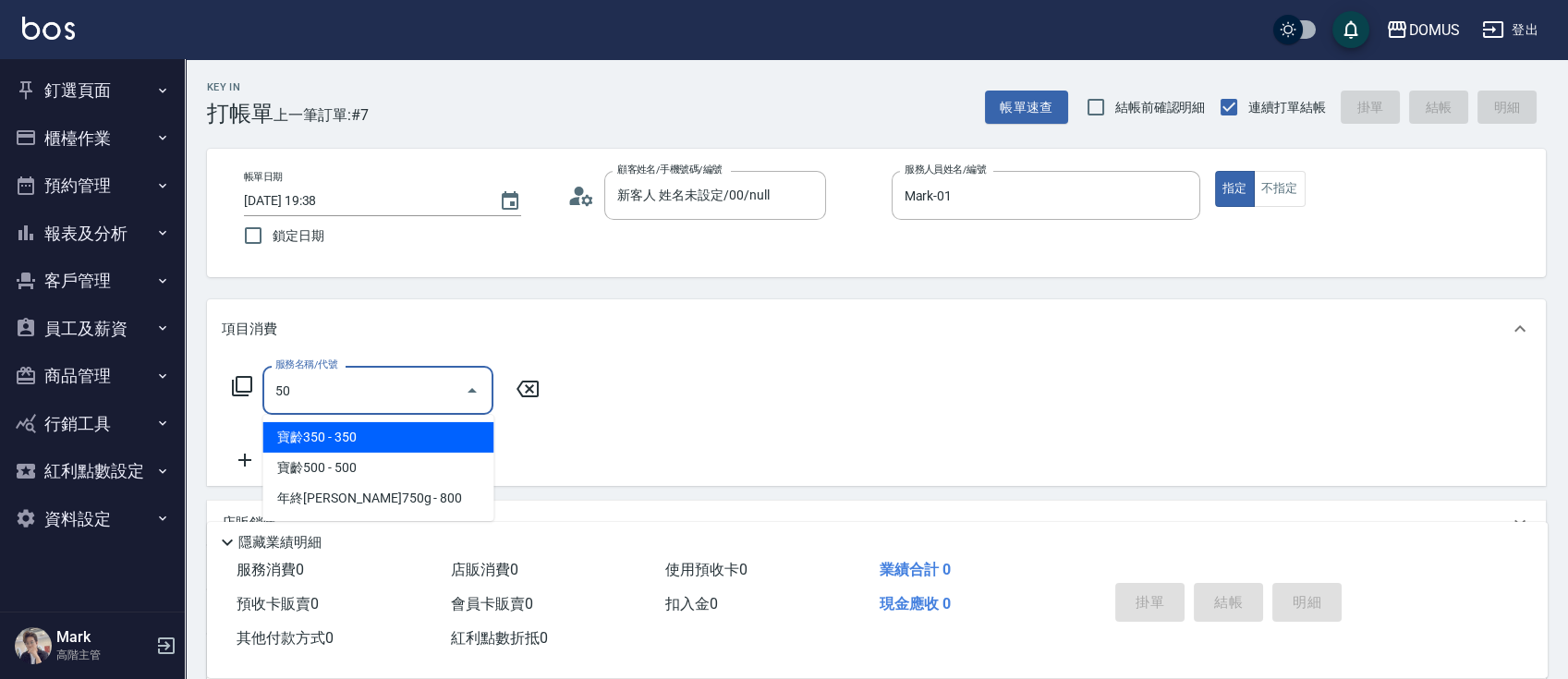
type input "502"
type input "50"
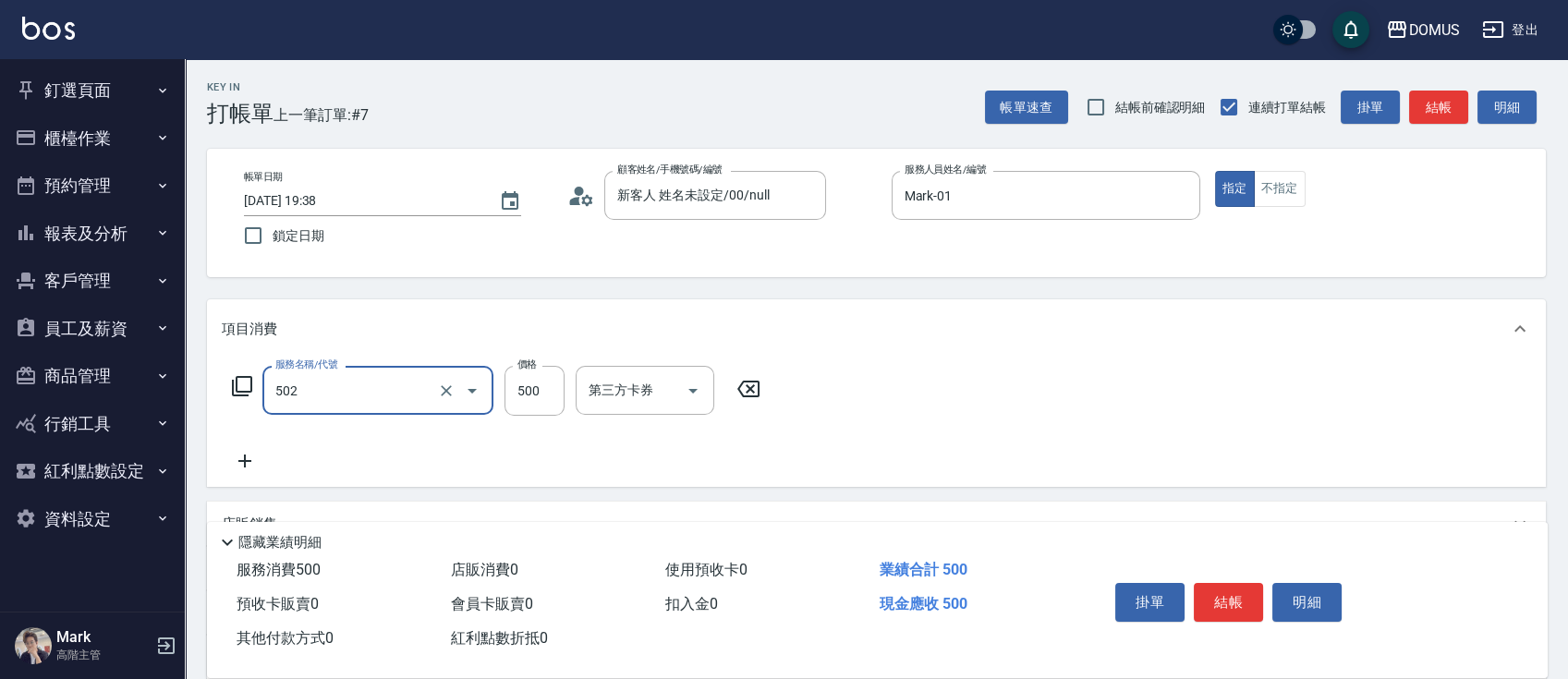
type input "漂髮(502)"
type input "8"
type input "0"
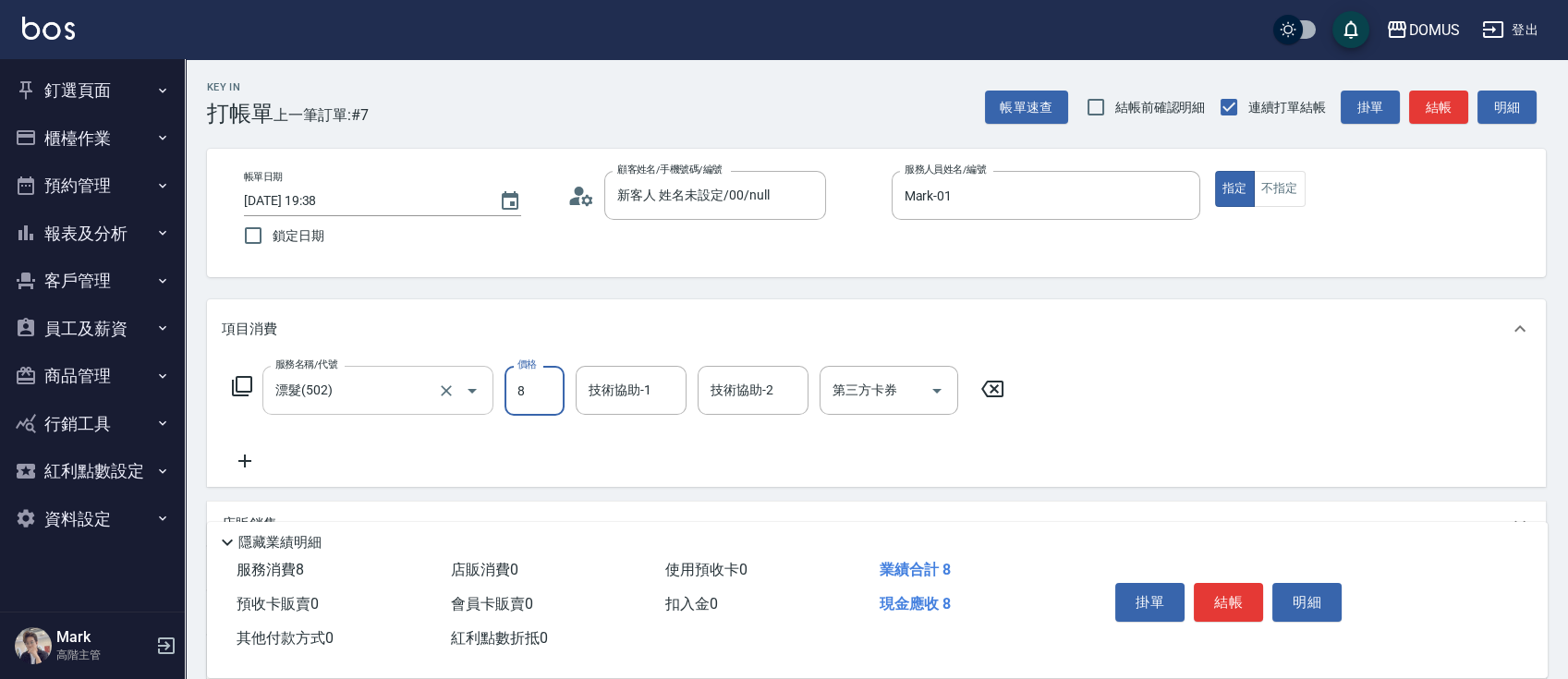
type input "80"
type input "800"
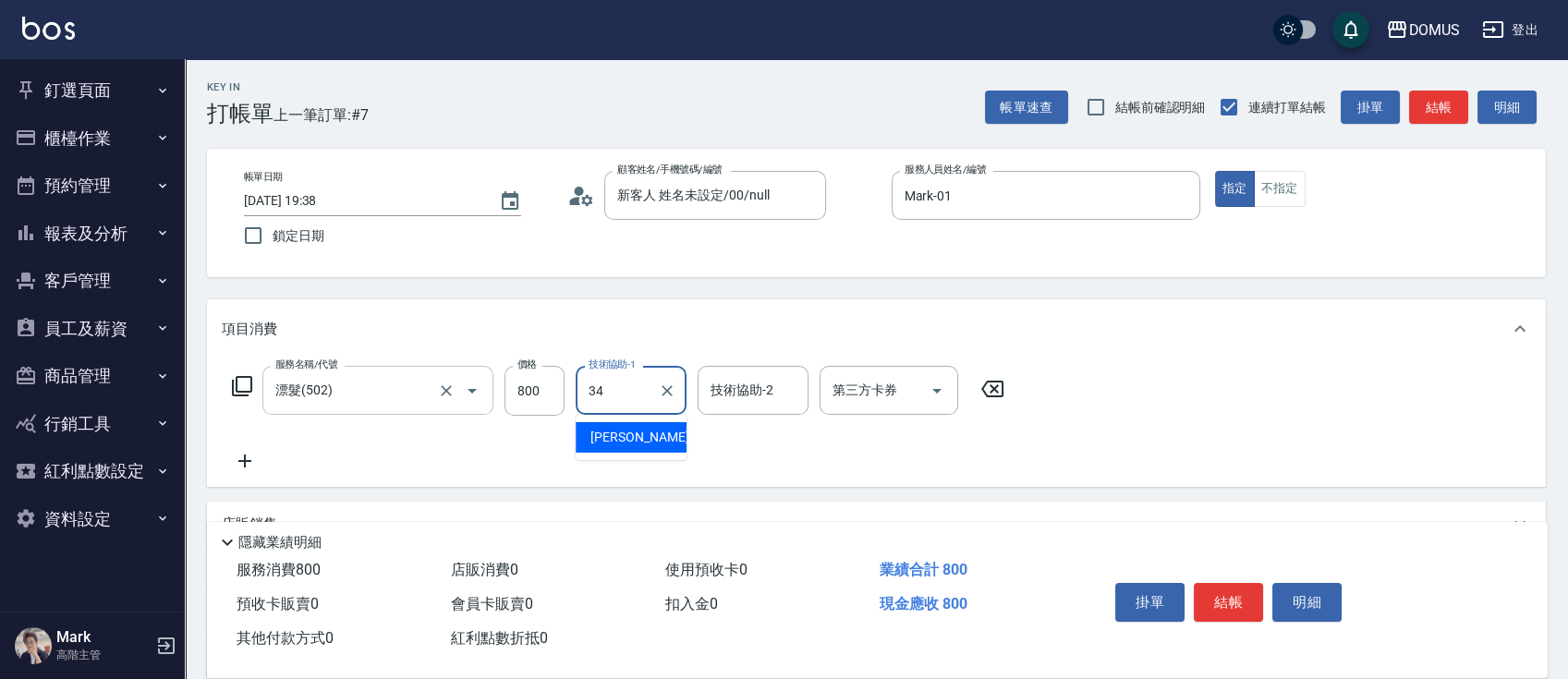
type input "Heidi-34"
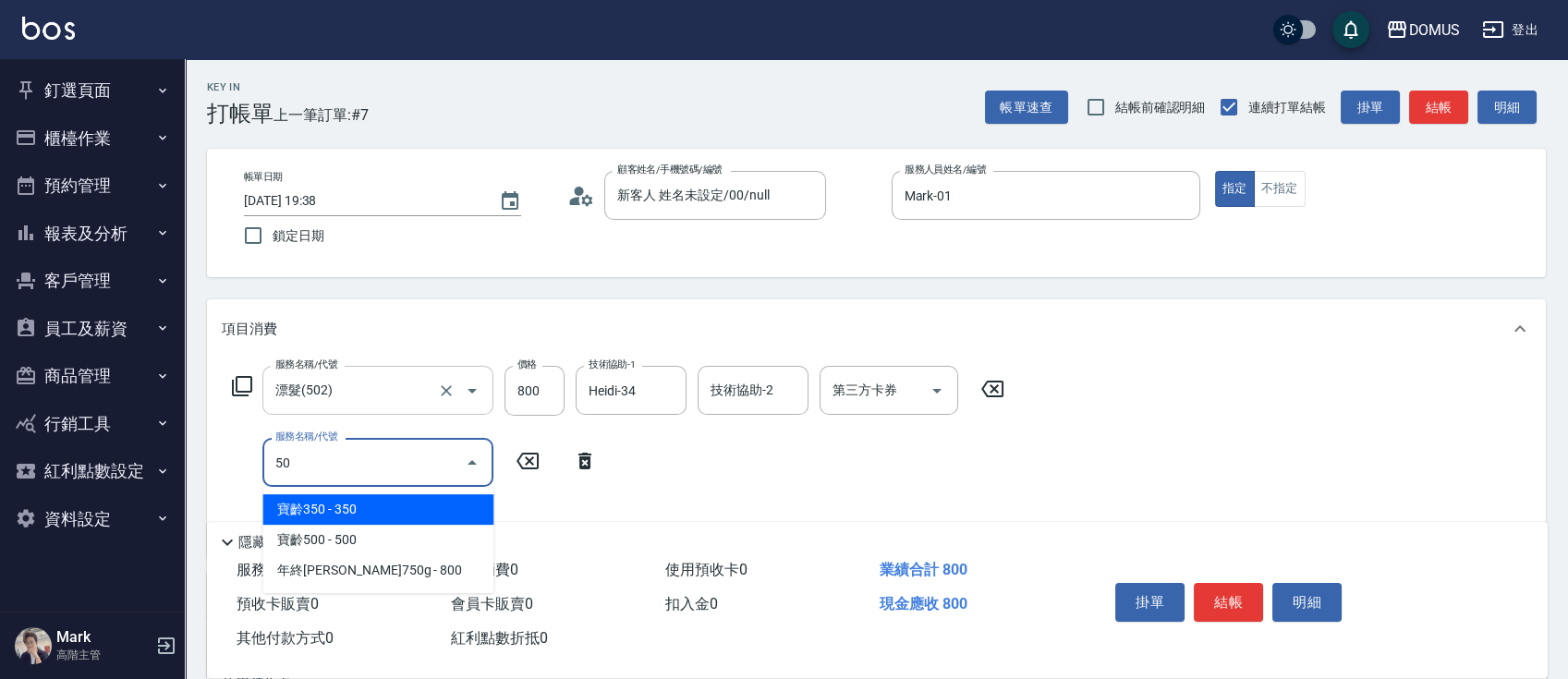
type input "502"
type input "130"
type input "漂髮(502)"
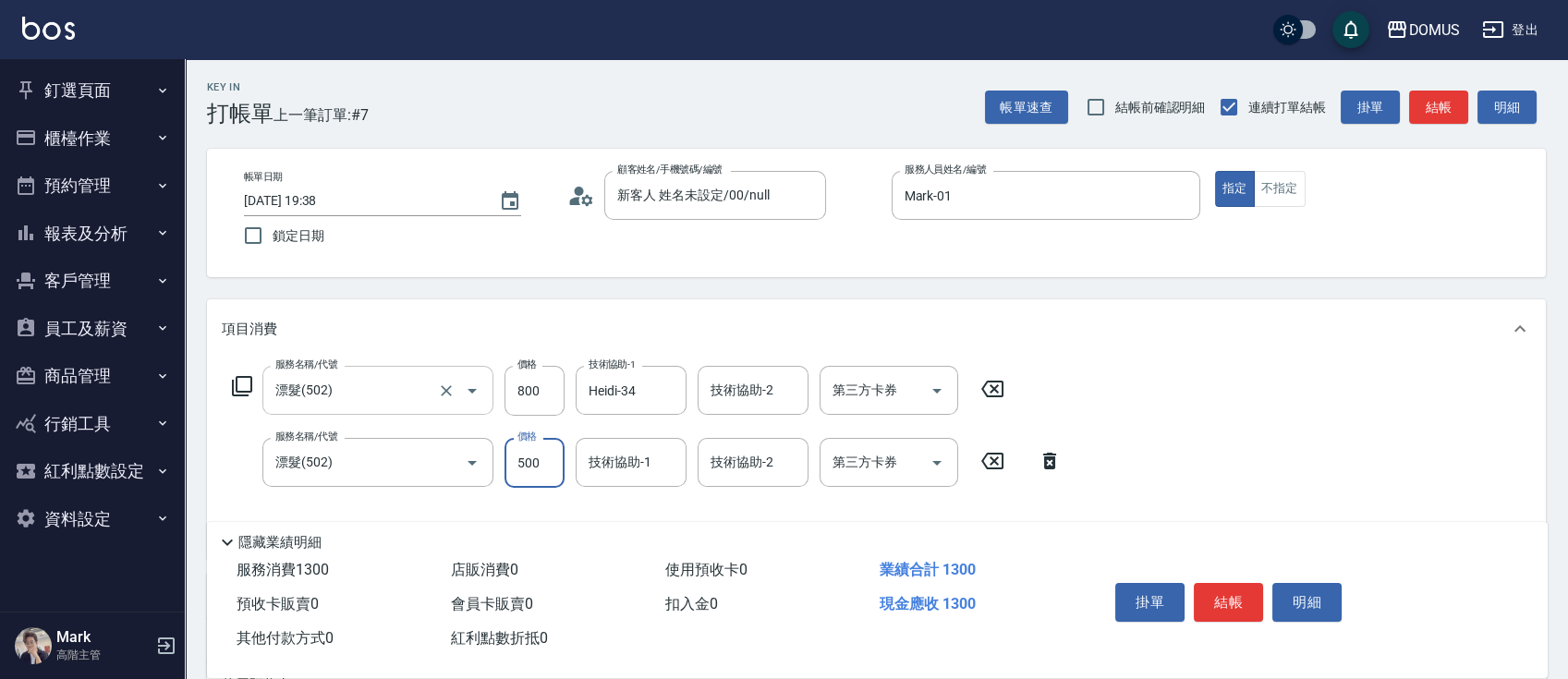
type input "8"
type input "80"
type input "160"
type input "800"
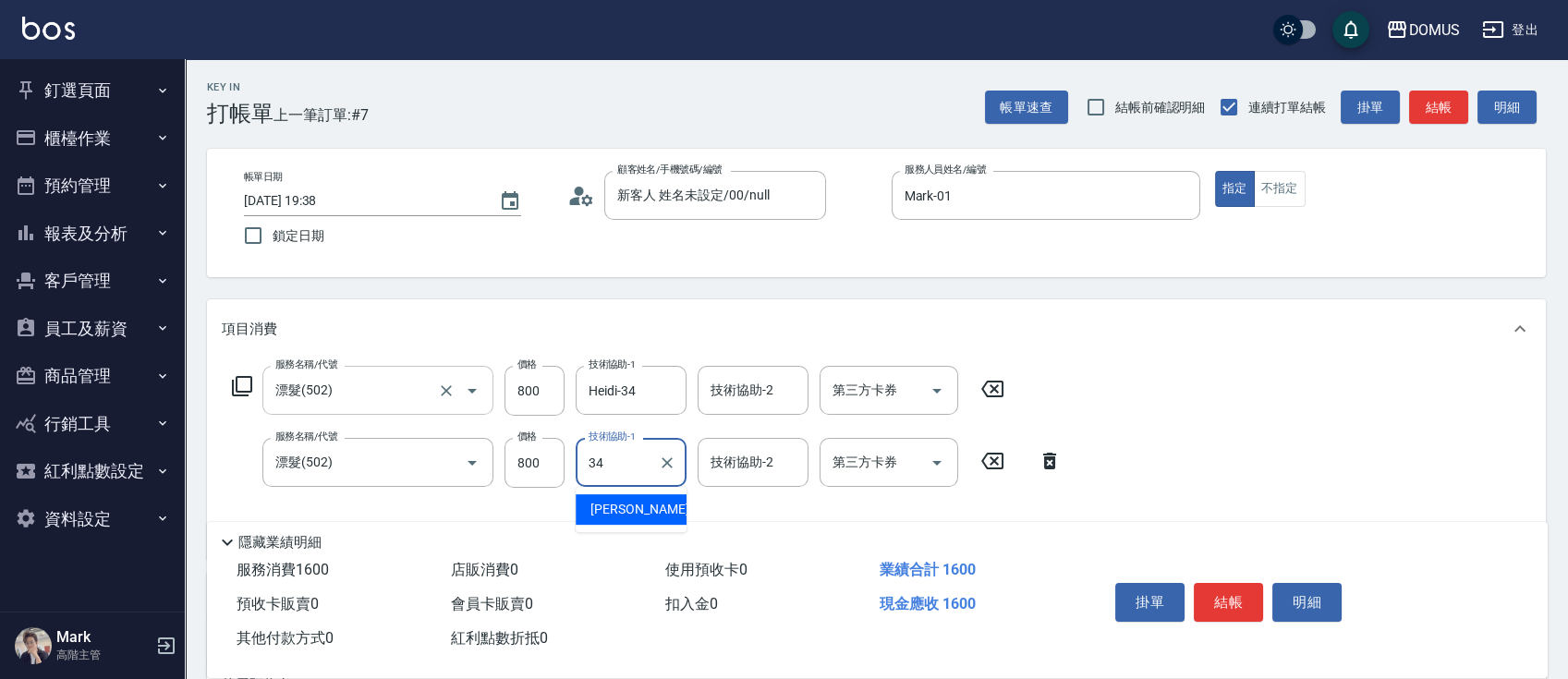
type input "Heidi-34"
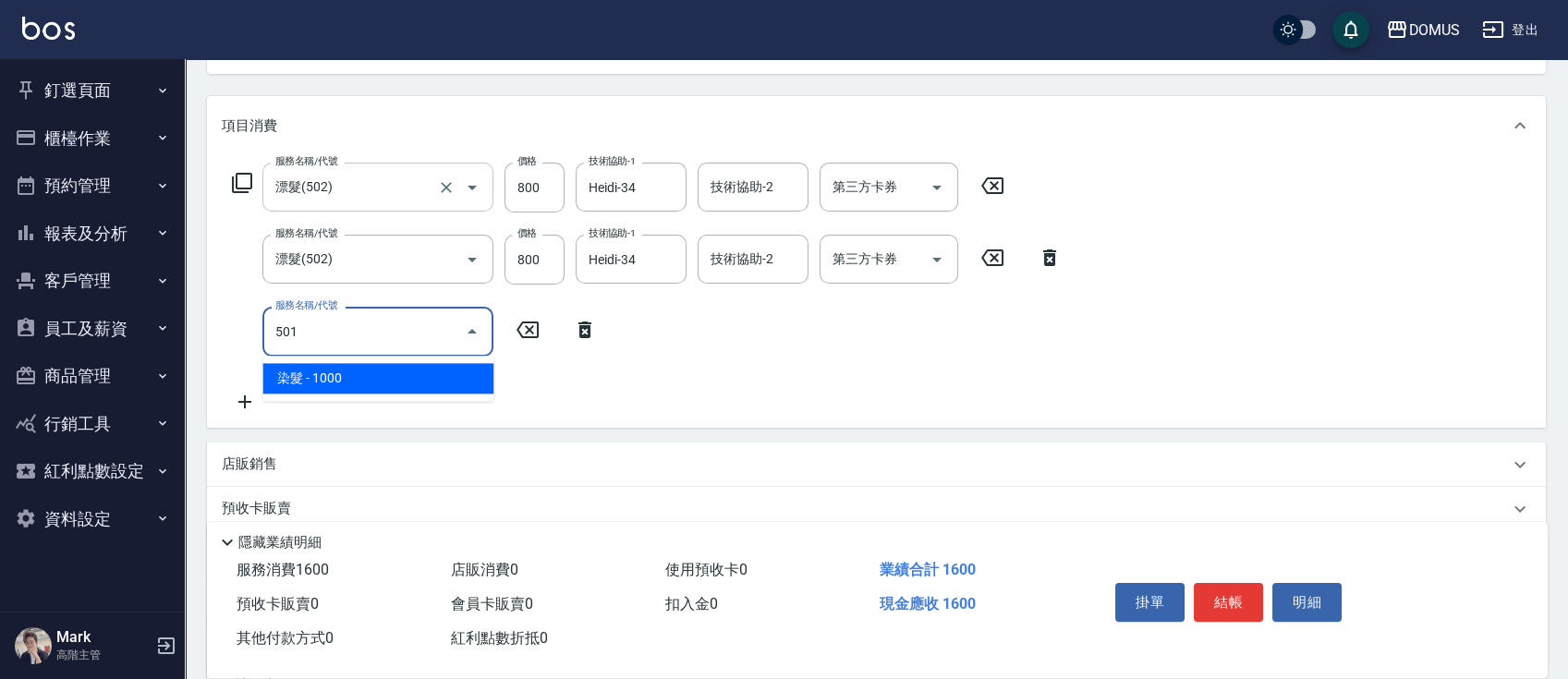
scroll to position [246, 0]
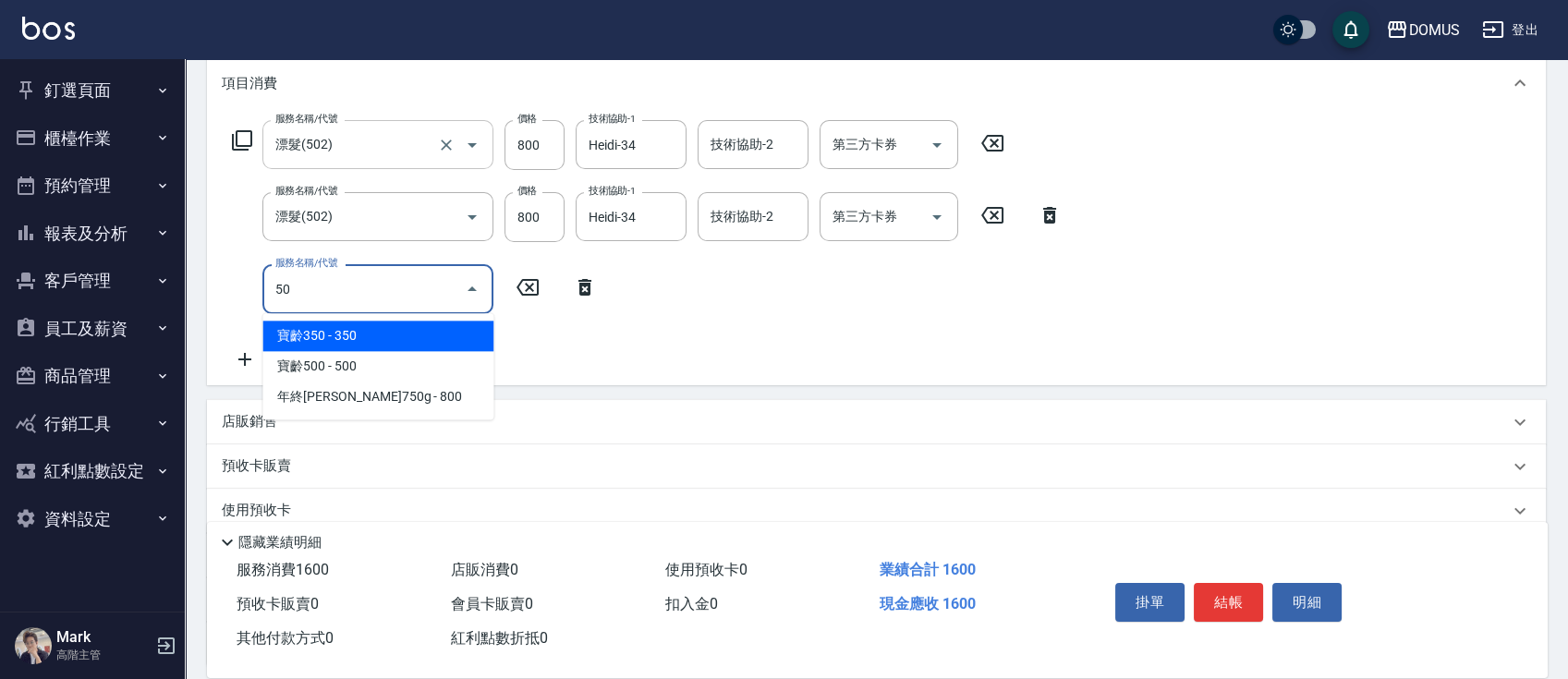
type input "5"
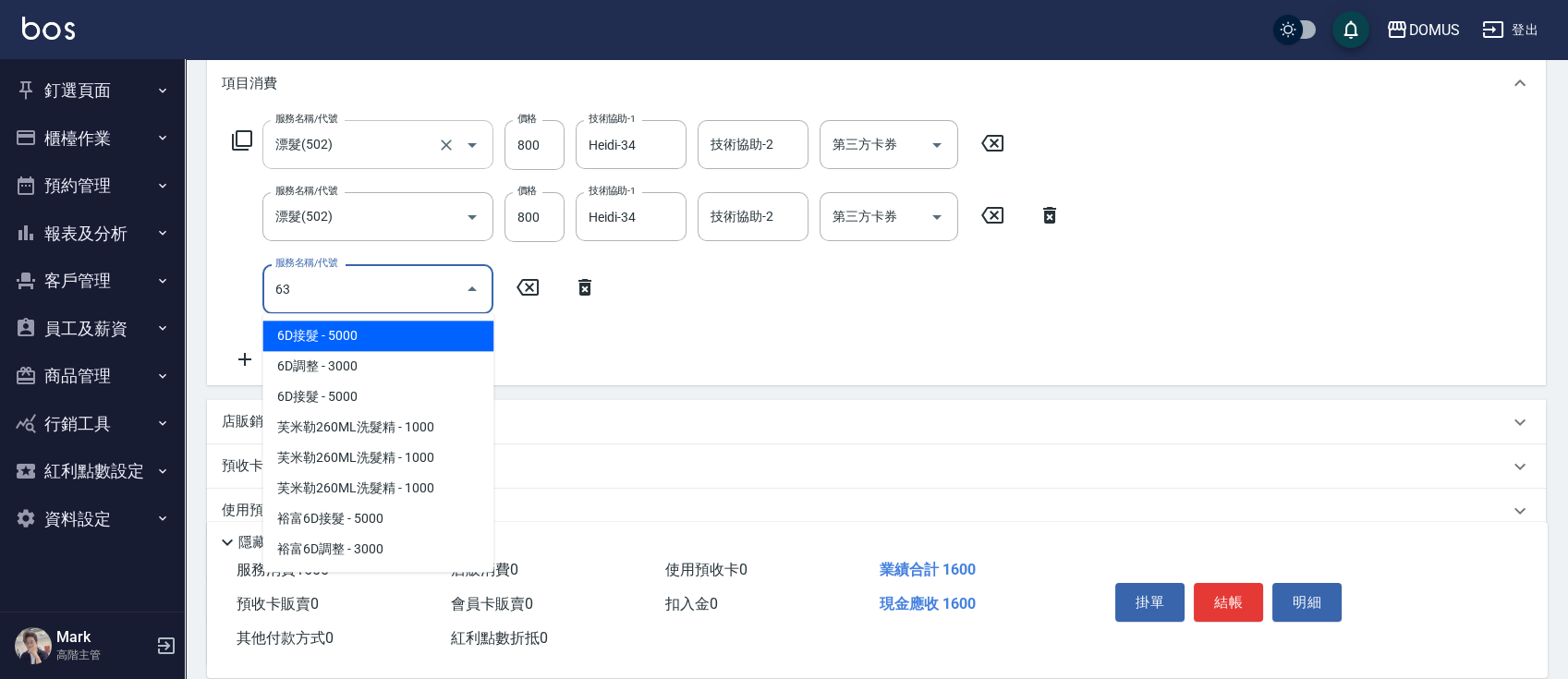
type input "633"
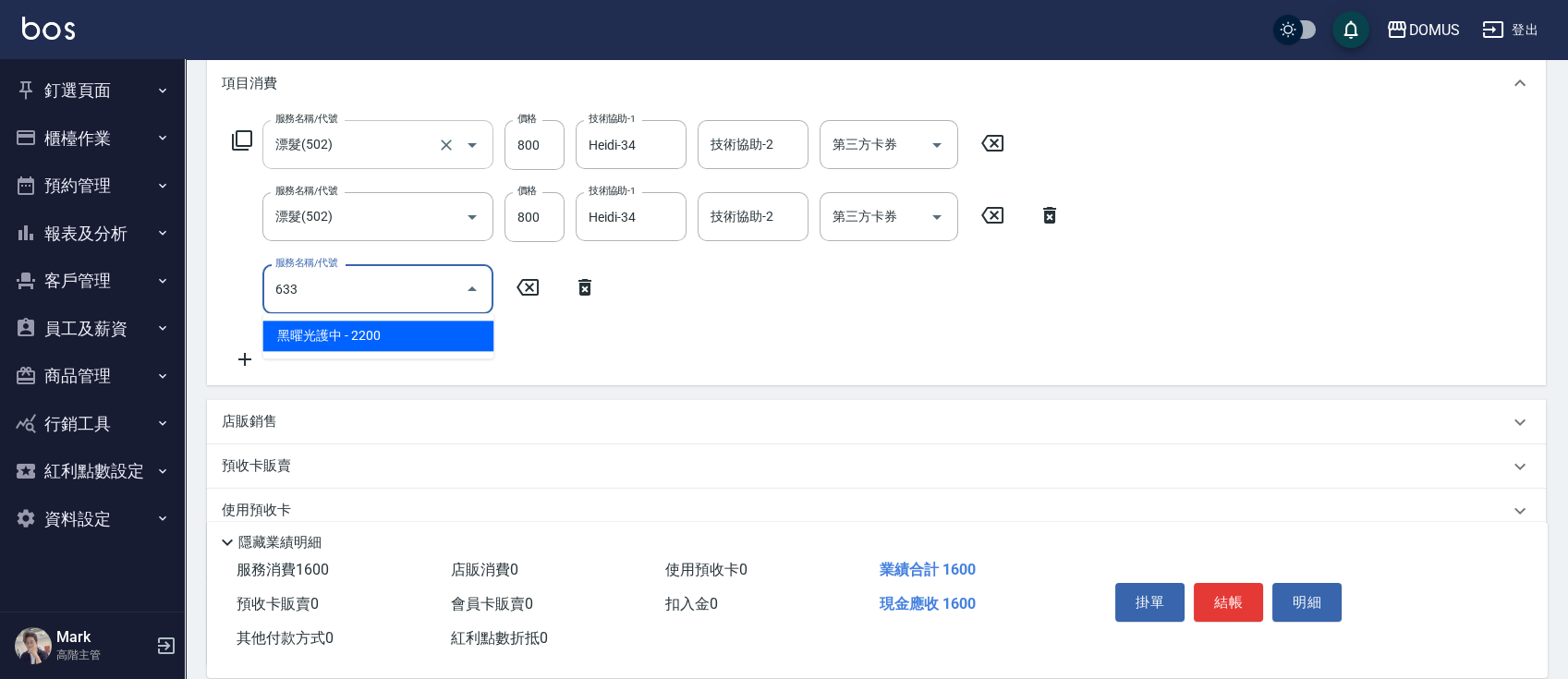
type input "380"
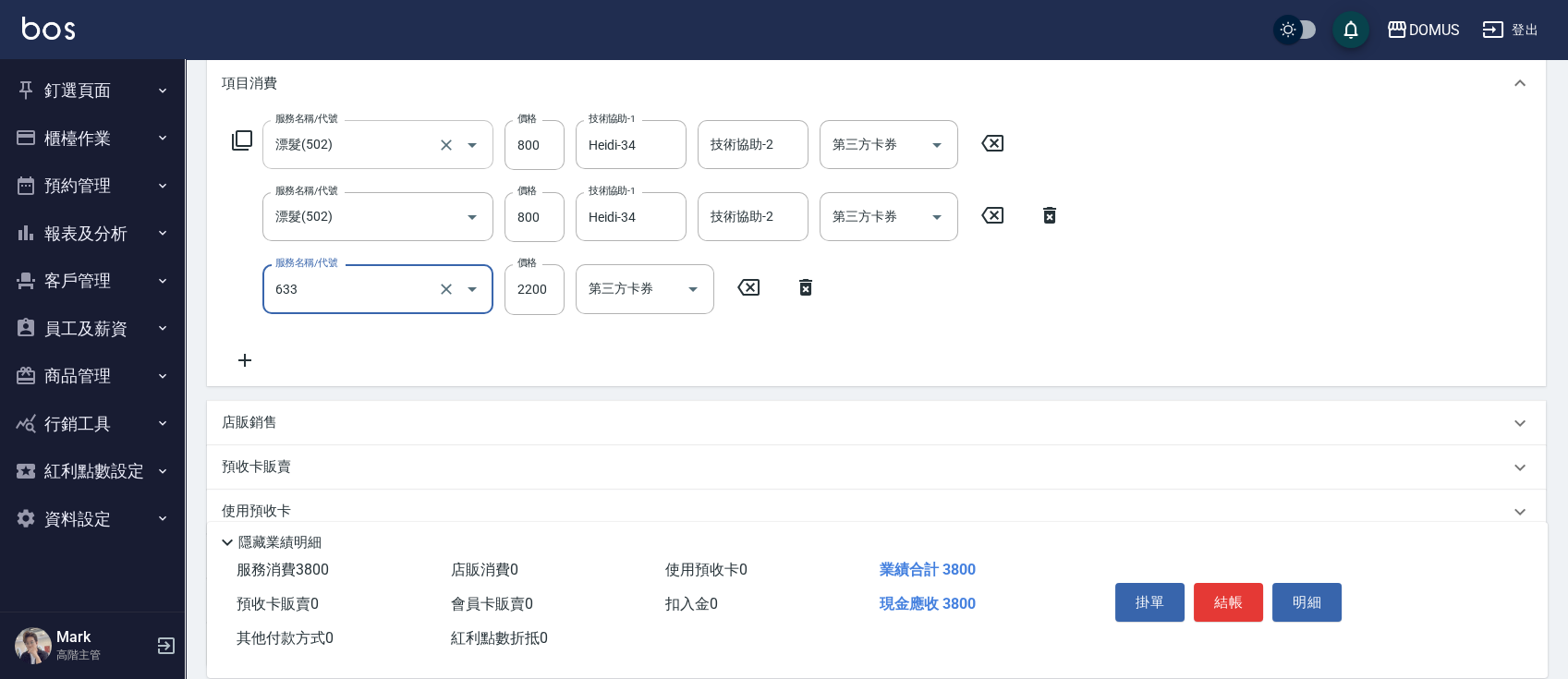
type input "黑曜光護中(633)"
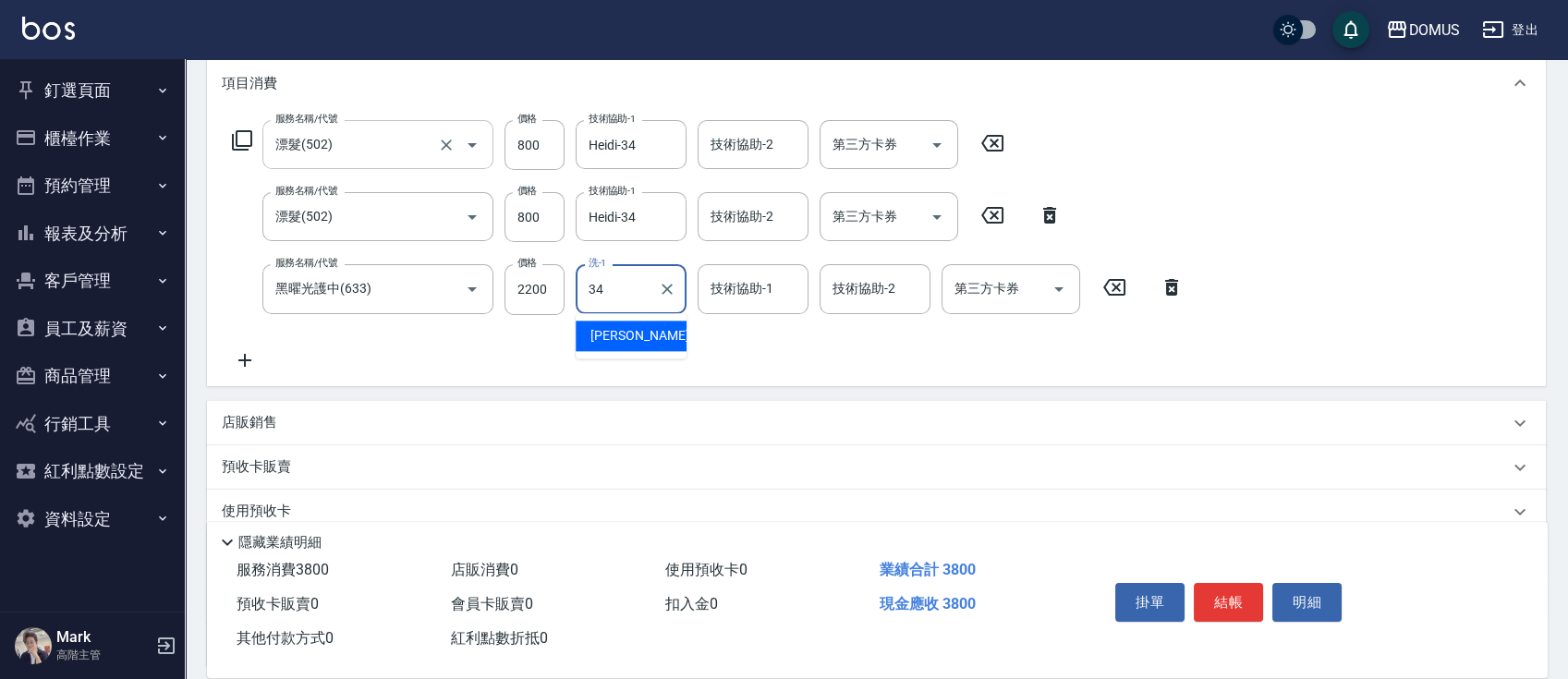
type input "Heidi-34"
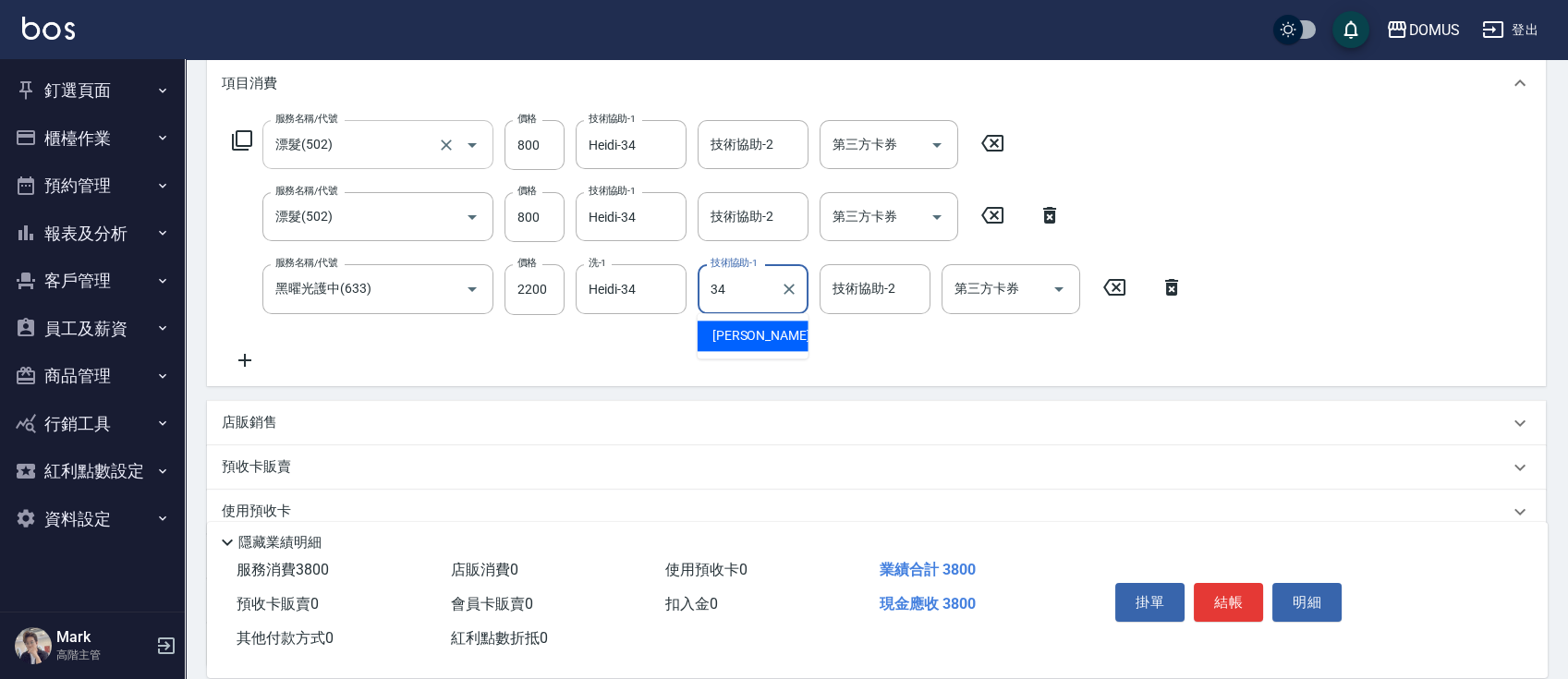
type input "Heidi-34"
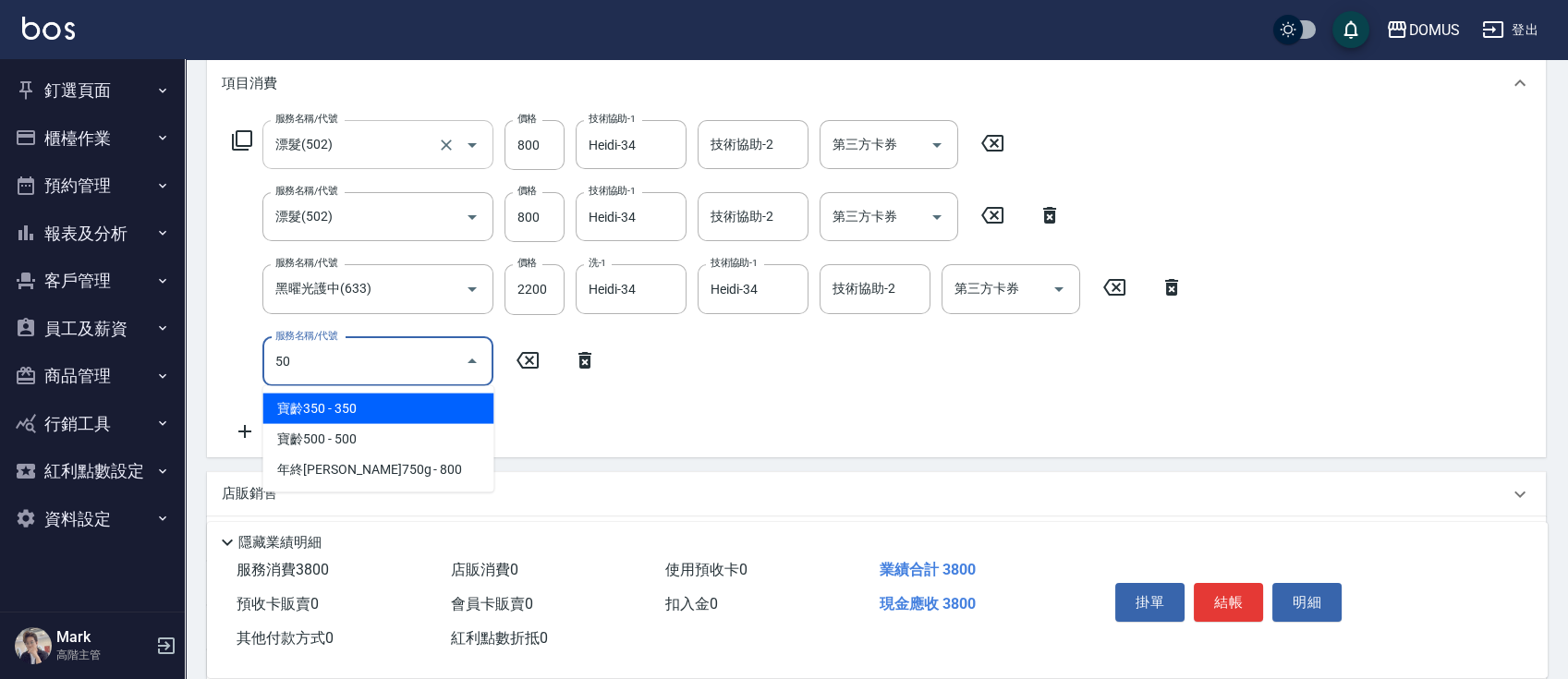
type input "501"
type input "480"
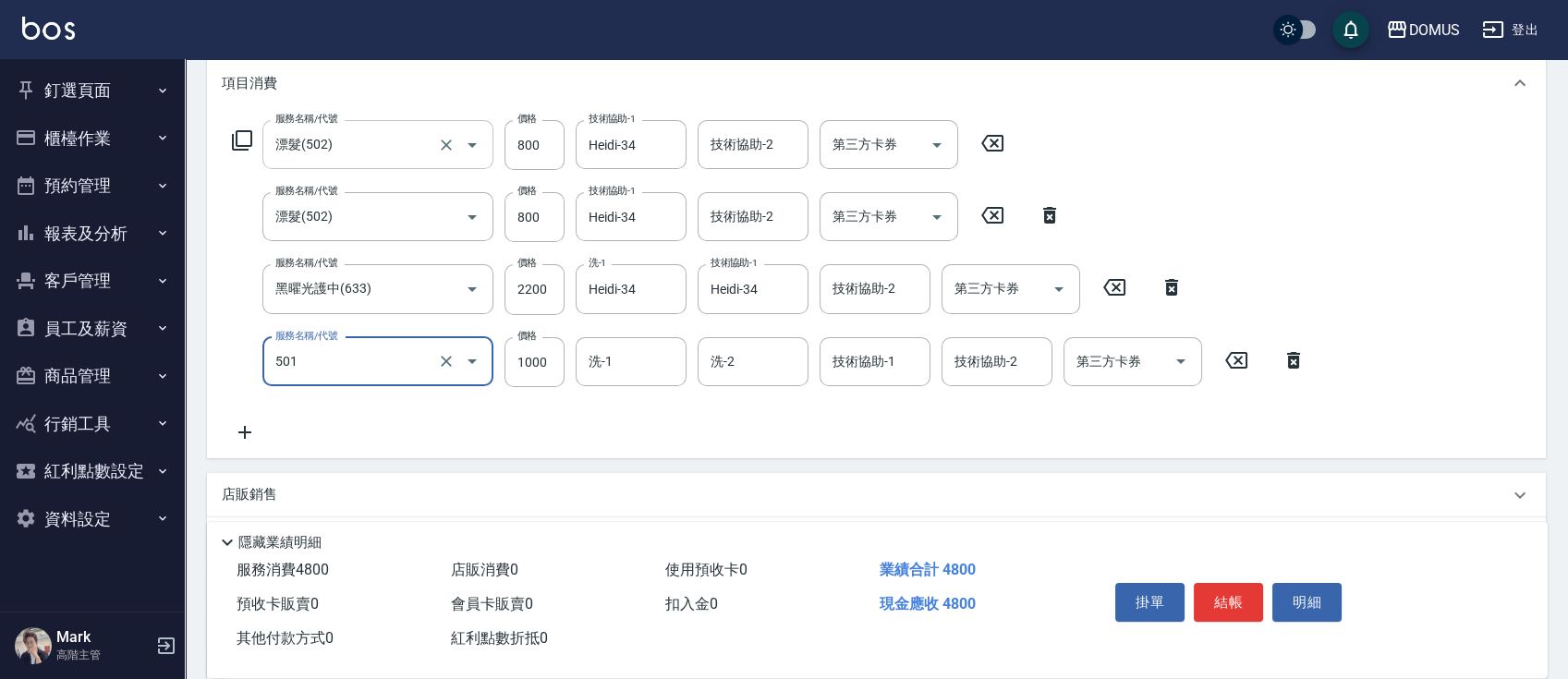
type input "染髮(501)"
type input "1"
type input "380"
type input "18"
type input "390"
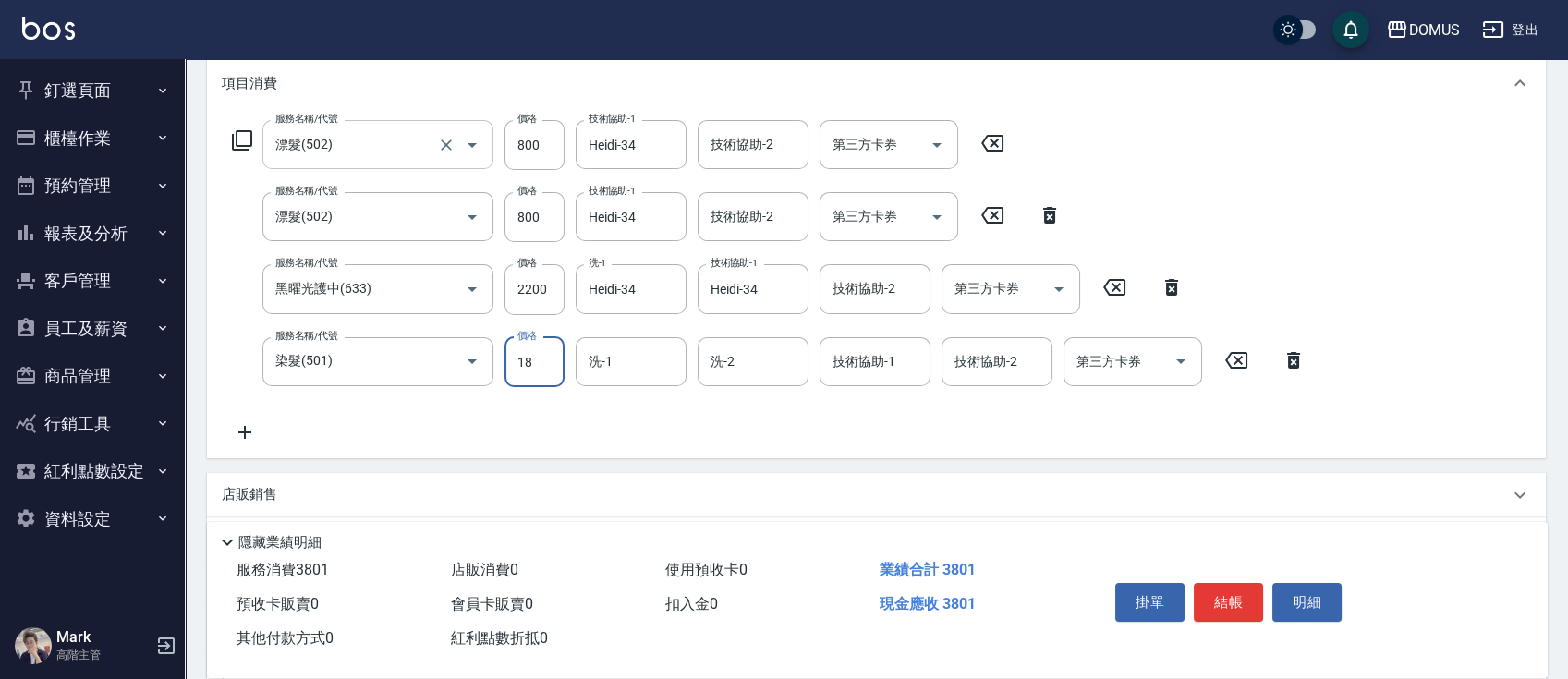
type input "180"
type input "560"
type input "1800"
type input "Heidi-34"
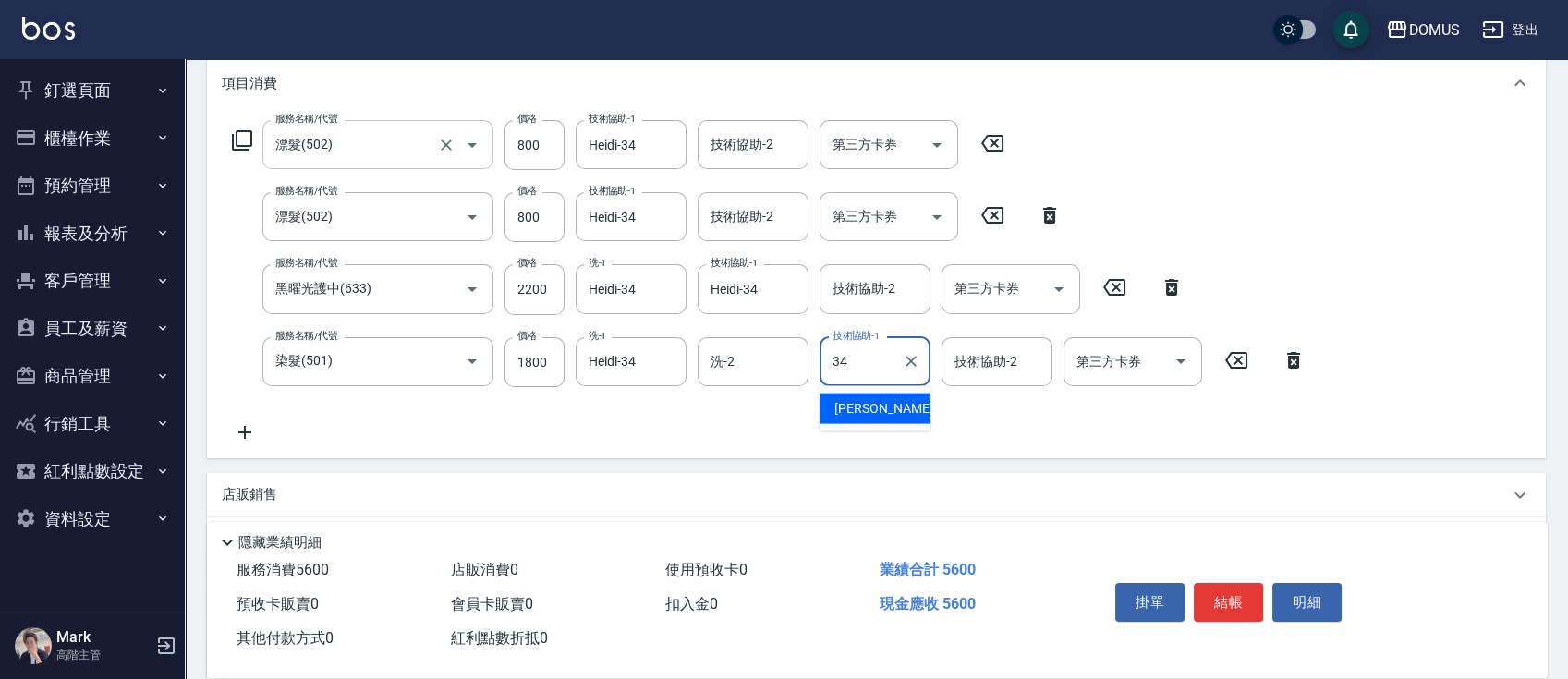
type input "Heidi-34"
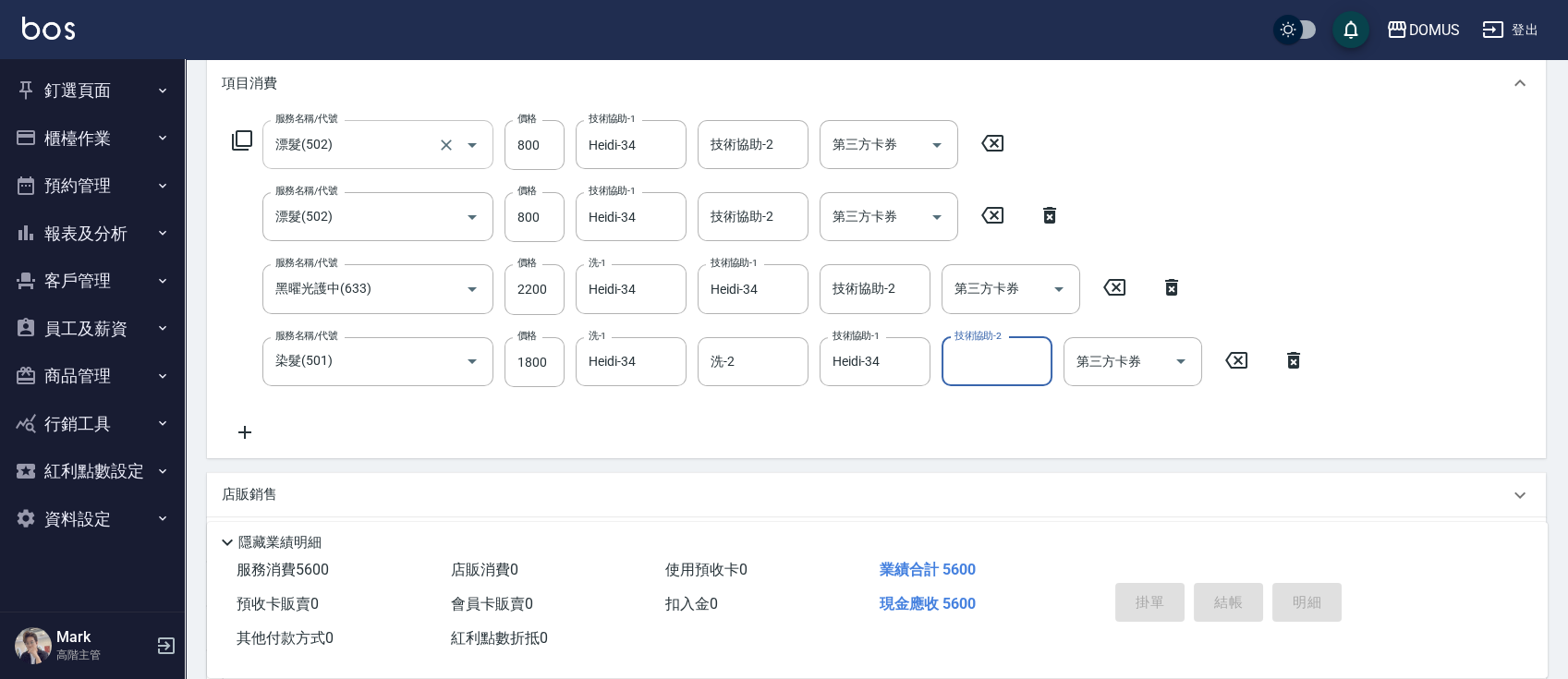
type input "[DATE] 19:39"
type input "0"
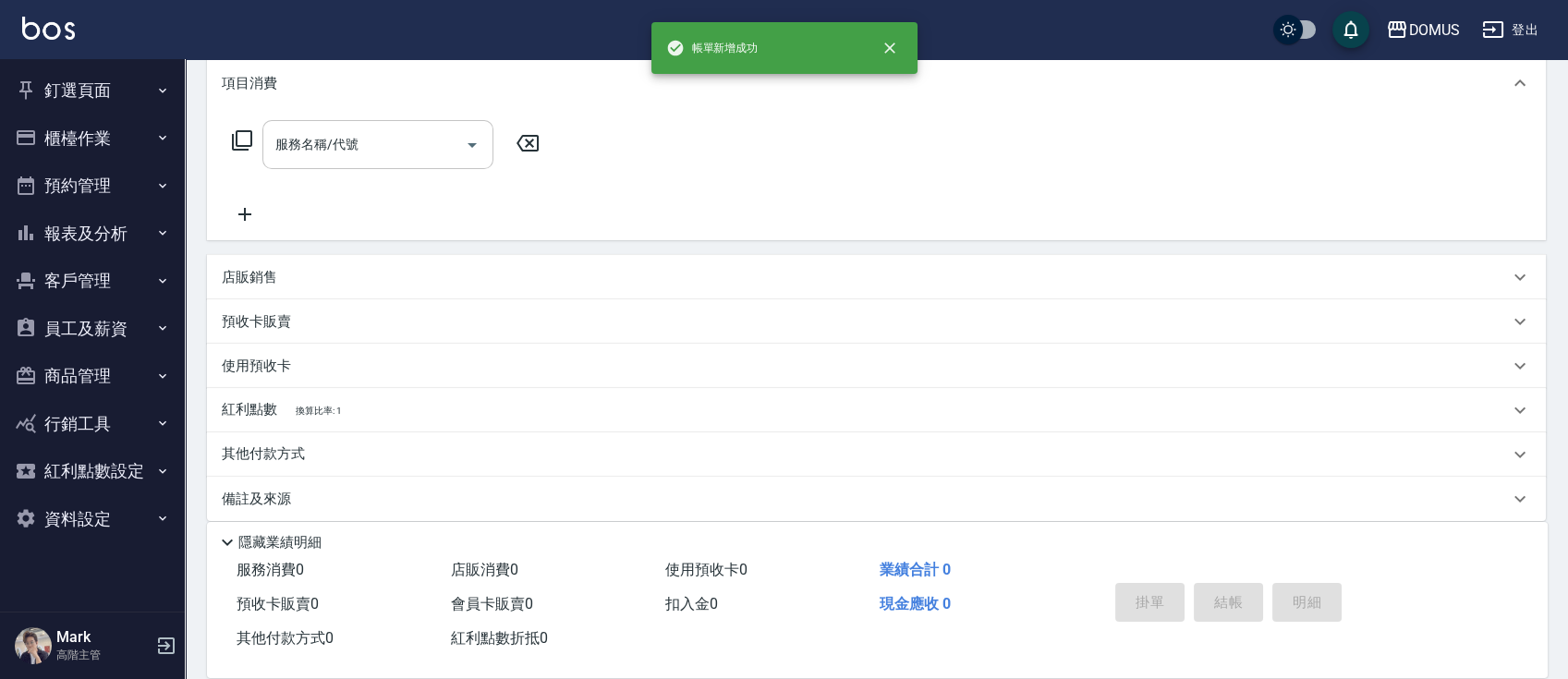
scroll to position [0, 0]
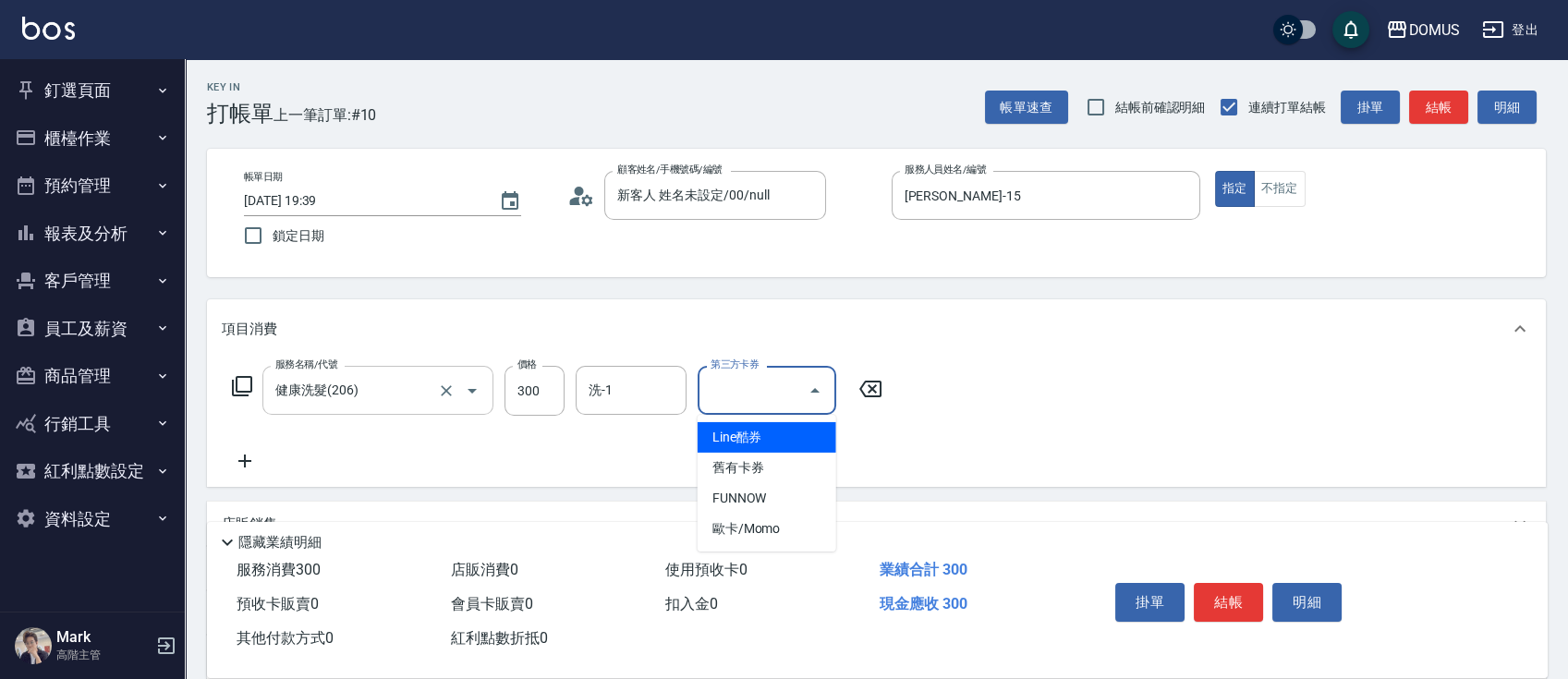
click at [260, 472] on icon at bounding box center [244, 461] width 47 height 22
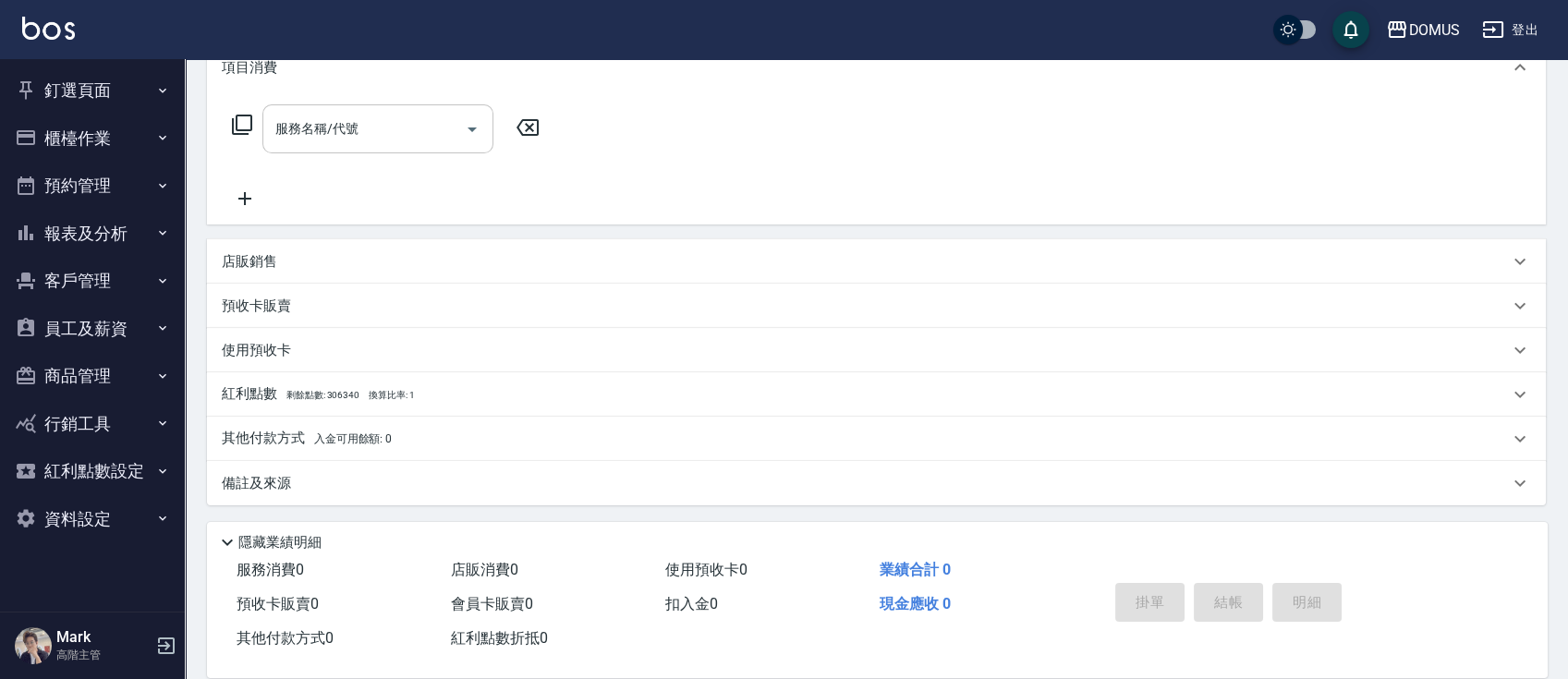
scroll to position [262, 0]
click at [338, 256] on div "店販銷售" at bounding box center [864, 261] width 1287 height 20
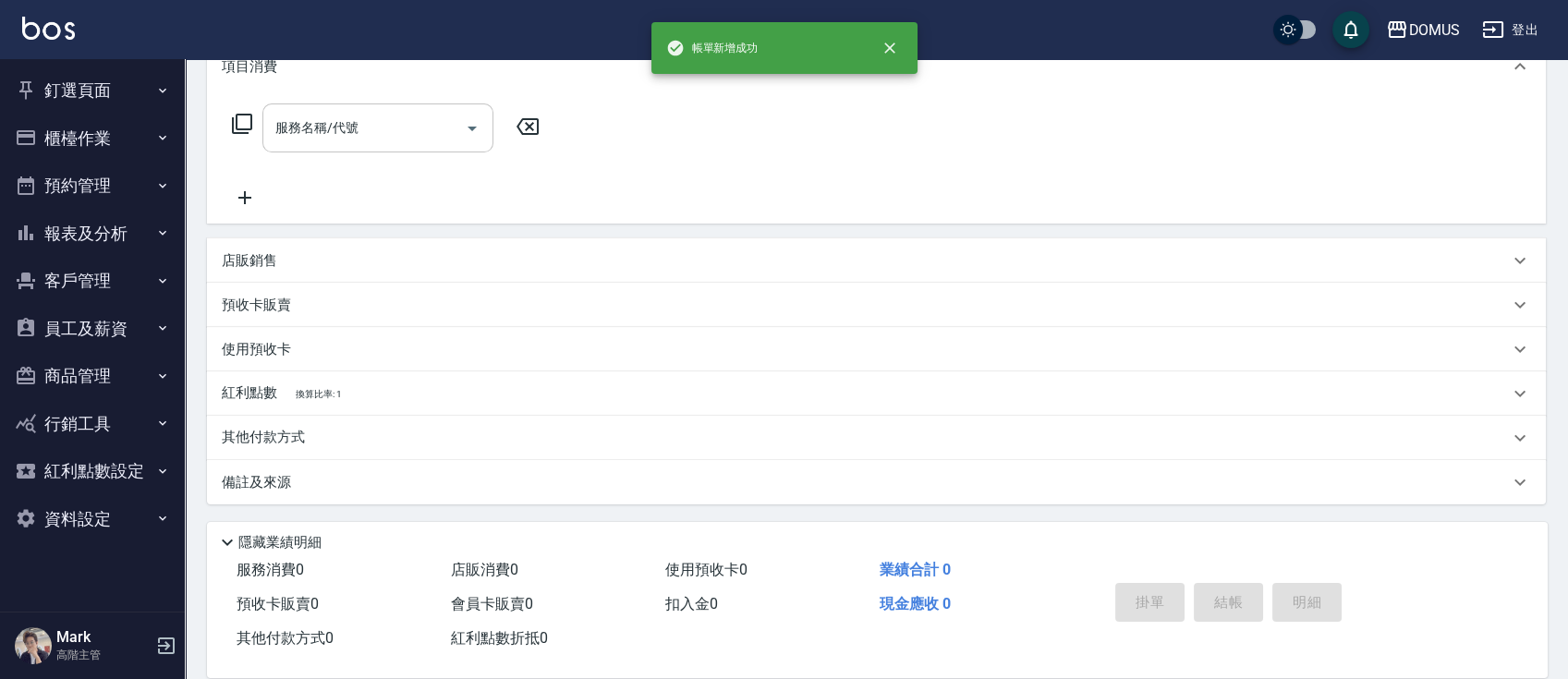
scroll to position [0, 0]
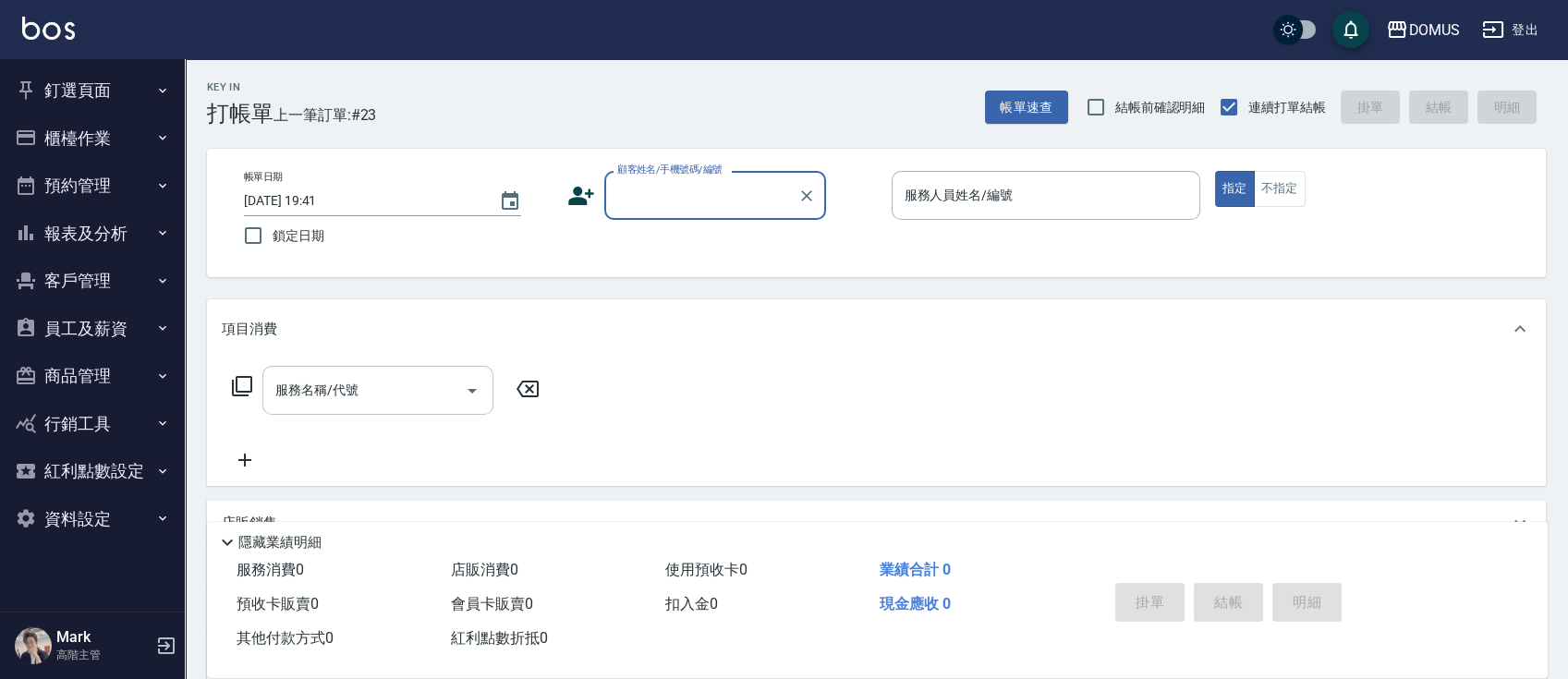
click at [66, 77] on button "釘選頁面" at bounding box center [91, 90] width 170 height 48
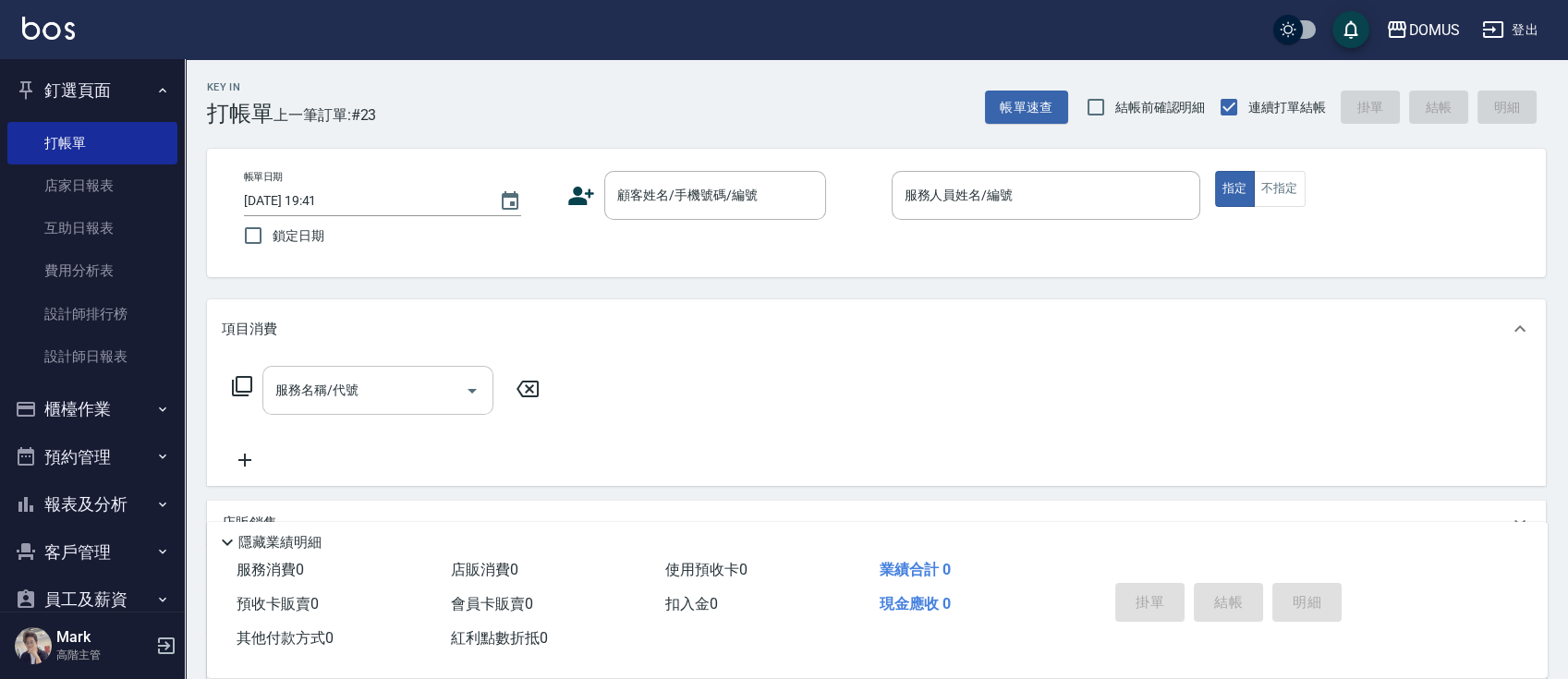
click at [69, 84] on button "釘選頁面" at bounding box center [91, 90] width 170 height 48
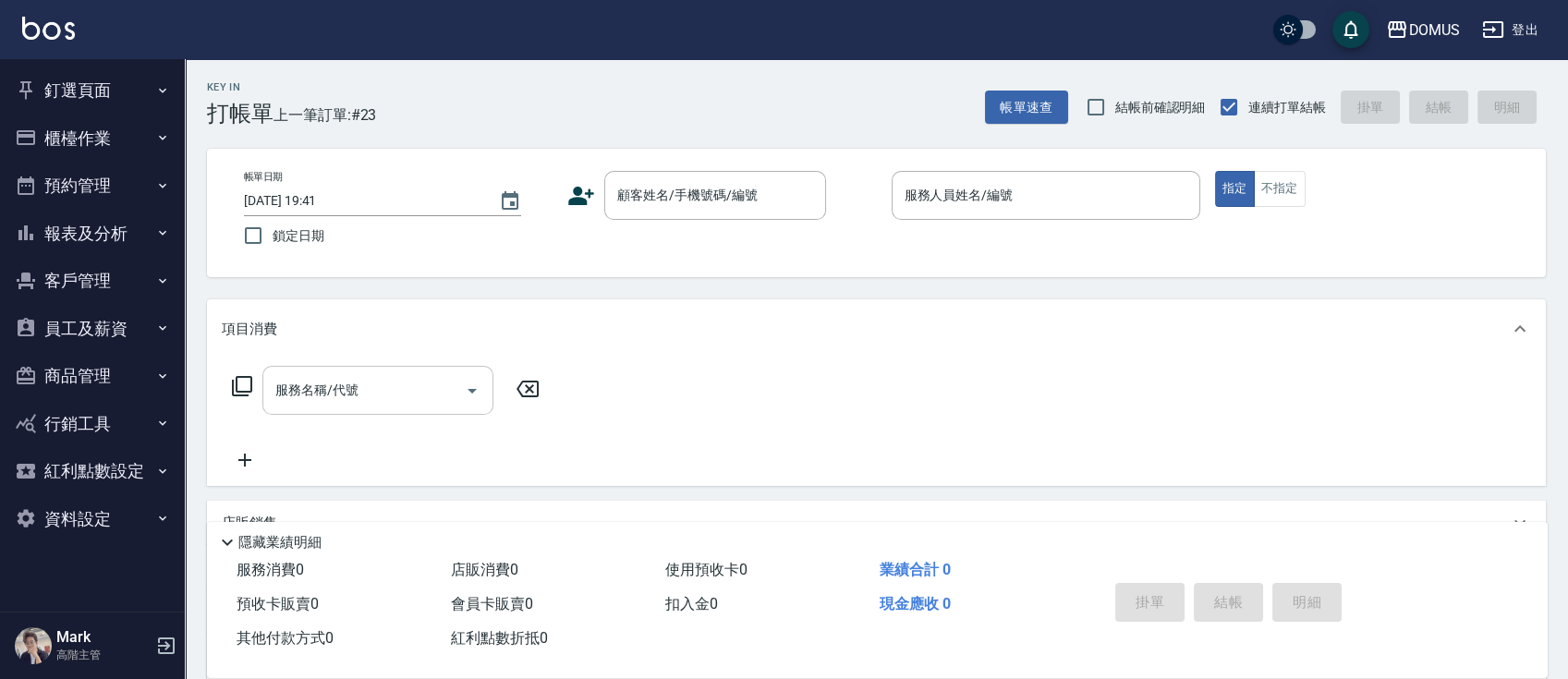
click at [76, 129] on button "櫃檯作業" at bounding box center [91, 138] width 170 height 48
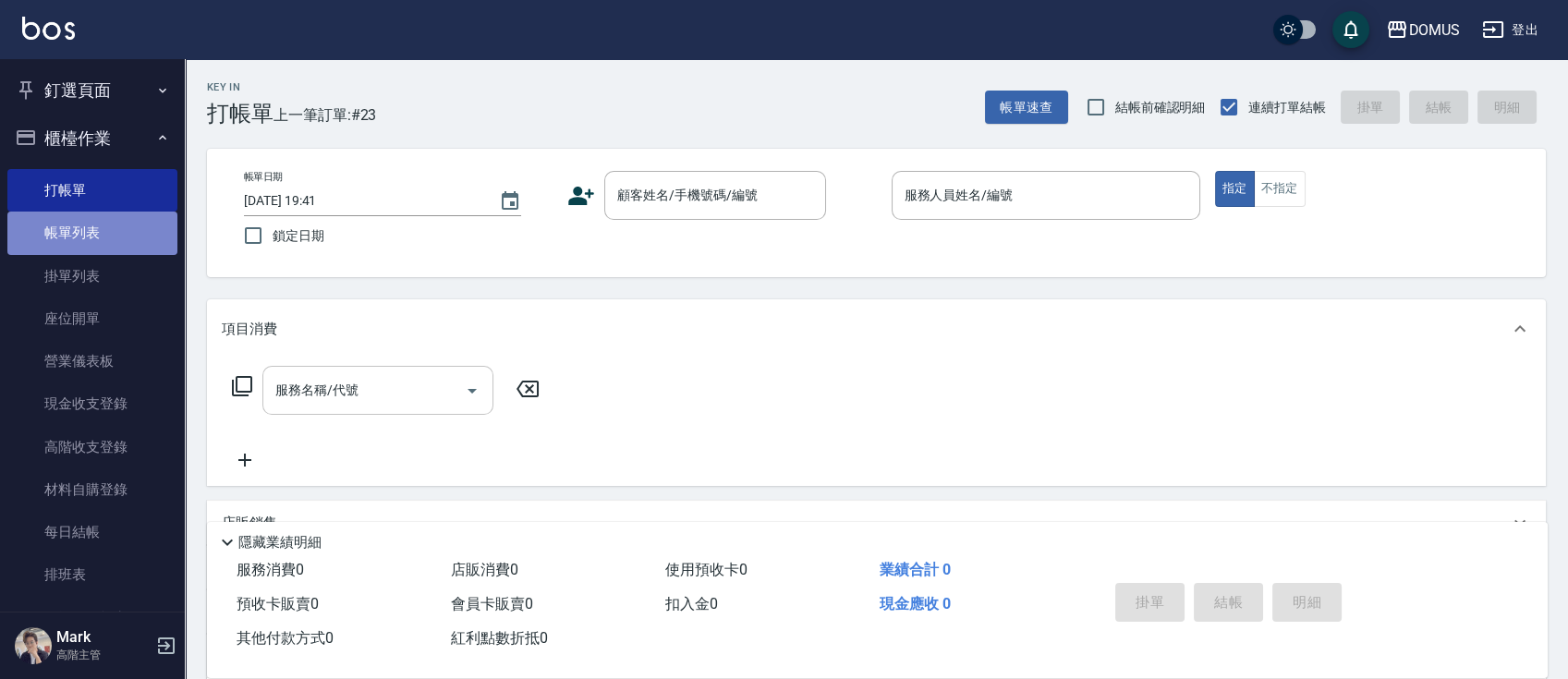
click at [92, 231] on link "帳單列表" at bounding box center [91, 232] width 170 height 43
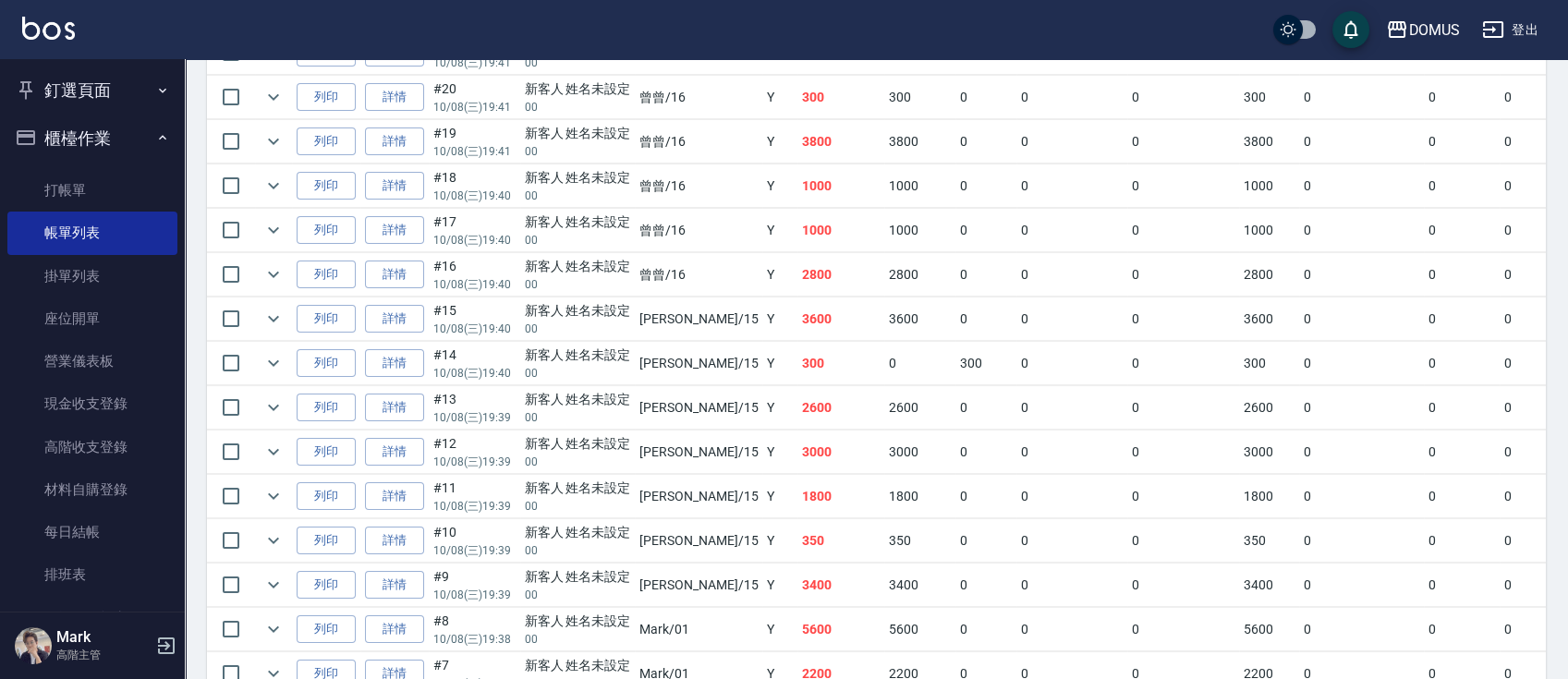
scroll to position [367, 0]
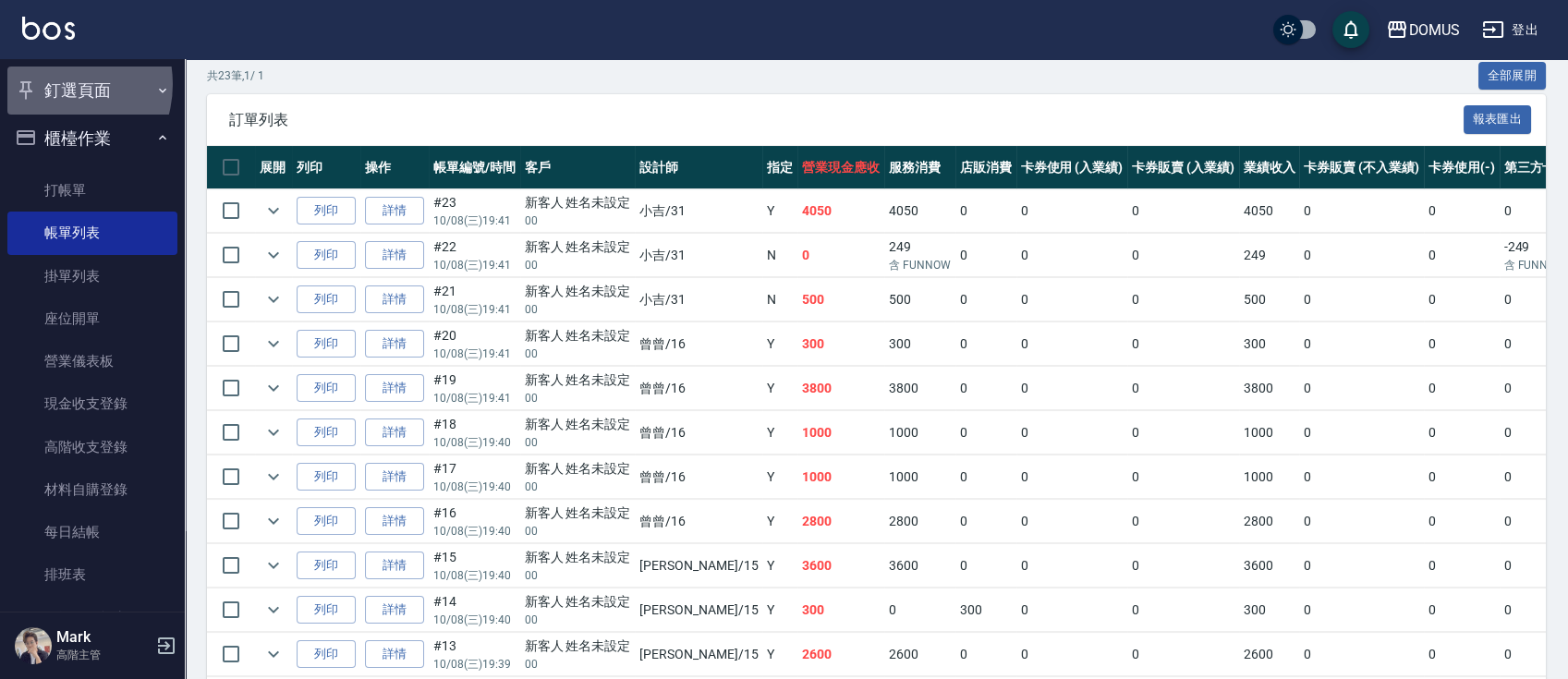
click at [51, 84] on button "釘選頁面" at bounding box center [91, 90] width 170 height 48
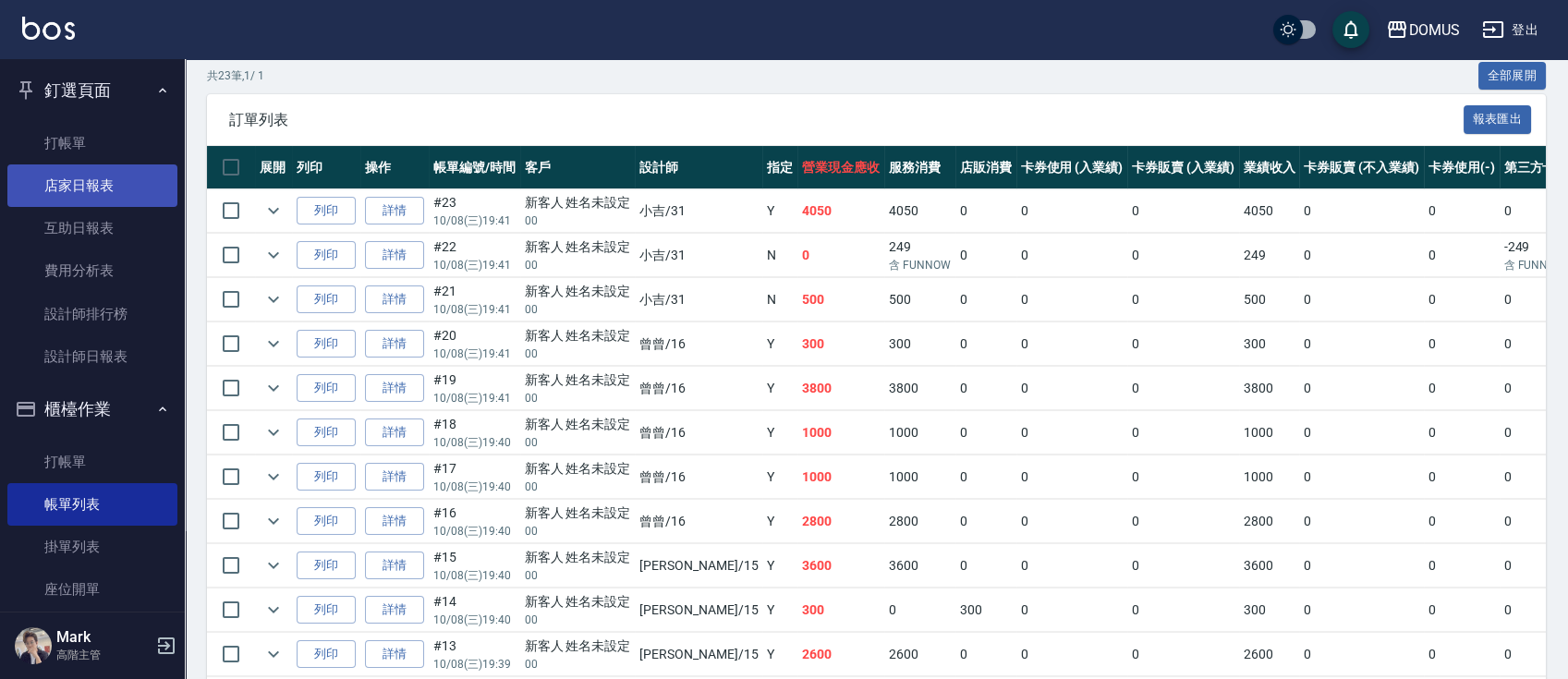
click at [88, 174] on link "店家日報表" at bounding box center [91, 186] width 170 height 43
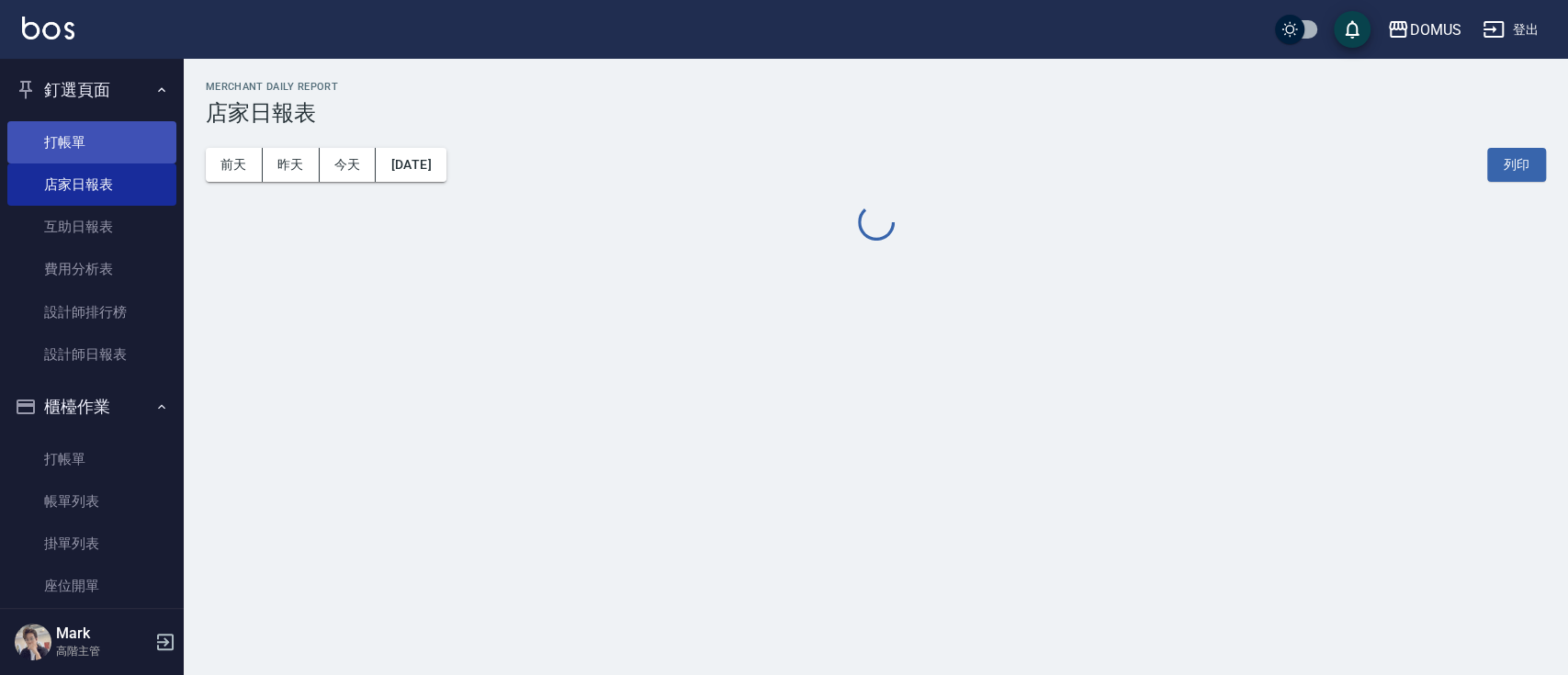
click at [119, 148] on link "打帳單" at bounding box center [91, 142] width 169 height 42
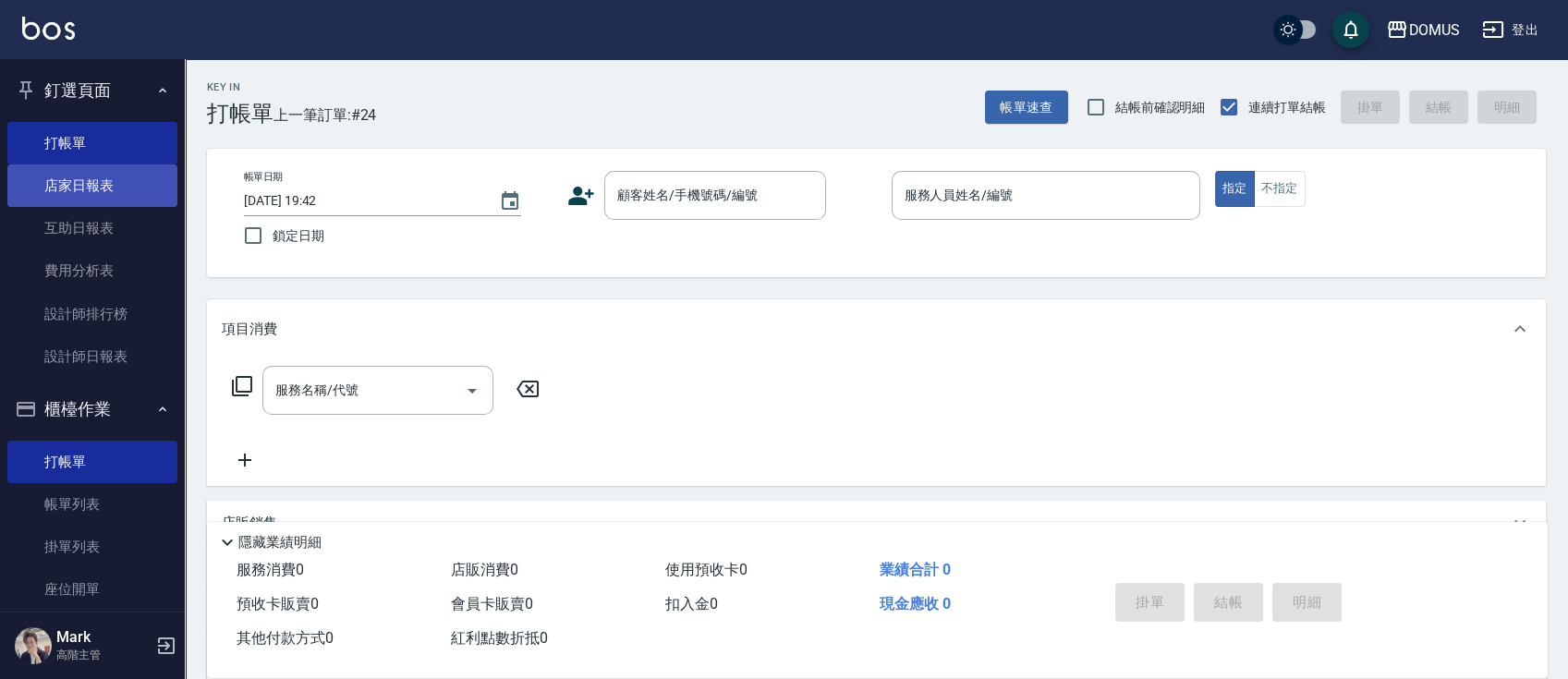
click at [95, 179] on link "店家日報表" at bounding box center [91, 186] width 170 height 43
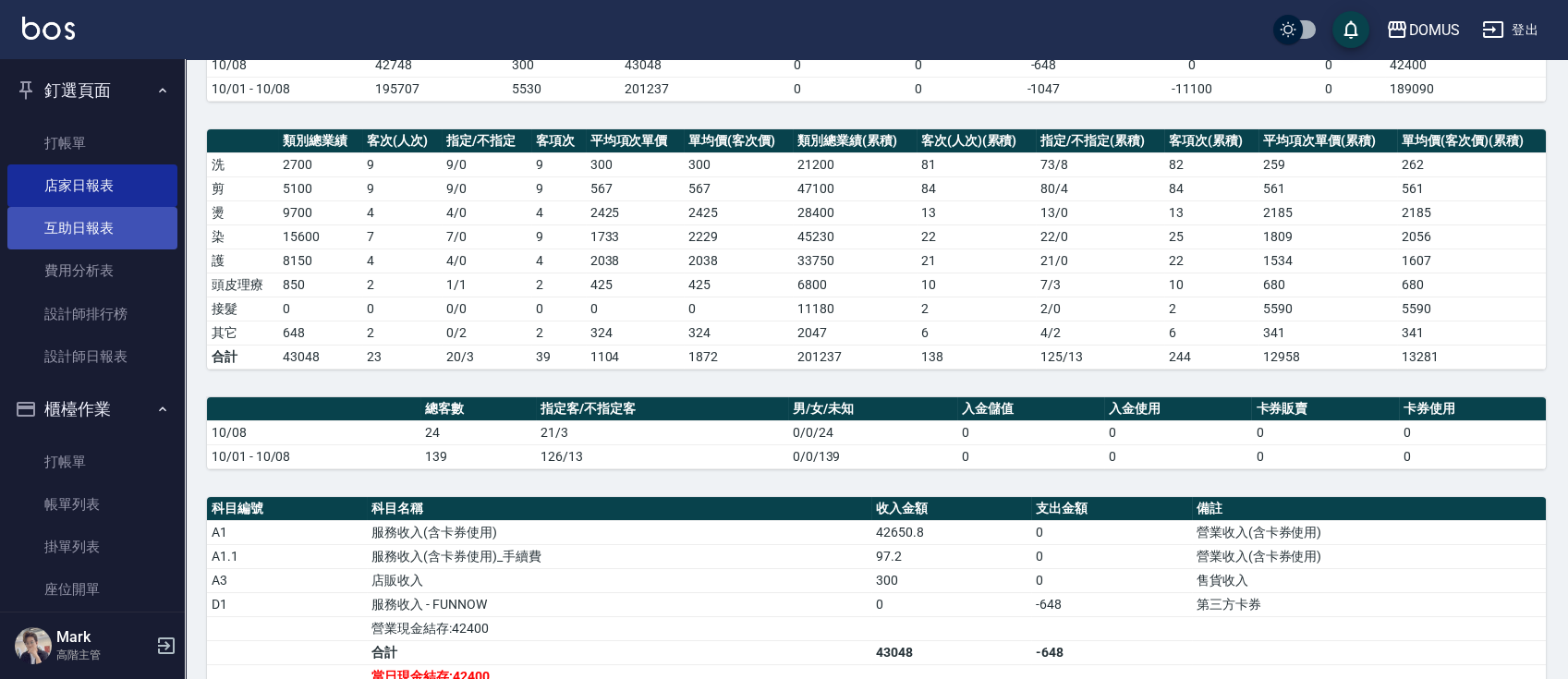
scroll to position [123, 0]
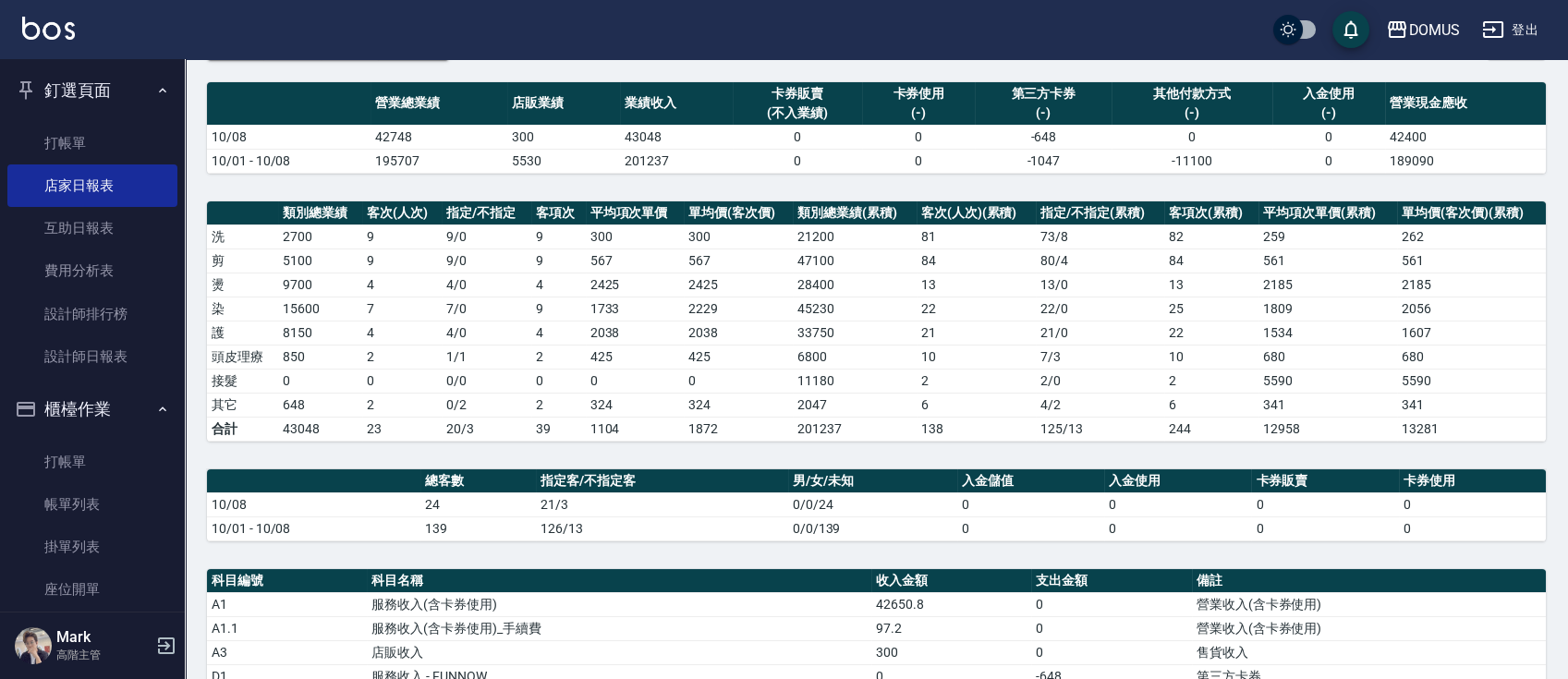
drag, startPoint x: 144, startPoint y: 495, endPoint x: 491, endPoint y: 307, distance: 394.7
click at [144, 495] on link "帳單列表" at bounding box center [91, 504] width 170 height 43
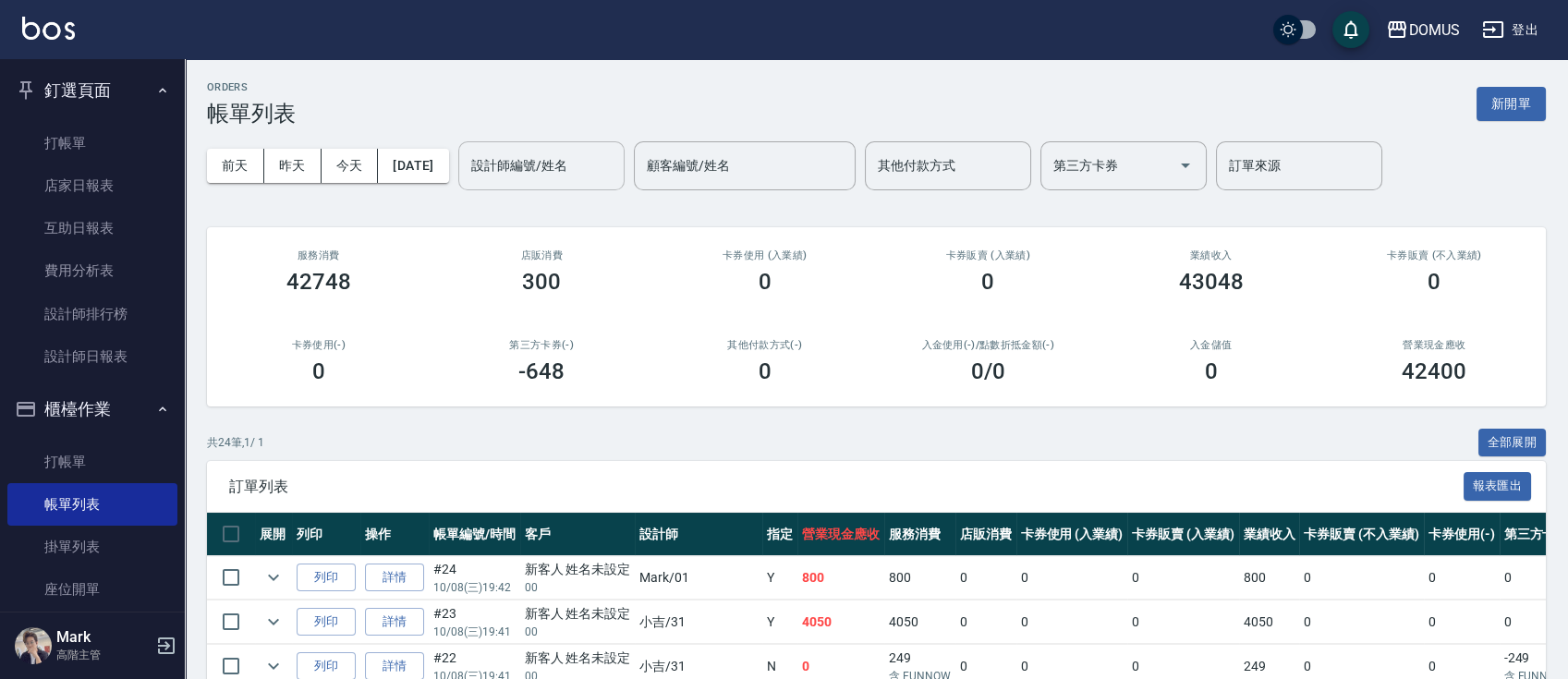
click at [503, 185] on div "設計師編號/姓名" at bounding box center [542, 165] width 167 height 49
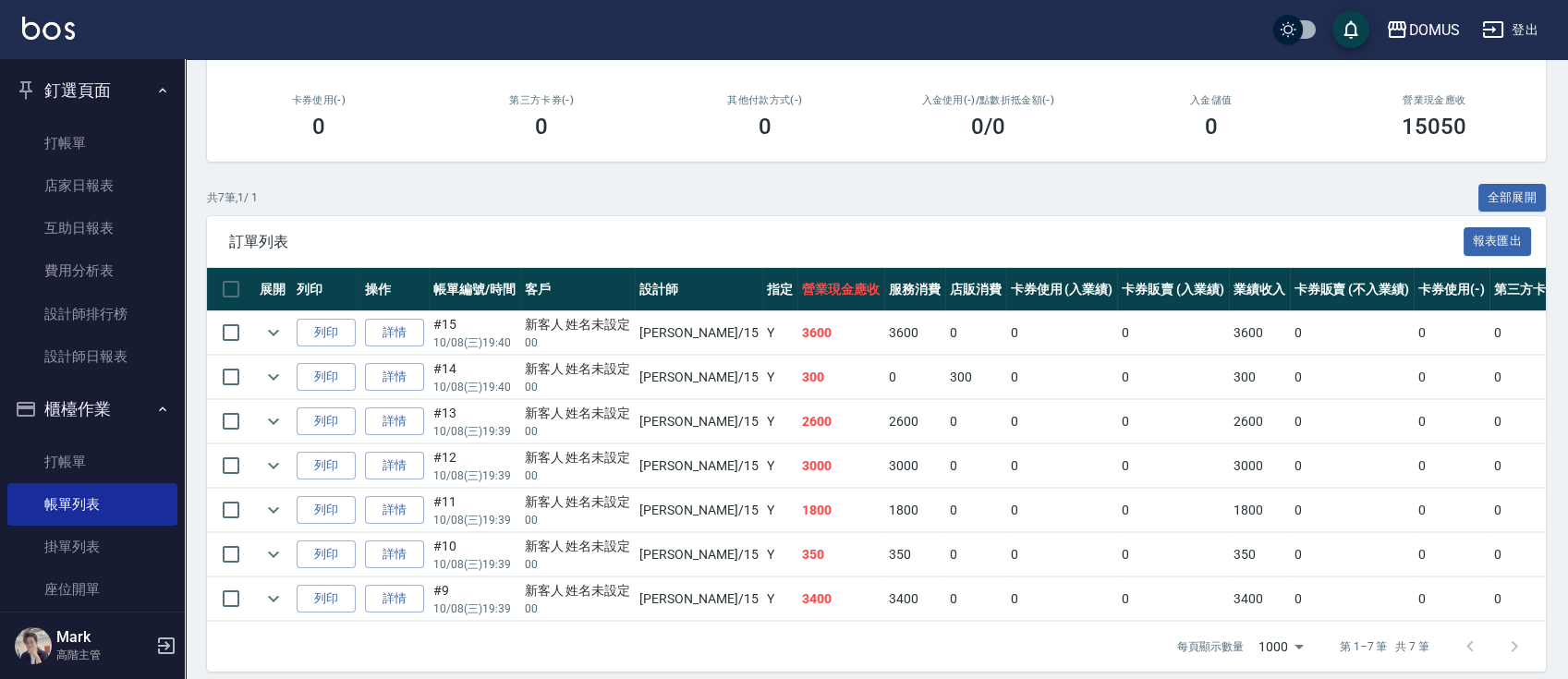
scroll to position [276, 0]
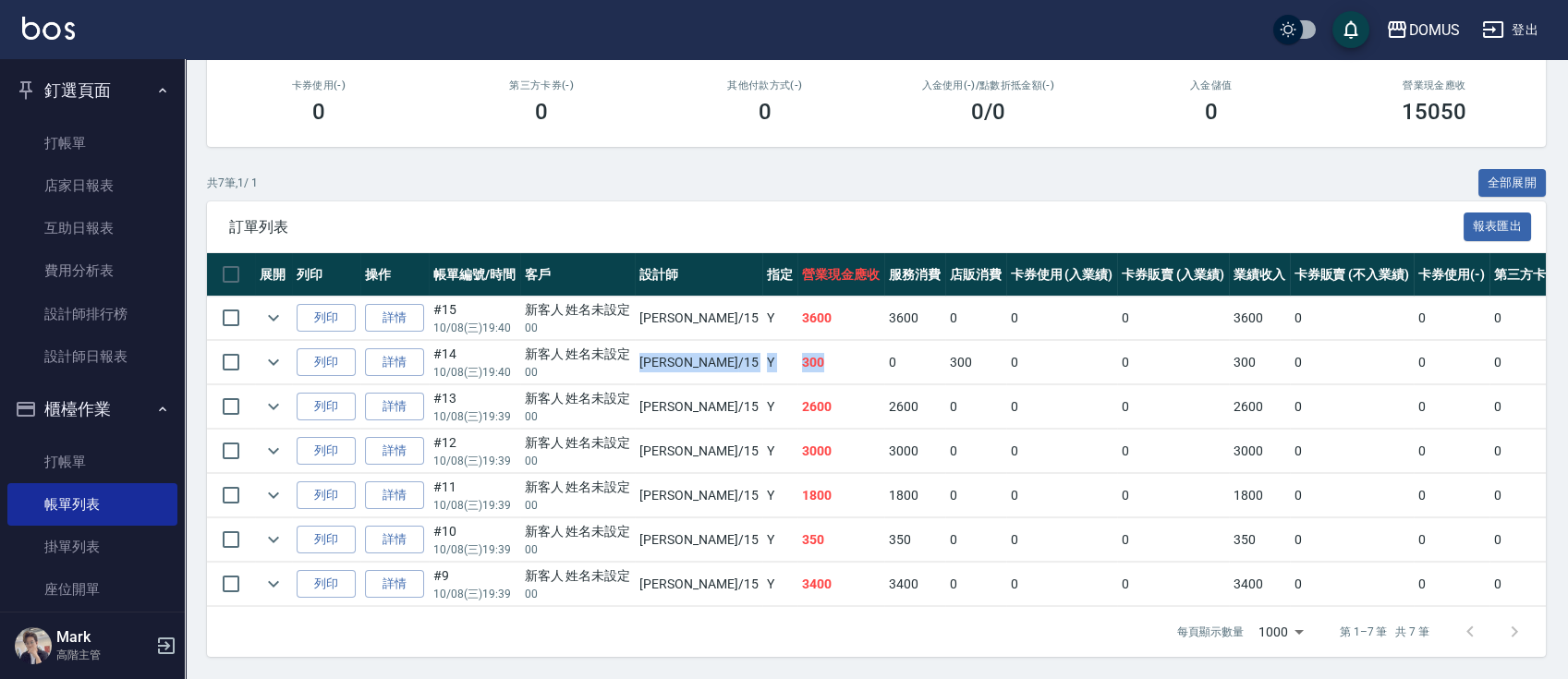
drag, startPoint x: 796, startPoint y: 354, endPoint x: 544, endPoint y: 346, distance: 252.1
click at [544, 346] on tr "列印 詳情 #14 10/08 (三) 19:40 新客人 姓名未設定 00 [PERSON_NAME] /15 Y 300 0 300 0 0 300 0 …" at bounding box center [1080, 363] width 1745 height 44
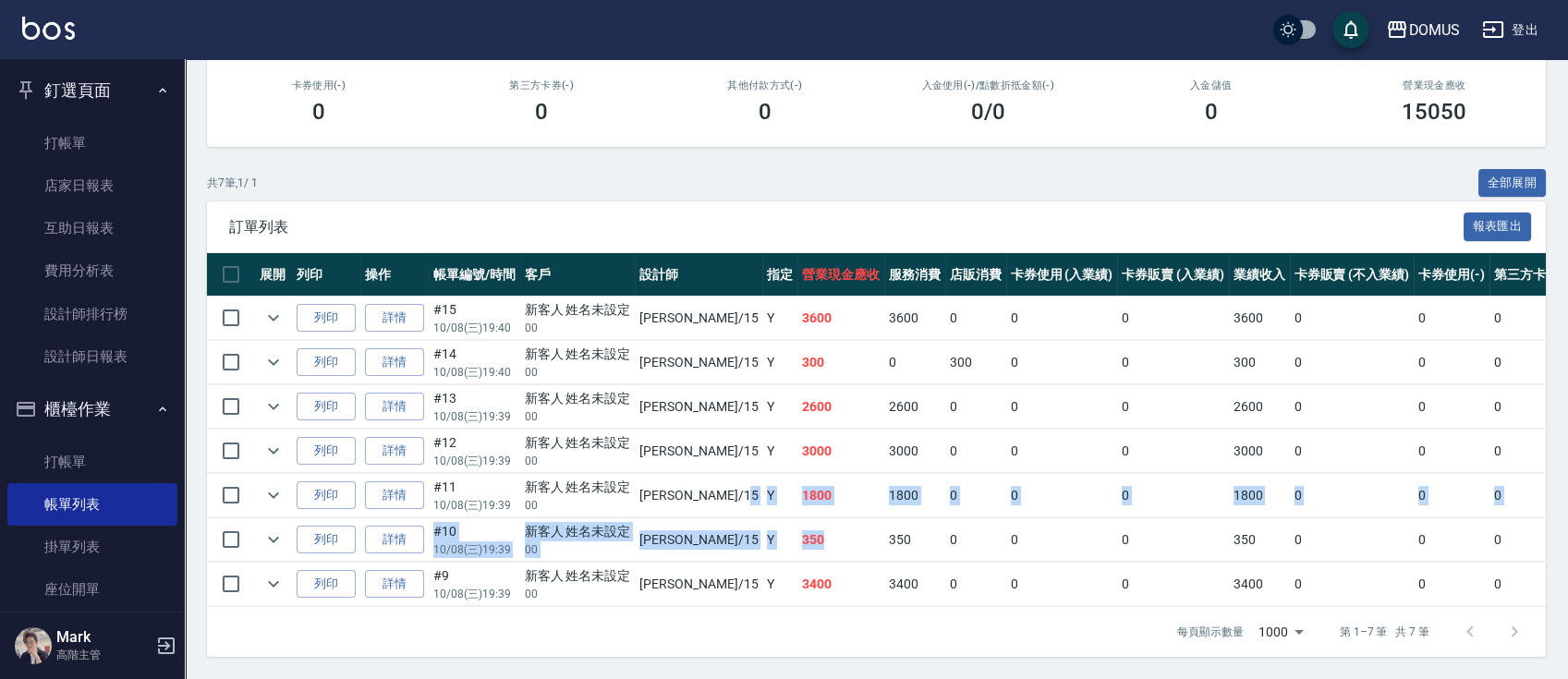
drag, startPoint x: 762, startPoint y: 522, endPoint x: 679, endPoint y: 485, distance: 90.9
click at [679, 485] on tbody "列印 詳情 #15 10/08 (三) 19:40 新客人 姓名未設定 00 [PERSON_NAME] /15 Y 3600 3600 0 0 0 3600…" at bounding box center [1080, 452] width 1745 height 311
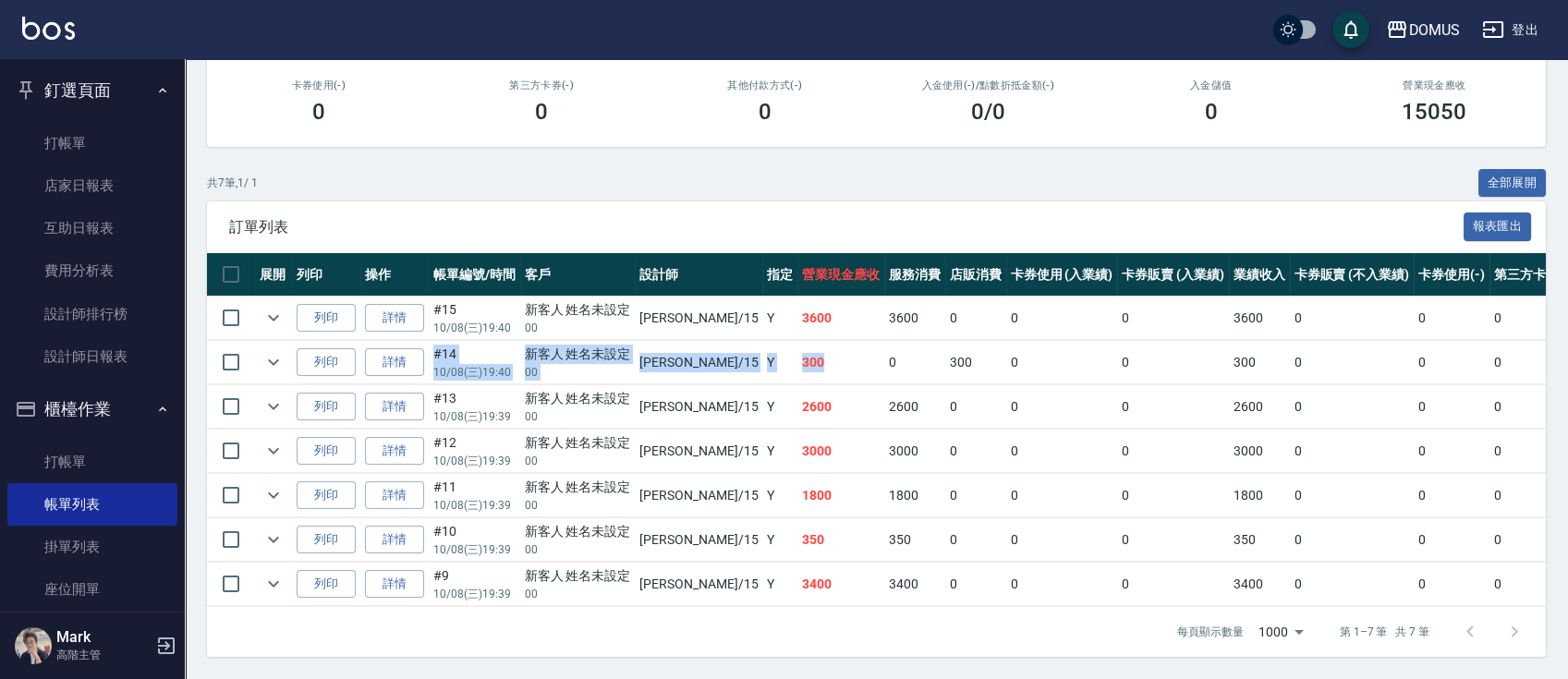
drag, startPoint x: 756, startPoint y: 335, endPoint x: 563, endPoint y: 323, distance: 193.4
click at [563, 341] on tr "列印 詳情 #14 10/08 (三) 19:40 新客人 姓名未設定 00 [PERSON_NAME] /15 Y 300 0 300 0 0 300 0 …" at bounding box center [1080, 363] width 1745 height 44
click at [884, 395] on td "2600" at bounding box center [914, 407] width 61 height 44
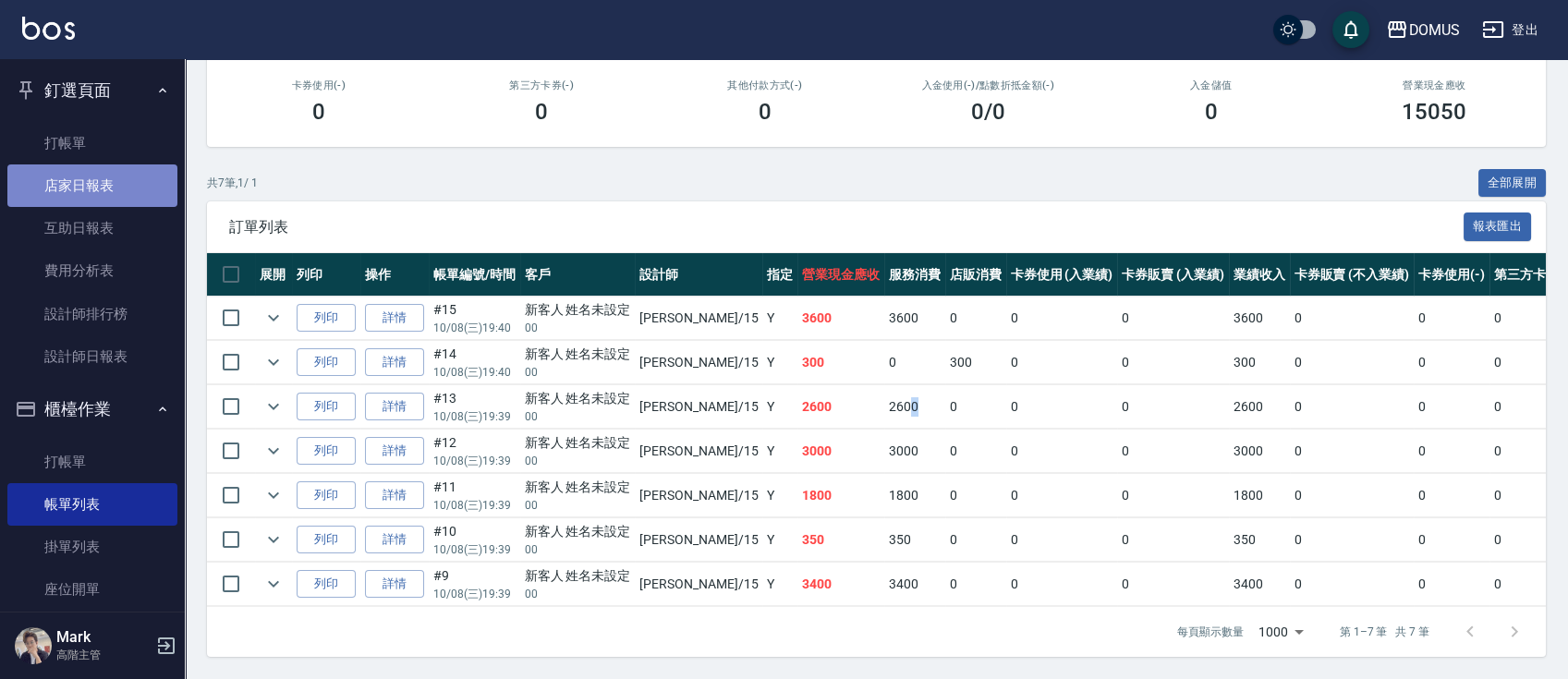
click at [108, 194] on link "店家日報表" at bounding box center [91, 186] width 170 height 43
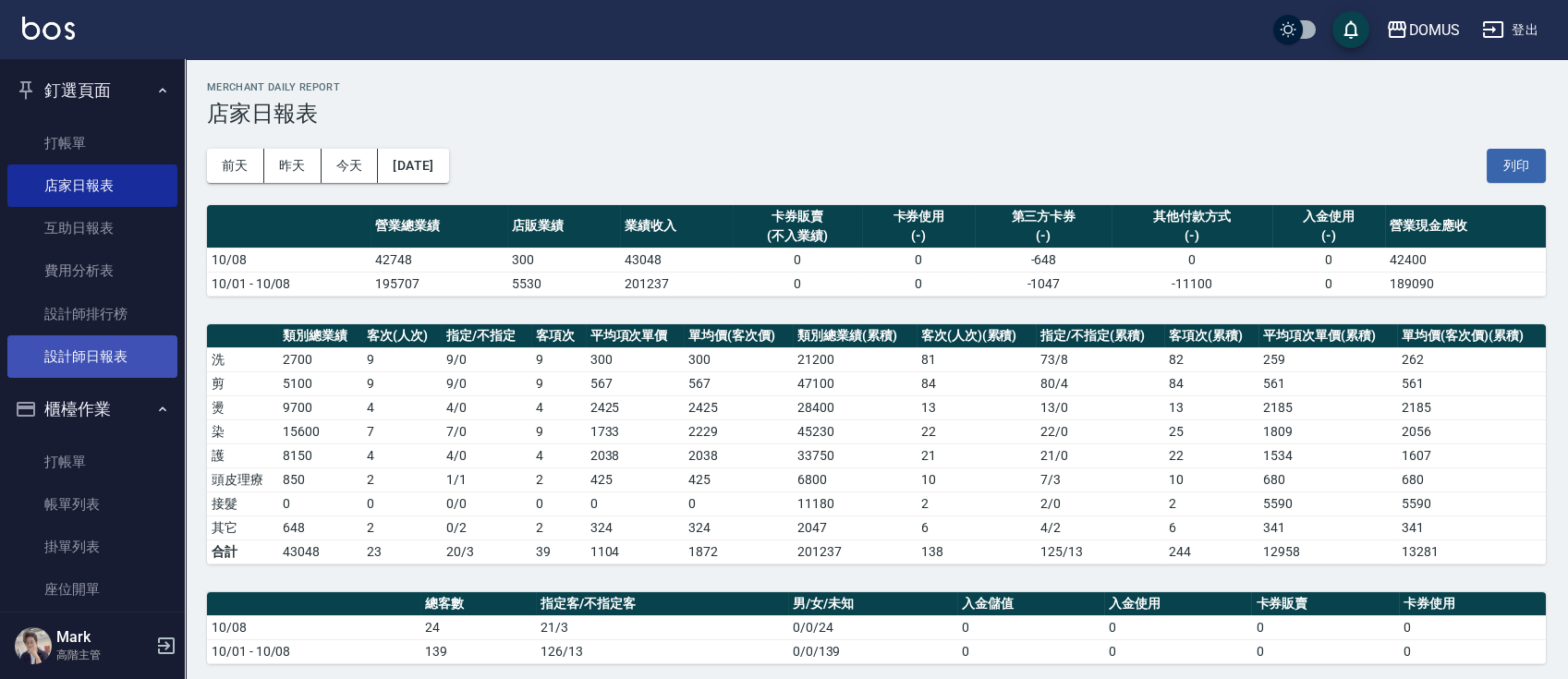
click at [88, 361] on link "設計師日報表" at bounding box center [91, 356] width 170 height 43
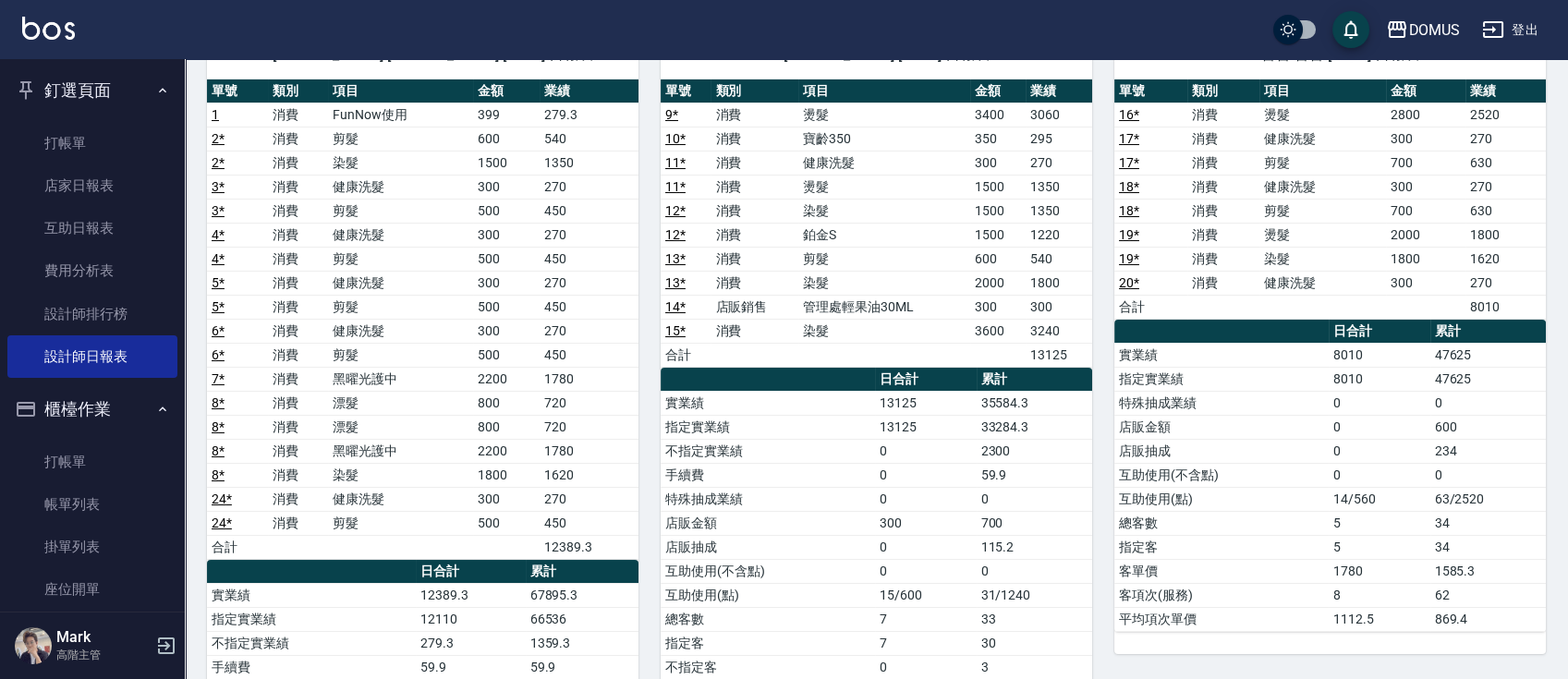
scroll to position [123, 0]
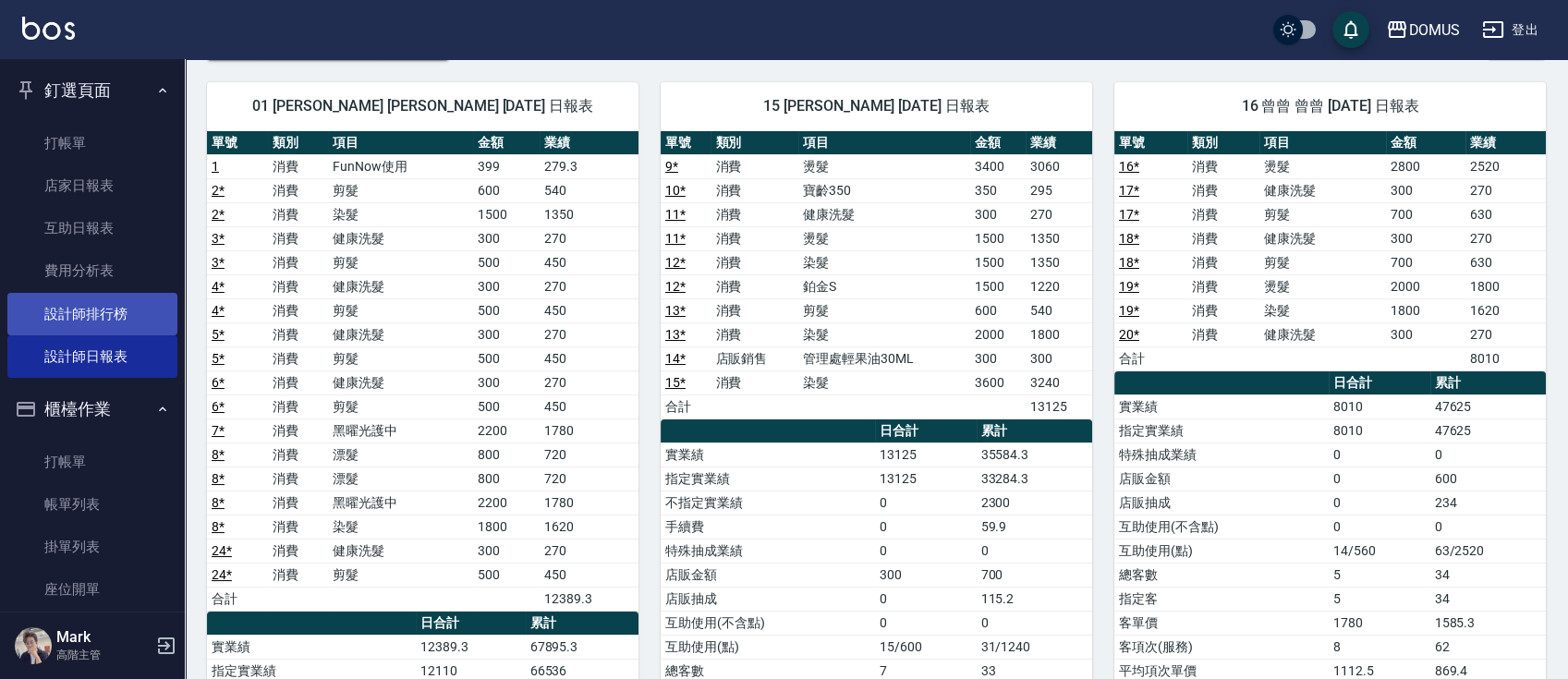
click at [117, 302] on link "設計師排行榜" at bounding box center [91, 314] width 170 height 43
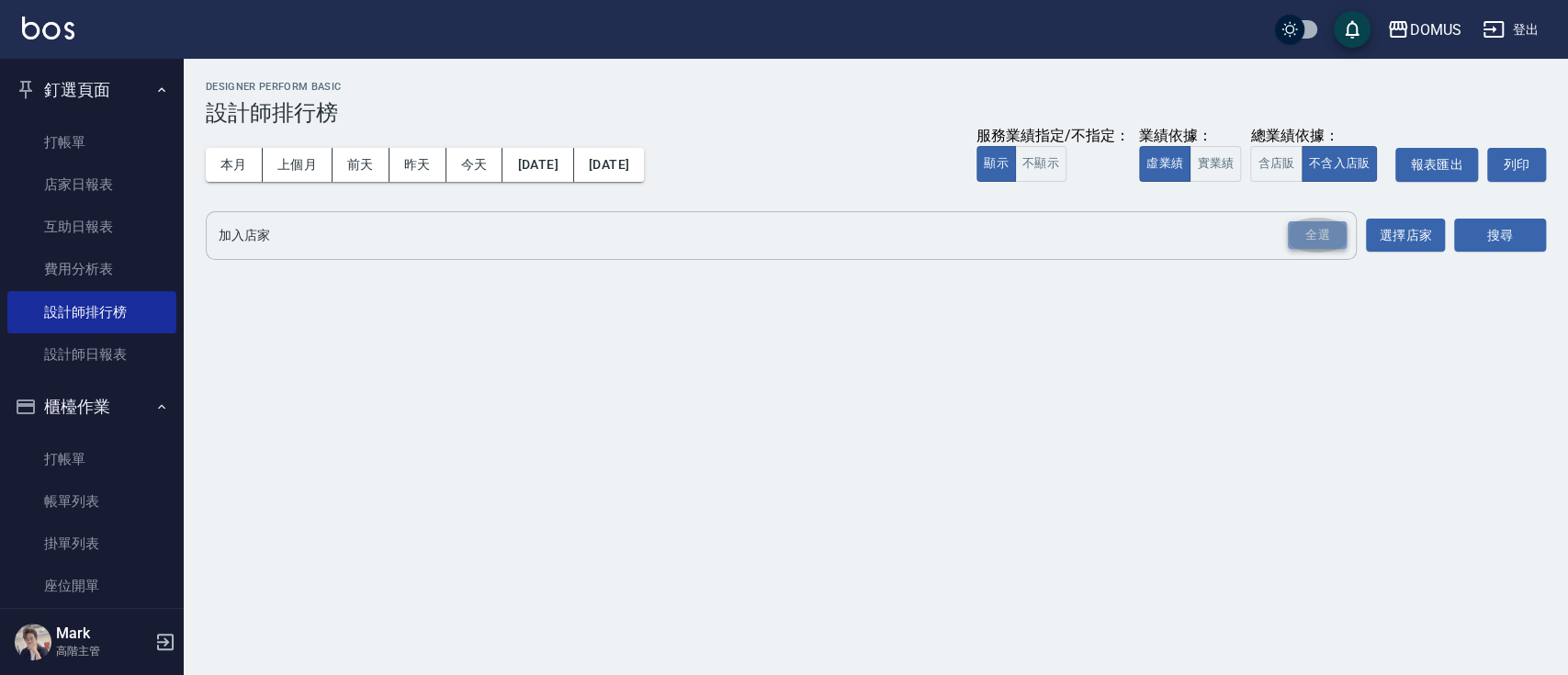
click at [1318, 237] on div "全選" at bounding box center [1317, 235] width 59 height 29
click at [1508, 239] on button "搜尋" at bounding box center [1500, 236] width 92 height 34
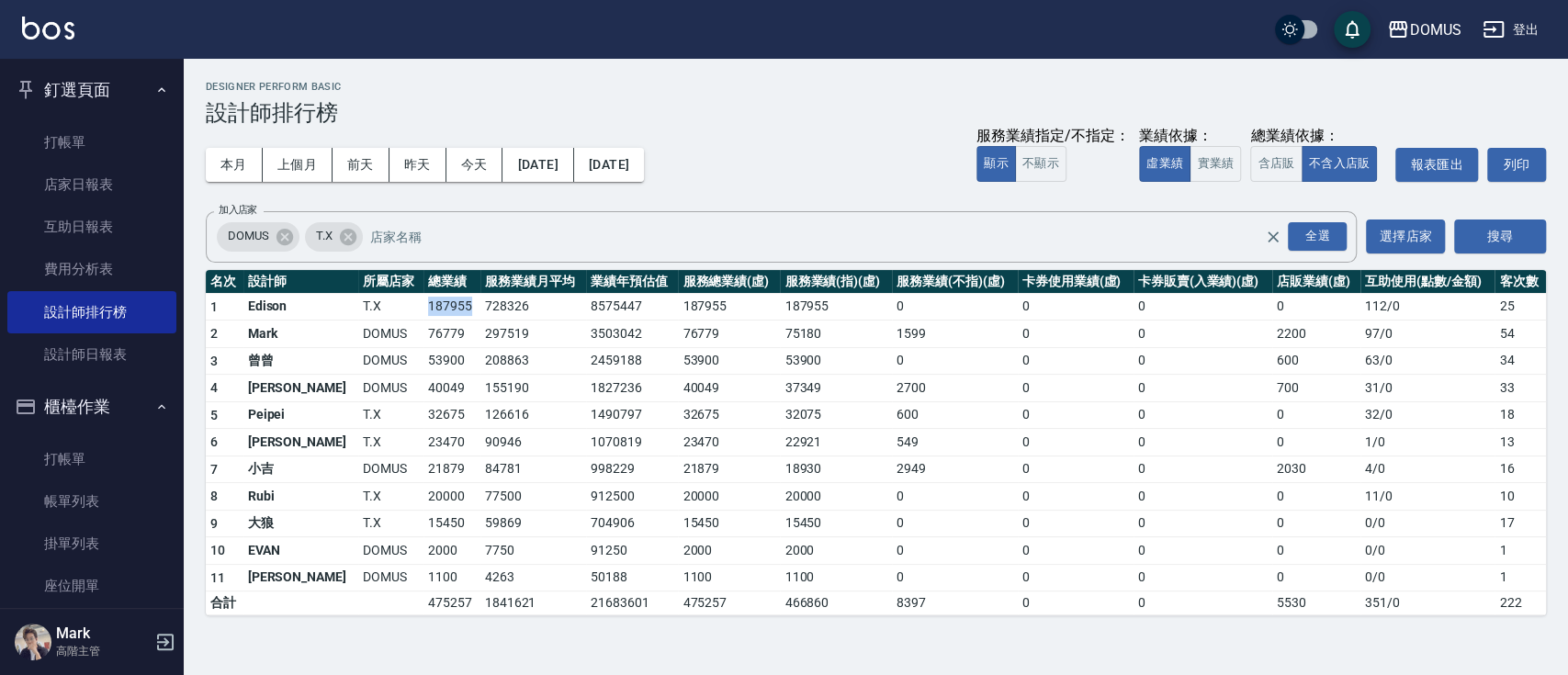
drag, startPoint x: 399, startPoint y: 299, endPoint x: 373, endPoint y: 305, distance: 26.7
click at [423, 306] on td "187955" at bounding box center [452, 307] width 57 height 28
click at [481, 379] on td "155190" at bounding box center [533, 389] width 106 height 28
drag, startPoint x: 376, startPoint y: 327, endPoint x: 345, endPoint y: 330, distance: 31.1
click at [348, 330] on tr "2 Mark DOMUS 76779 297519 3503042 76779 75180 1599 0 0 2200 97 / 0 54" at bounding box center [876, 335] width 1340 height 28
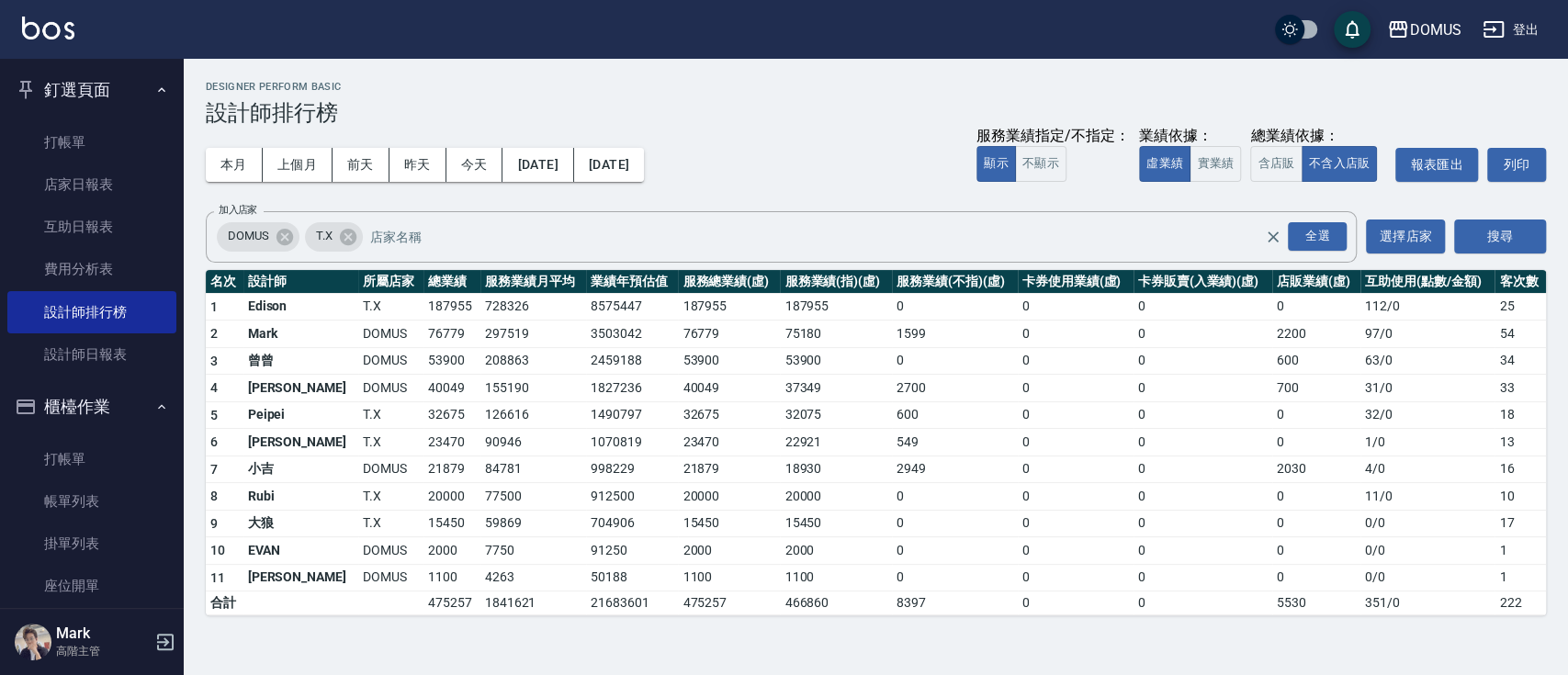
click at [481, 392] on td "155190" at bounding box center [533, 389] width 106 height 28
click at [1222, 167] on button "實業績" at bounding box center [1216, 164] width 51 height 36
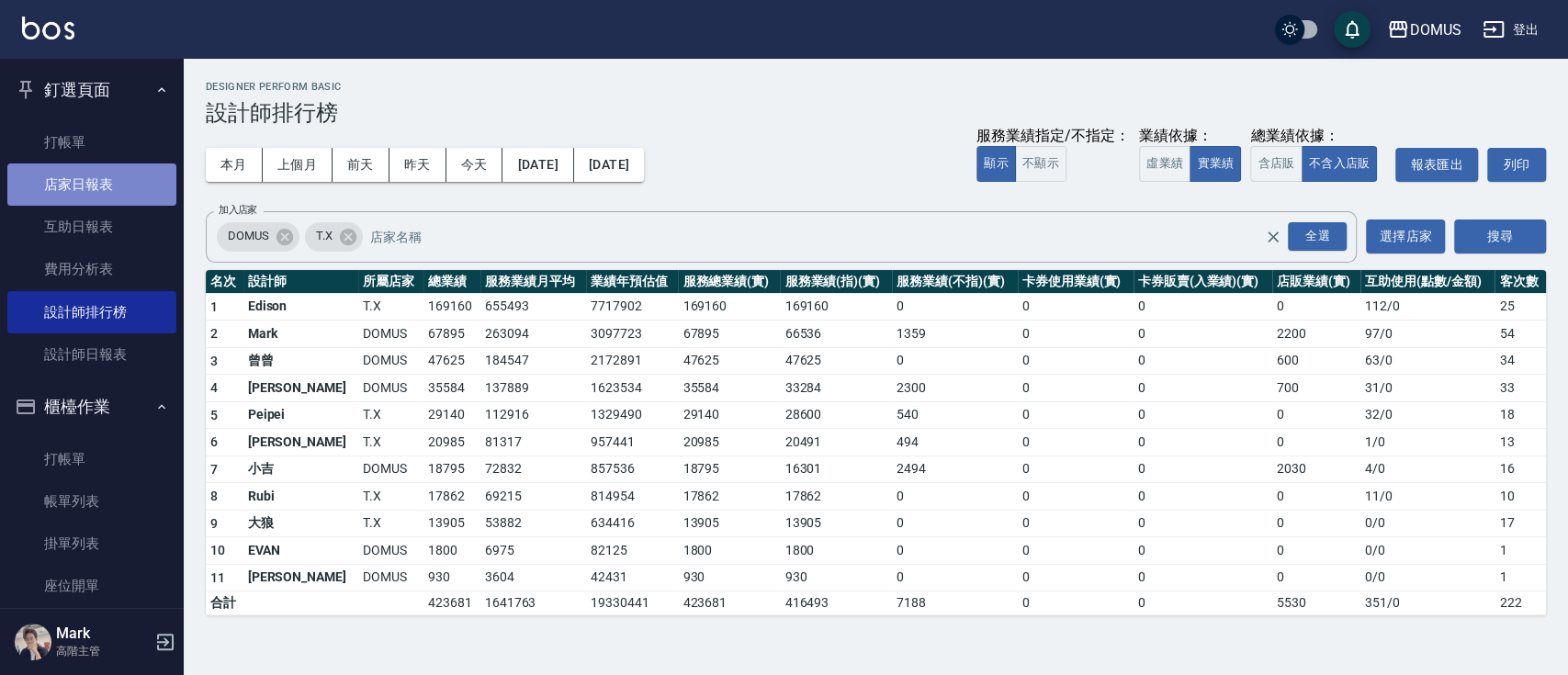
click at [96, 187] on link "店家日報表" at bounding box center [91, 185] width 169 height 42
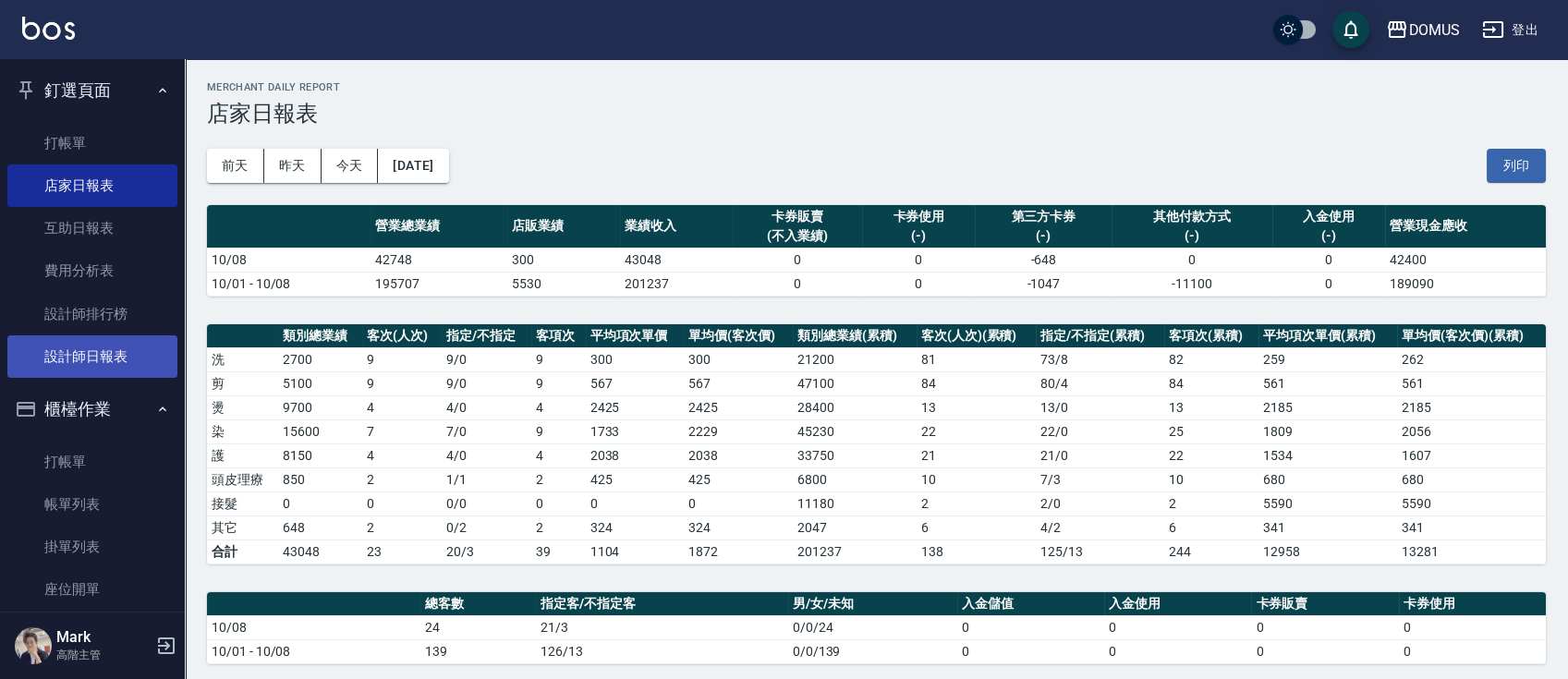
click at [127, 341] on link "設計師日報表" at bounding box center [91, 356] width 170 height 43
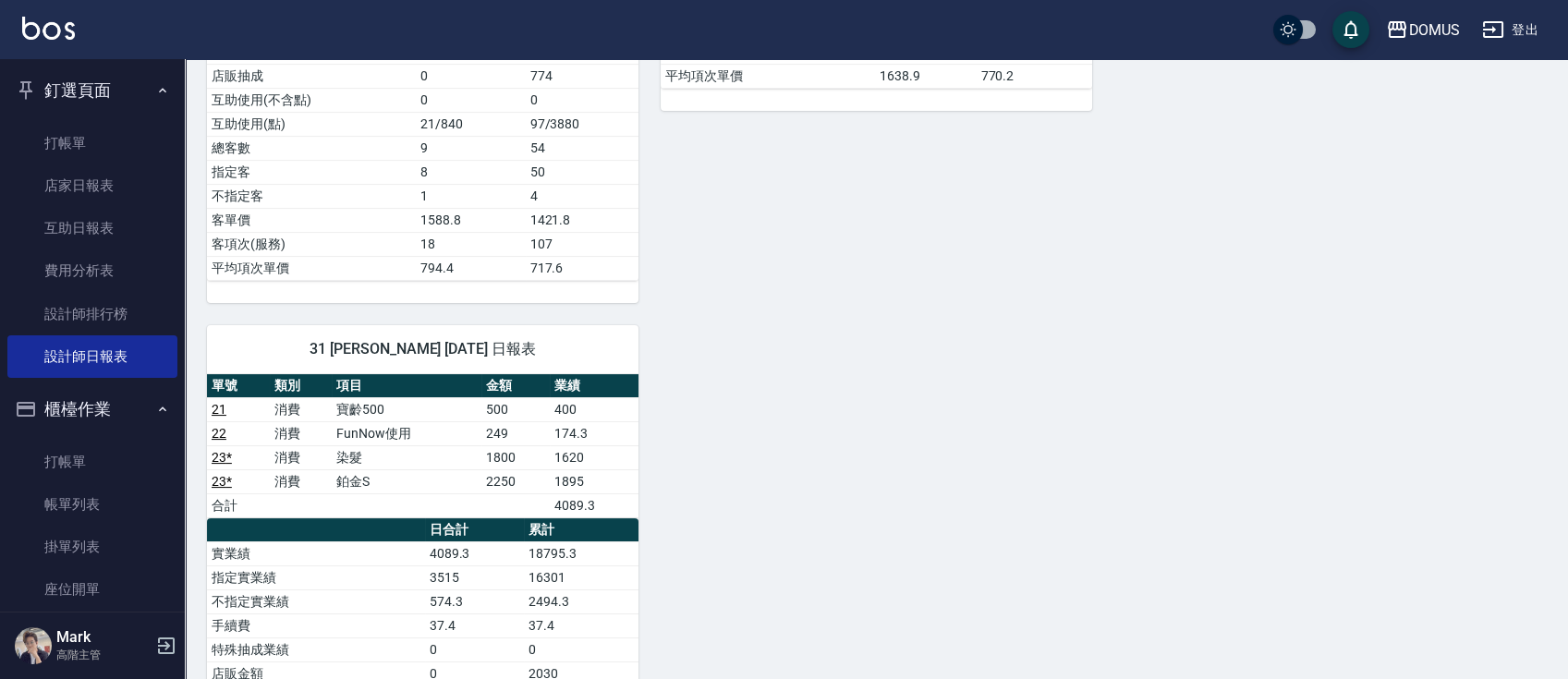
scroll to position [863, 0]
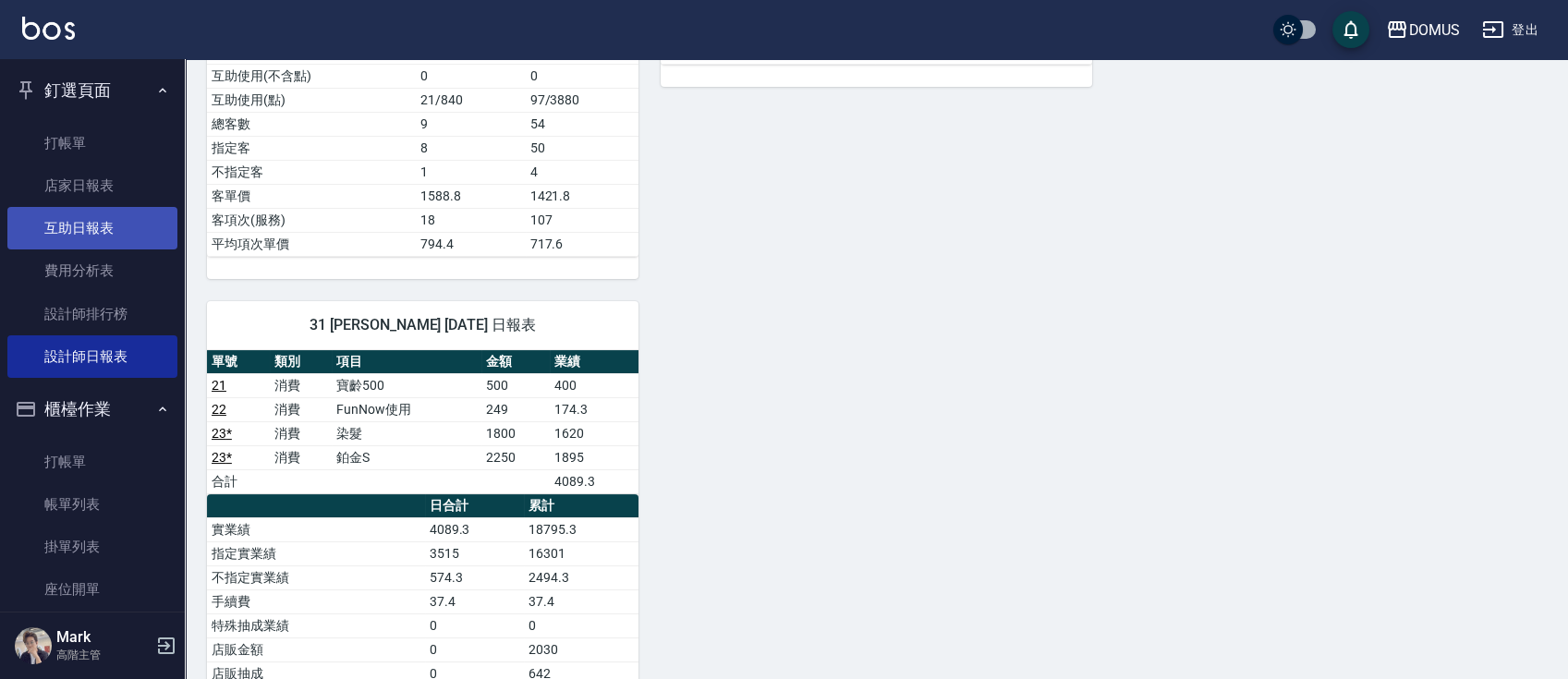
click at [89, 237] on link "互助日報表" at bounding box center [91, 228] width 170 height 43
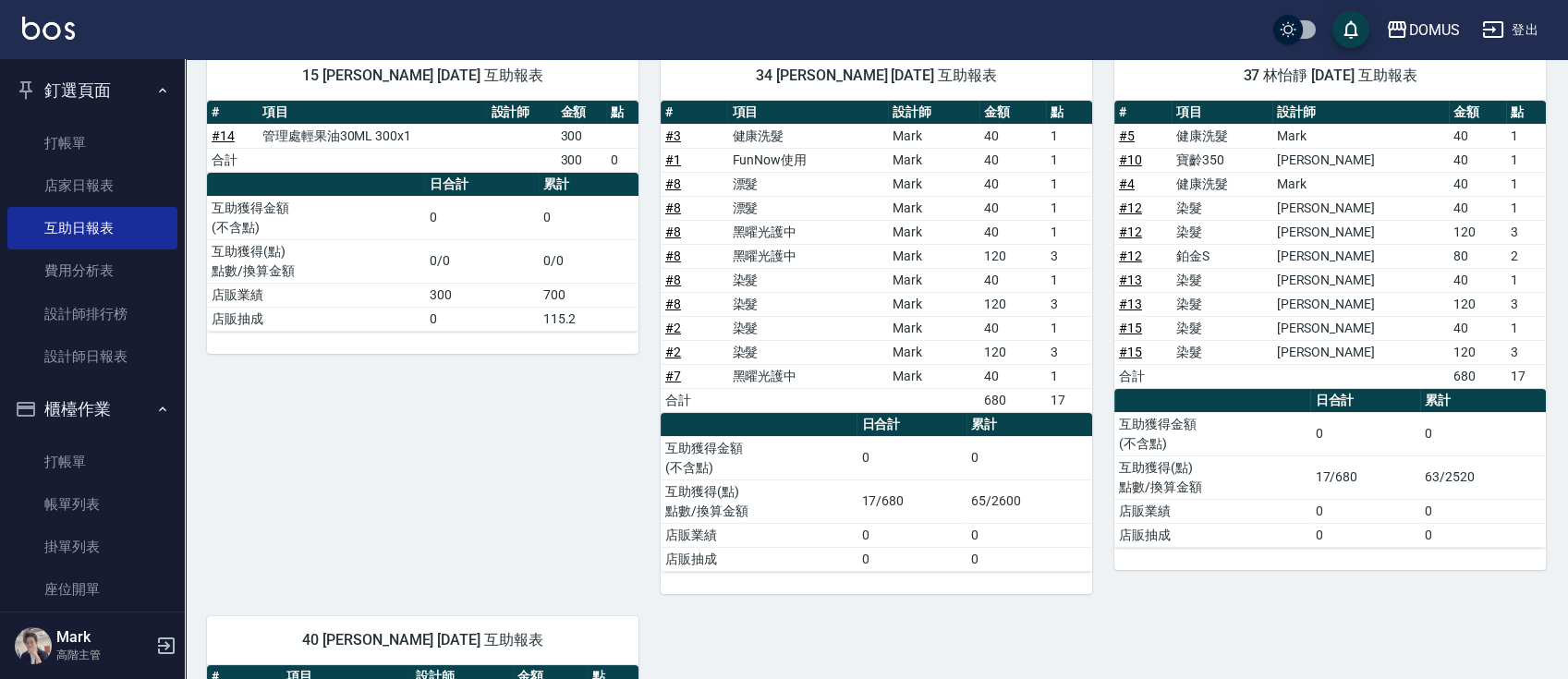
scroll to position [201, 0]
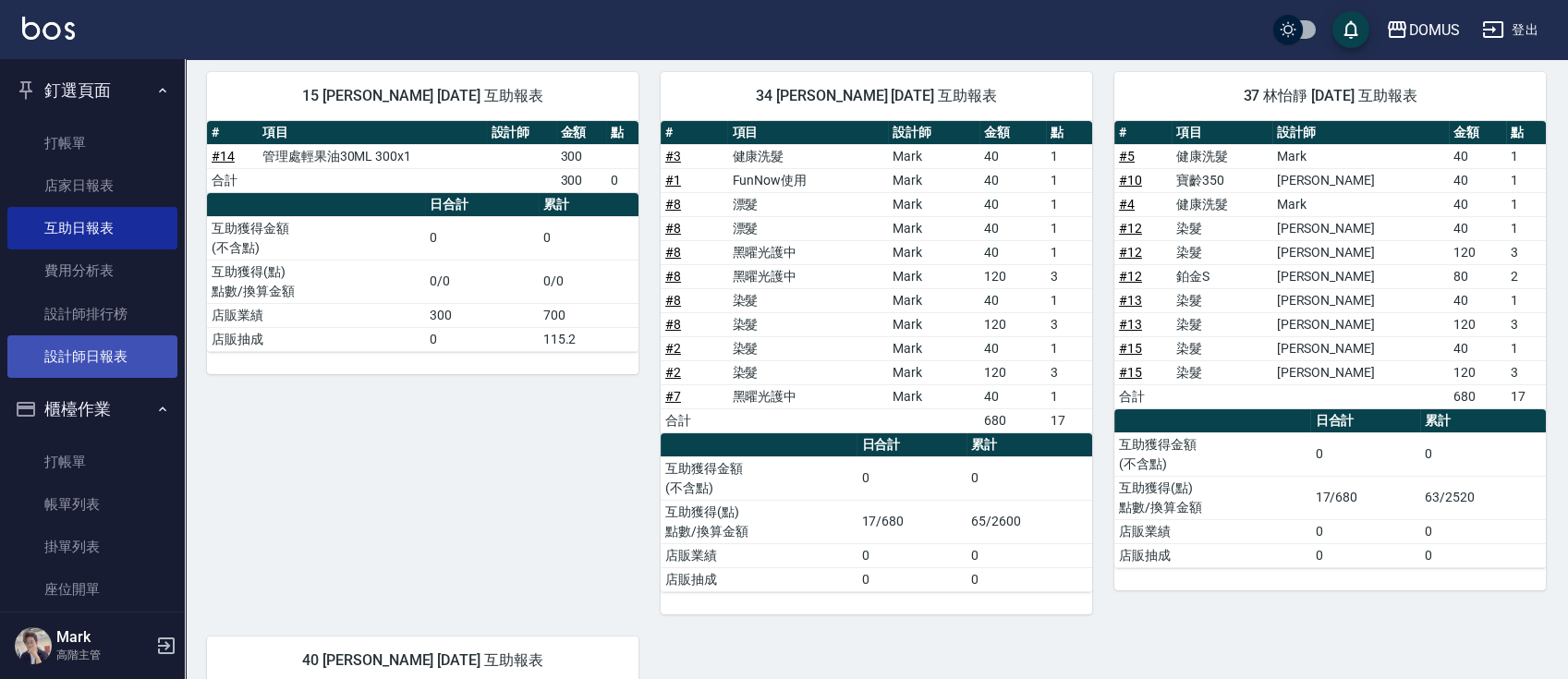
click at [127, 350] on link "設計師日報表" at bounding box center [91, 356] width 170 height 43
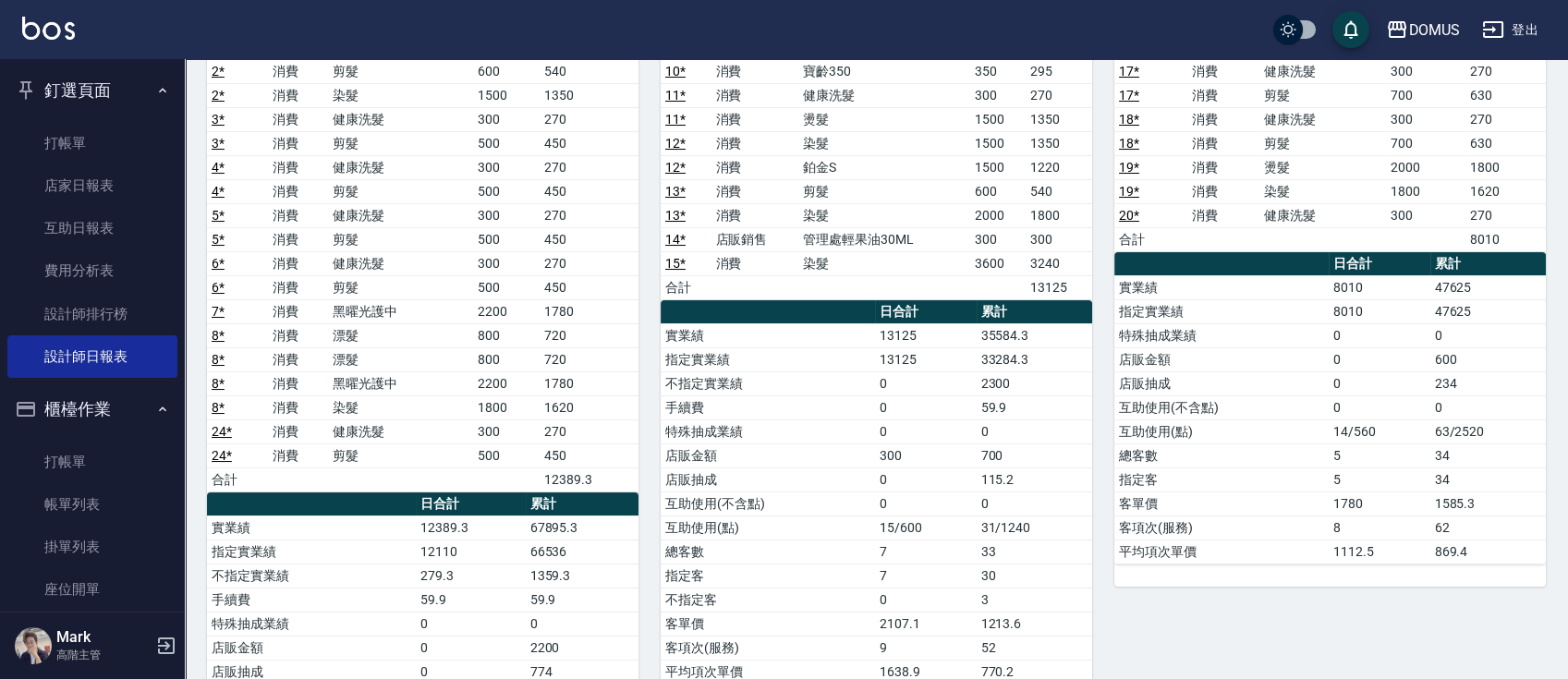
scroll to position [246, 0]
